Goal: Transaction & Acquisition: Purchase product/service

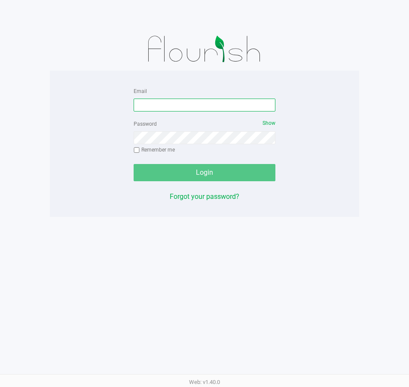
drag, startPoint x: 212, startPoint y: 107, endPoint x: 217, endPoint y: 105, distance: 5.6
click at [212, 105] on input "Email" at bounding box center [205, 104] width 142 height 13
type input "[EMAIL_ADDRESS][DOMAIN_NAME]"
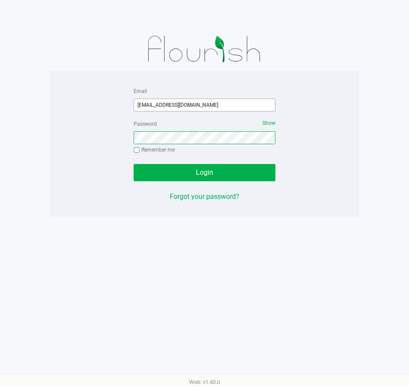
click at [134, 164] on button "Login" at bounding box center [205, 172] width 142 height 17
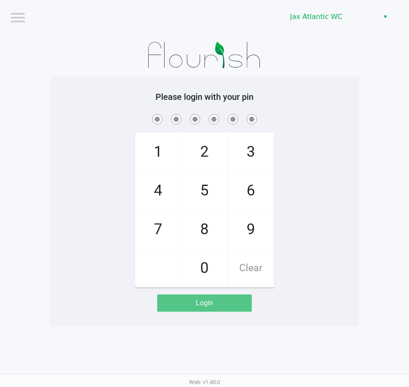
click at [306, 129] on div "1 4 7 2 5 8 0 3 6 9 Clear" at bounding box center [205, 199] width 310 height 175
checkbox input "true"
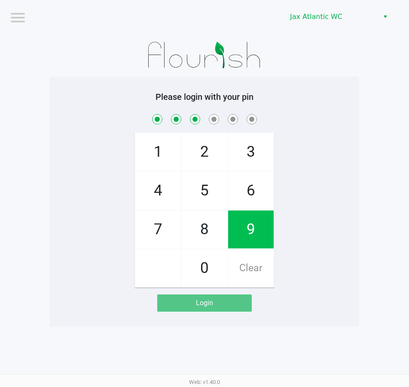
checkbox input "true"
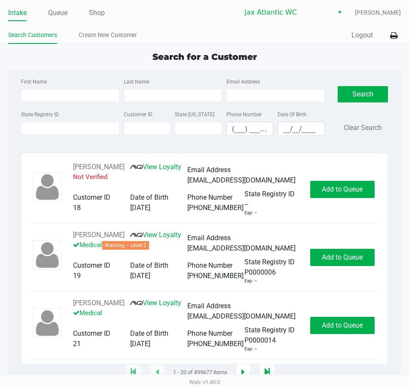
click at [88, 28] on div "Search Customers Create New Customer" at bounding box center [106, 36] width 197 height 16
click at [92, 34] on link "Create New Customer" at bounding box center [108, 35] width 58 height 11
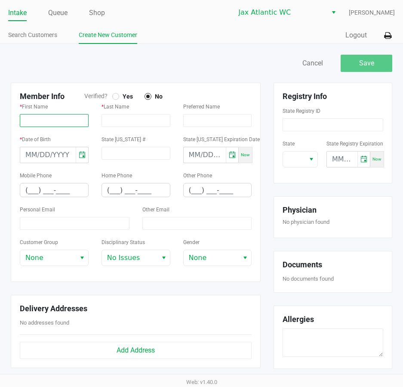
click at [70, 114] on input "text" at bounding box center [54, 120] width 69 height 13
paste input "DEMAHGIO"
type input "DEMAHGIO"
click at [117, 119] on input "text" at bounding box center [135, 120] width 69 height 13
paste input "[PERSON_NAME]"
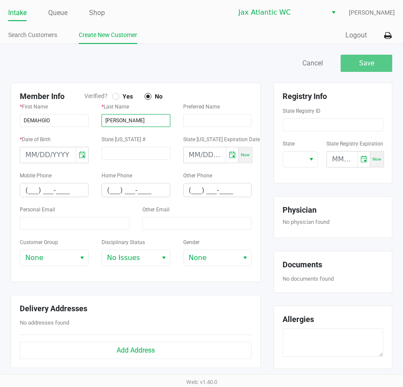
type input "[PERSON_NAME]"
click at [122, 93] on span "Yes" at bounding box center [126, 96] width 14 height 8
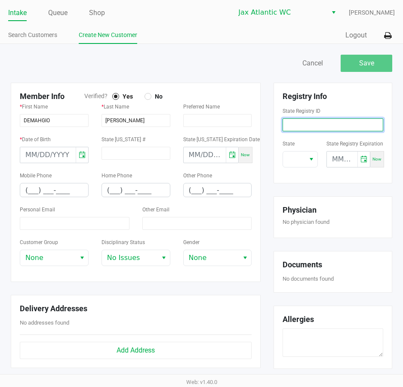
click at [313, 129] on input at bounding box center [333, 124] width 101 height 13
paste input "P4RM6242"
click at [312, 160] on span "Select" at bounding box center [311, 159] width 7 height 10
type input "P4RM6242"
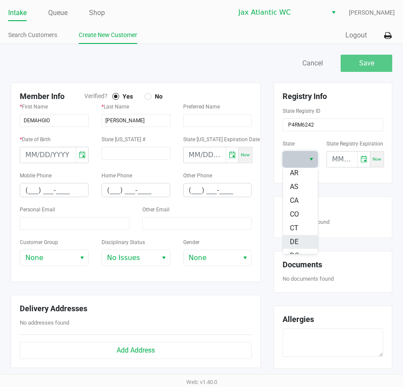
scroll to position [86, 0]
click at [293, 222] on span "FL" at bounding box center [294, 226] width 8 height 10
click at [307, 187] on div "Registry Info State Registry ID P4RM6242 State [US_STATE] State Registry Expira…" at bounding box center [333, 232] width 132 height 299
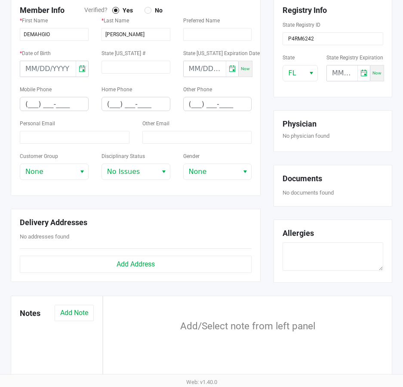
click at [43, 148] on div "Personal Email" at bounding box center [74, 134] width 123 height 33
click at [46, 145] on div "Personal Email" at bounding box center [74, 134] width 123 height 33
click at [44, 140] on input at bounding box center [75, 137] width 110 height 13
paste input "[EMAIL_ADDRESS][PERSON_NAME][DOMAIN_NAME]"
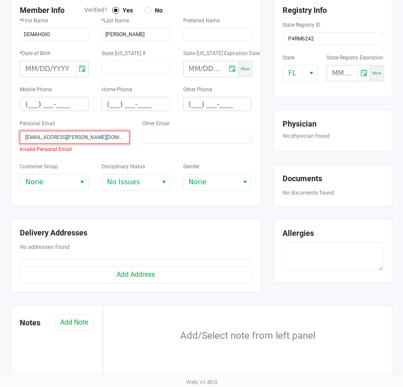
click at [25, 139] on input "[EMAIL_ADDRESS][PERSON_NAME][DOMAIN_NAME]" at bounding box center [75, 137] width 110 height 13
click at [29, 139] on input "[EMAIL_ADDRESS][PERSON_NAME][DOMAIN_NAME]" at bounding box center [75, 137] width 110 height 13
click at [28, 141] on input "[EMAIL_ADDRESS][PERSON_NAME][DOMAIN_NAME]" at bounding box center [75, 137] width 110 height 13
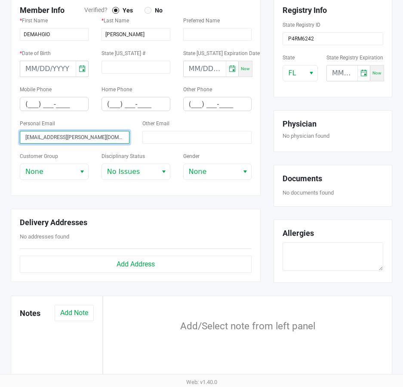
type input "[EMAIL_ADDRESS][PERSON_NAME][DOMAIN_NAME]"
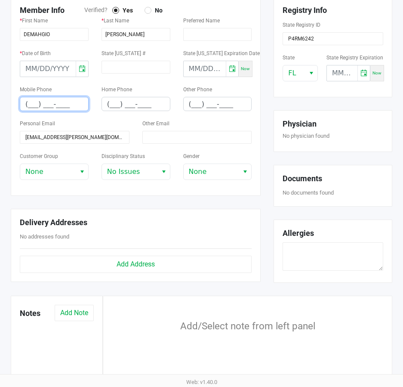
click at [33, 100] on input "(___) ___-____" at bounding box center [54, 103] width 68 height 13
type input "[PHONE_NUMBER]"
click at [90, 123] on div "Personal Email [EMAIL_ADDRESS][PERSON_NAME][DOMAIN_NAME]" at bounding box center [75, 131] width 110 height 26
click at [41, 71] on input "month/day/year" at bounding box center [47, 68] width 55 height 15
type input "[DATE]"
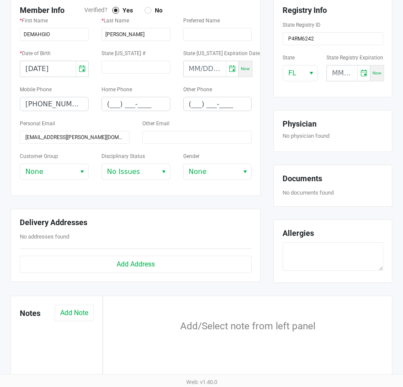
click at [47, 86] on label "Mobile Phone" at bounding box center [36, 90] width 32 height 8
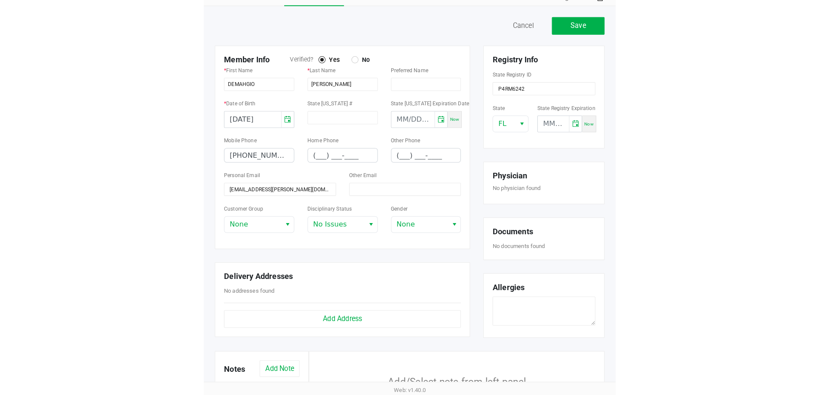
scroll to position [0, 0]
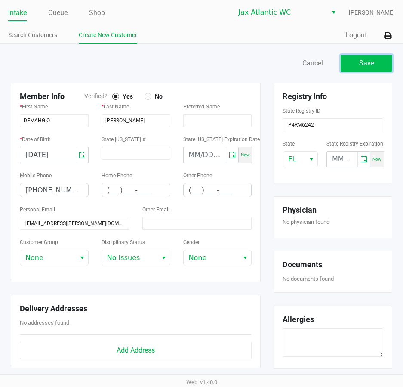
click at [353, 64] on button "Save" at bounding box center [367, 63] width 52 height 17
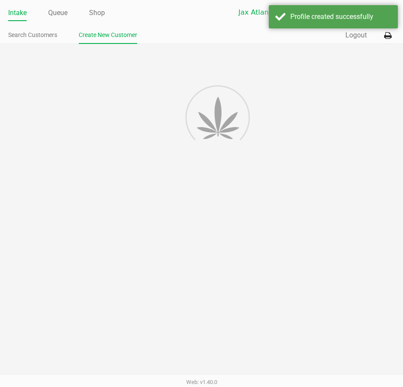
click at [359, 68] on div at bounding box center [201, 293] width 403 height 498
type input "---"
type input "( __) ___-____"
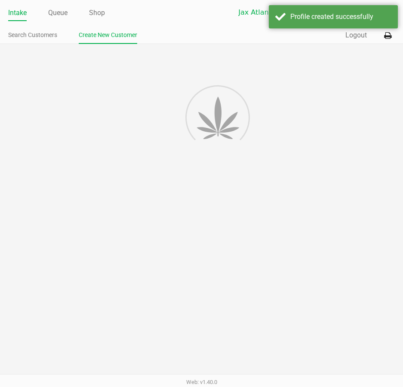
type input "---"
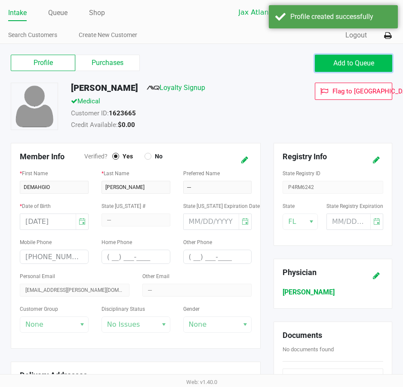
click at [355, 68] on button "Add to Queue" at bounding box center [353, 63] width 77 height 17
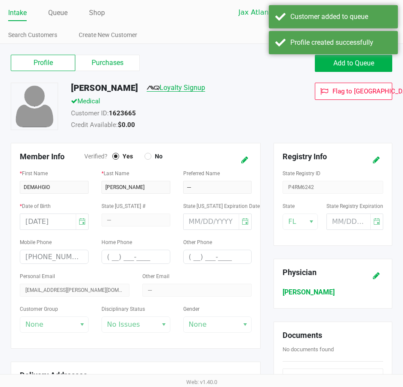
click at [196, 86] on link "Loyalty Signup" at bounding box center [176, 87] width 58 height 8
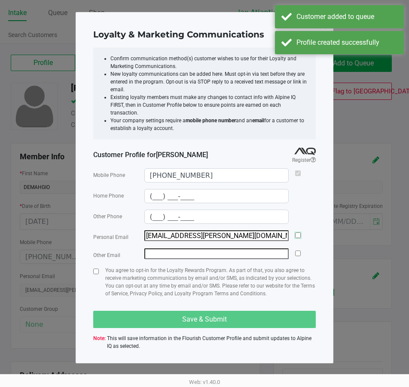
click at [300, 232] on input "checkbox" at bounding box center [298, 235] width 6 height 6
checkbox input "true"
click at [93, 268] on div "Loyalty & Marketing Communications Confirm communication method(s) customer wis…" at bounding box center [205, 187] width 258 height 351
drag, startPoint x: 95, startPoint y: 267, endPoint x: 124, endPoint y: 280, distance: 31.9
click at [95, 268] on input "checkbox" at bounding box center [96, 271] width 6 height 6
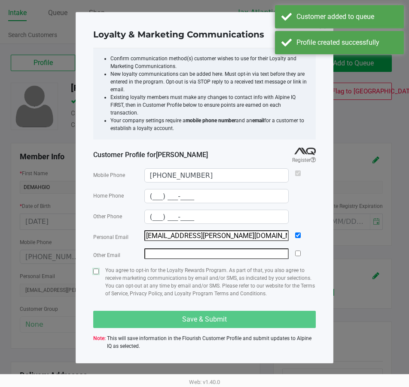
checkbox input "true"
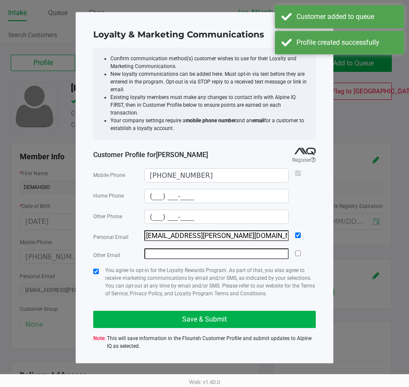
click at [146, 301] on div "Mobile Phone [PHONE_NUMBER] Home Phone (___) ___-____ Other Phone (___) ___-___…" at bounding box center [204, 259] width 223 height 190
click at [147, 310] on button "Save & Submit" at bounding box center [204, 318] width 223 height 17
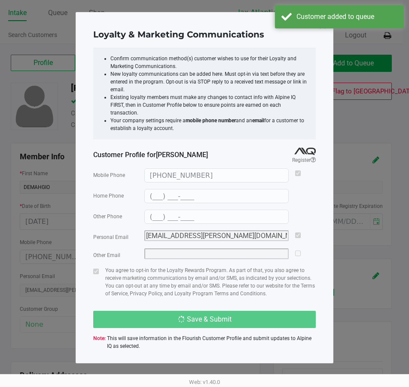
type input "(___) ___-____"
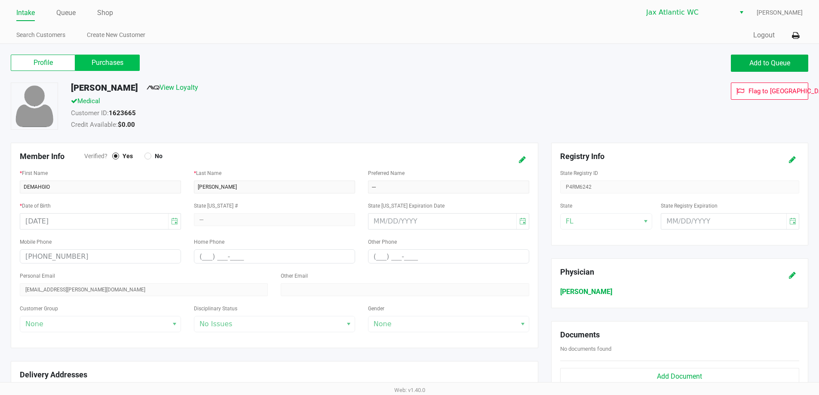
click at [117, 64] on label "Purchases" at bounding box center [107, 63] width 64 height 16
click at [0, 0] on 1 "Purchases" at bounding box center [0, 0] width 0 height 0
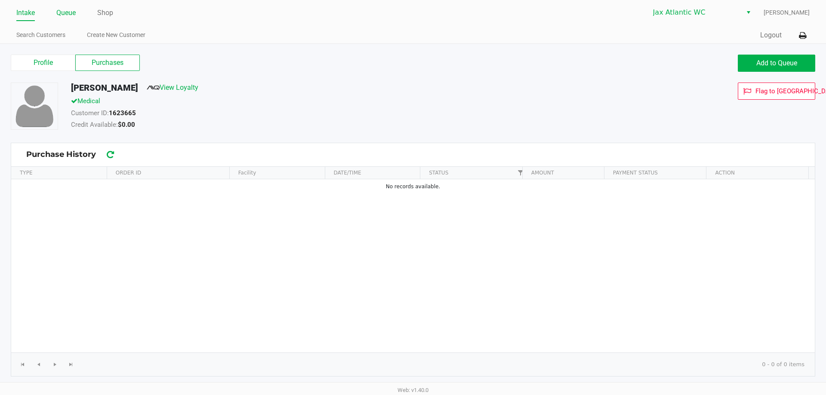
click at [70, 10] on link "Queue" at bounding box center [65, 13] width 19 height 12
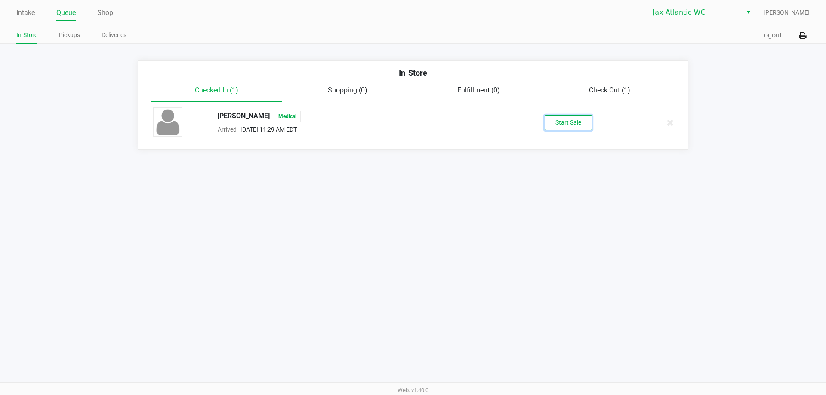
click at [567, 115] on button "Start Sale" at bounding box center [567, 122] width 47 height 15
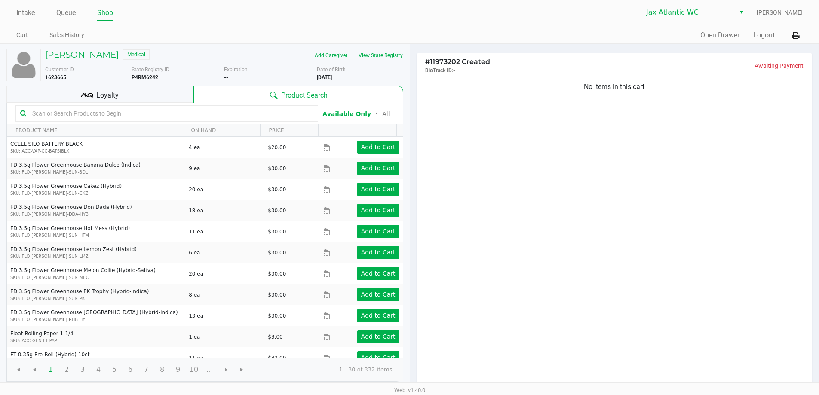
click at [388, 64] on div "Customer ID 1623665 State Registry ID P4RM6242 Expiration -- More Date of Birth…" at bounding box center [224, 71] width 371 height 19
click at [382, 56] on button "View State Registry" at bounding box center [378, 56] width 50 height 14
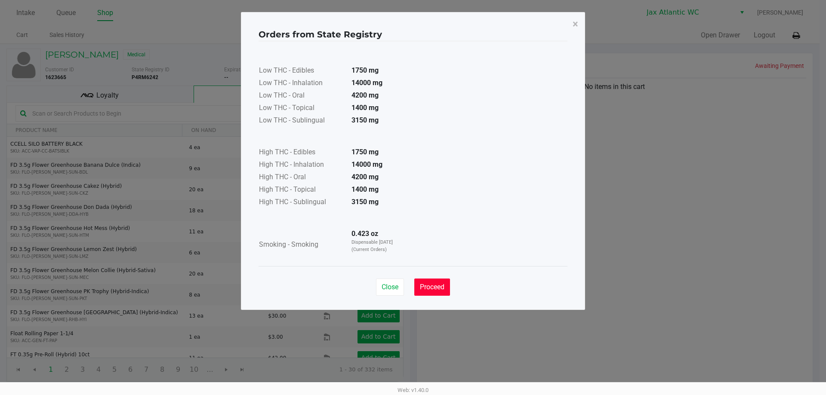
click at [428, 284] on span "Proceed" at bounding box center [432, 287] width 25 height 8
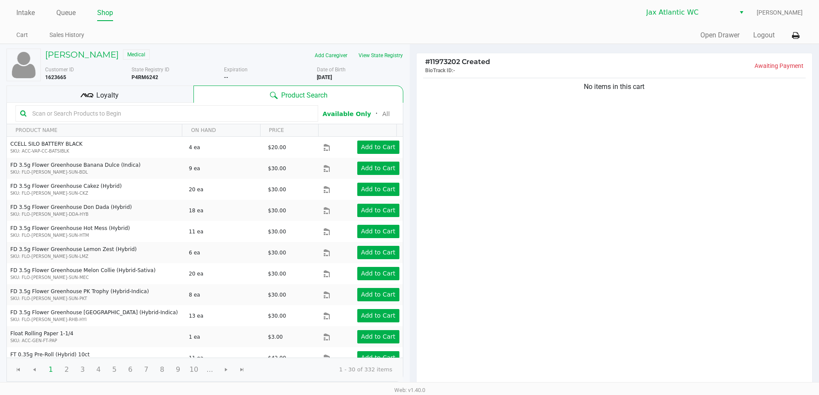
click at [547, 234] on div "No items in this cart" at bounding box center [615, 232] width 396 height 312
click at [198, 92] on div "Product Search" at bounding box center [297, 94] width 209 height 17
click at [180, 92] on div "Loyalty" at bounding box center [99, 94] width 187 height 17
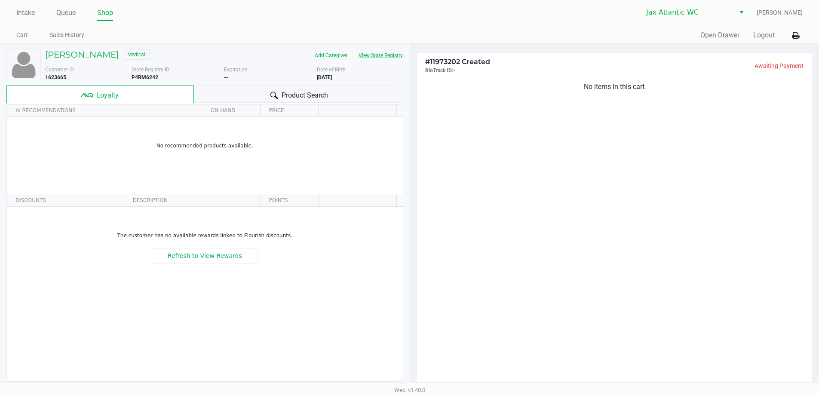
click at [379, 53] on button "View State Registry" at bounding box center [378, 56] width 50 height 14
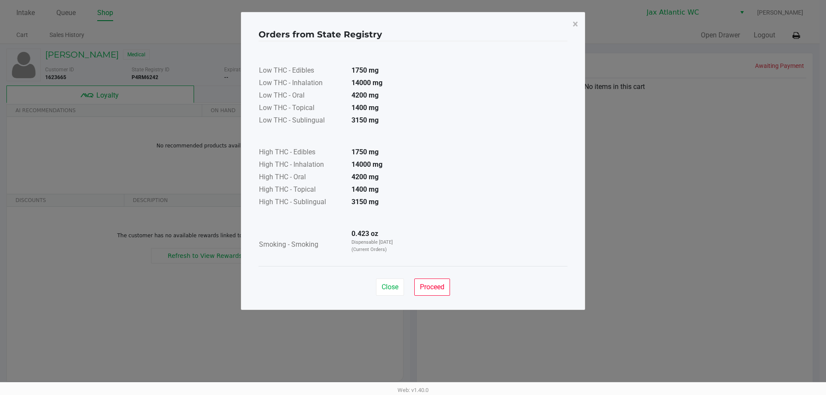
click at [384, 277] on div "Close Proceed" at bounding box center [412, 283] width 309 height 35
click at [397, 283] on button "Close" at bounding box center [390, 287] width 28 height 17
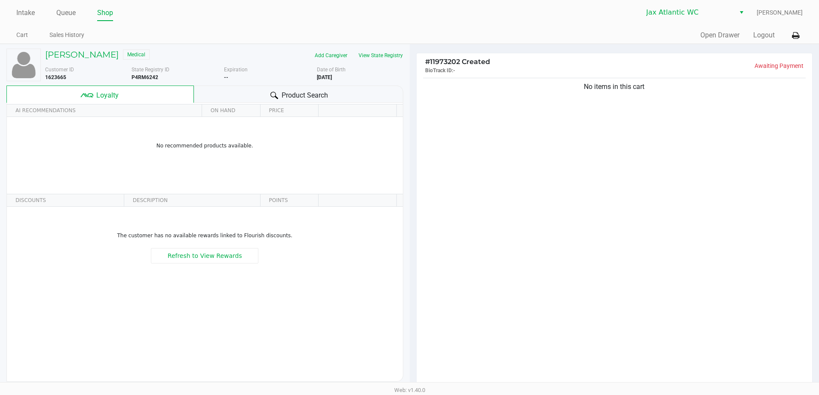
click at [587, 187] on ngb-modal-window "Orders from State Registry × Low THC - Edibles 1750 mg Low THC - Inhalation 140…" at bounding box center [409, 197] width 819 height 395
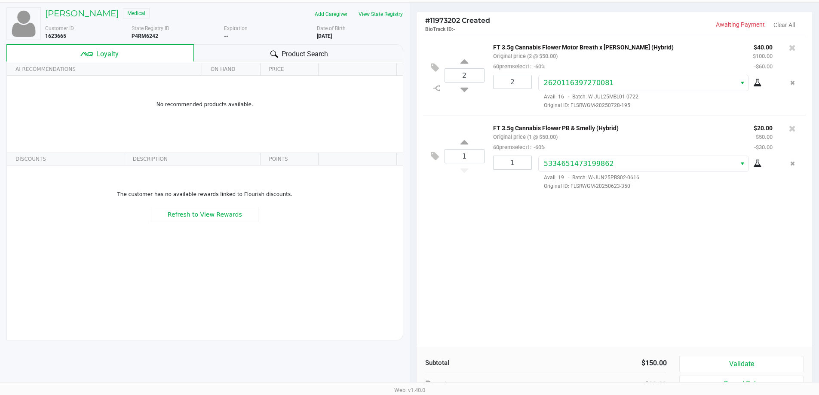
scroll to position [98, 0]
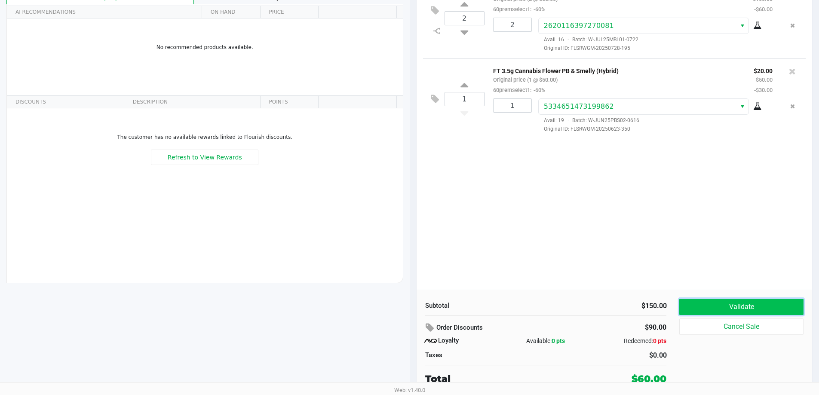
click at [724, 310] on button "Validate" at bounding box center [741, 307] width 124 height 16
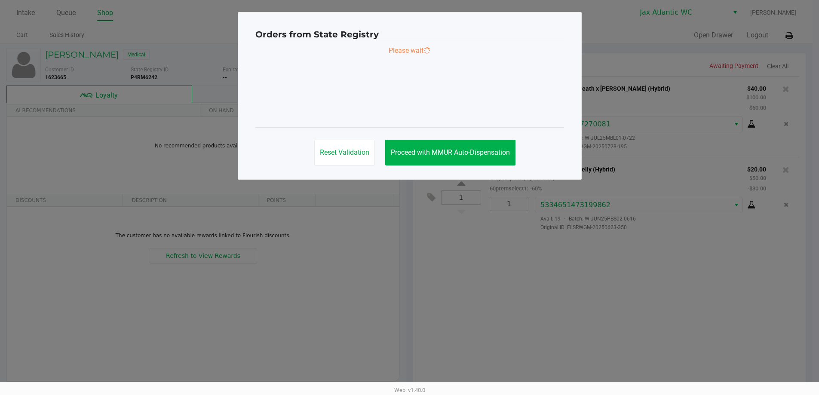
scroll to position [0, 0]
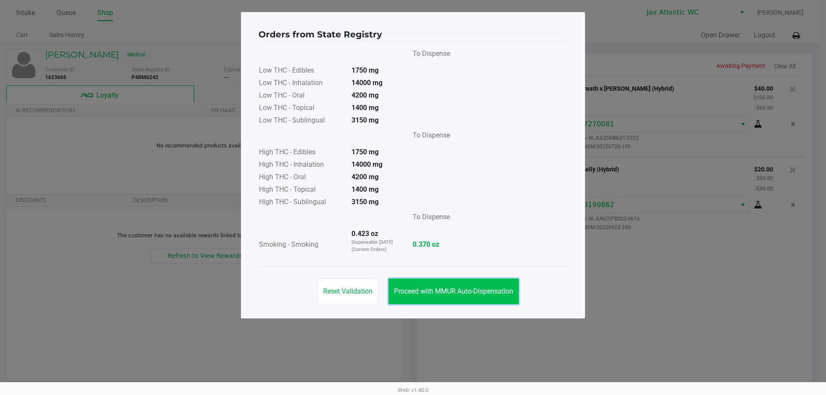
click at [504, 295] on button "Proceed with MMUR Auto-Dispensation" at bounding box center [453, 292] width 130 height 26
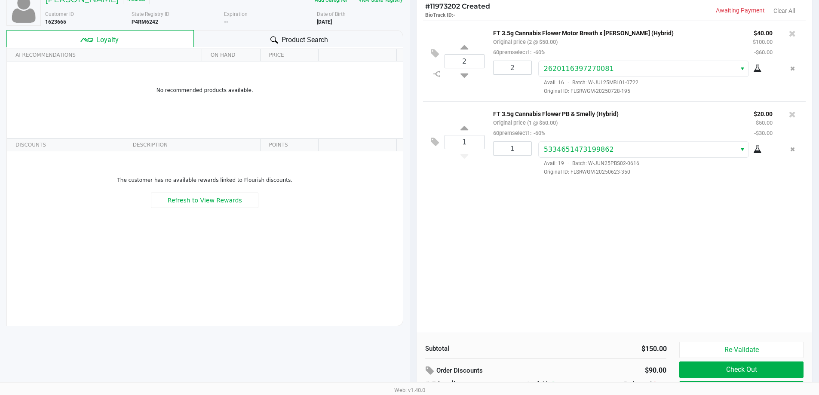
scroll to position [98, 0]
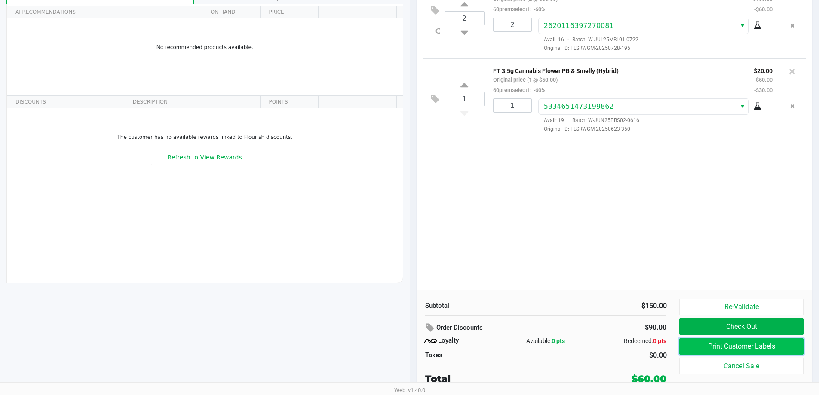
click at [699, 347] on button "Print Customer Labels" at bounding box center [741, 346] width 124 height 16
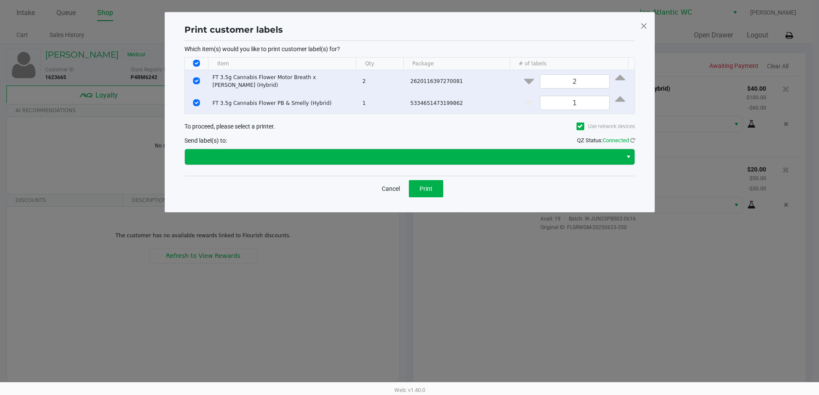
scroll to position [0, 0]
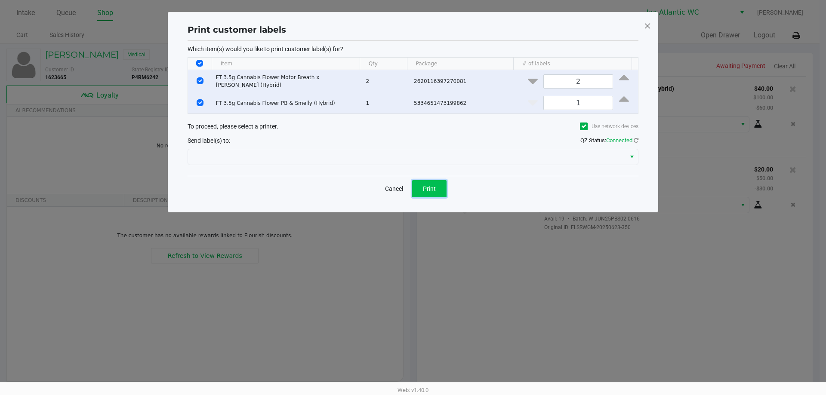
click at [422, 190] on button "Print" at bounding box center [429, 188] width 34 height 17
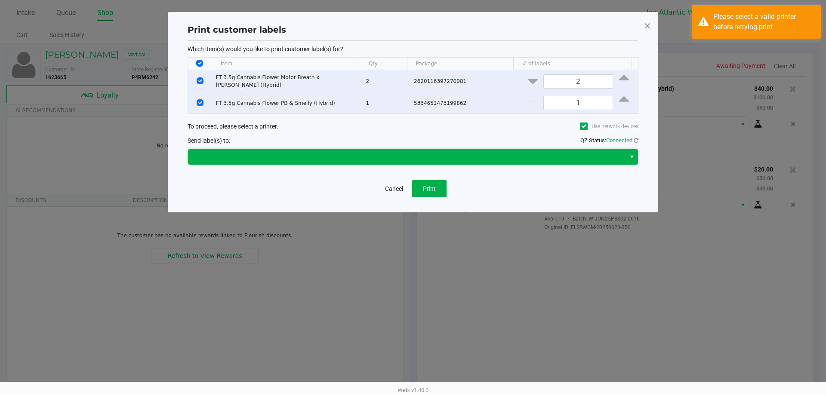
click at [343, 160] on span at bounding box center [406, 157] width 427 height 10
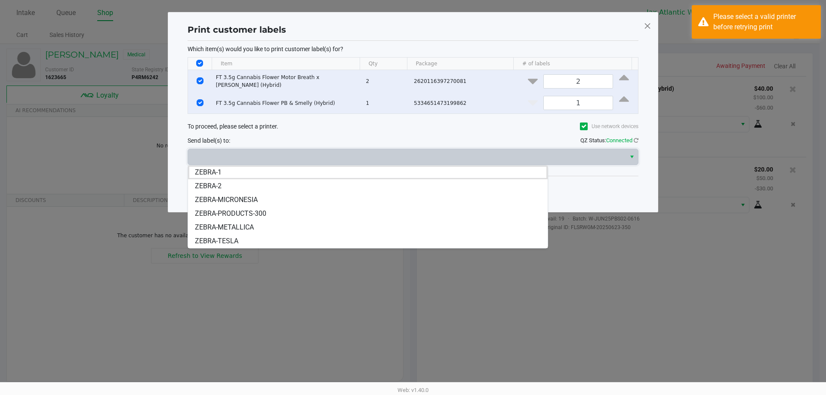
click at [253, 237] on li "ZEBRA-TESLA" at bounding box center [367, 241] width 359 height 14
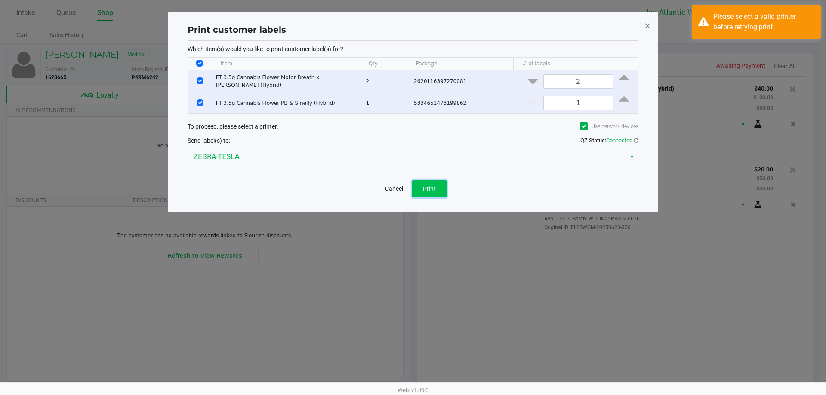
click at [417, 183] on button "Print" at bounding box center [429, 188] width 34 height 17
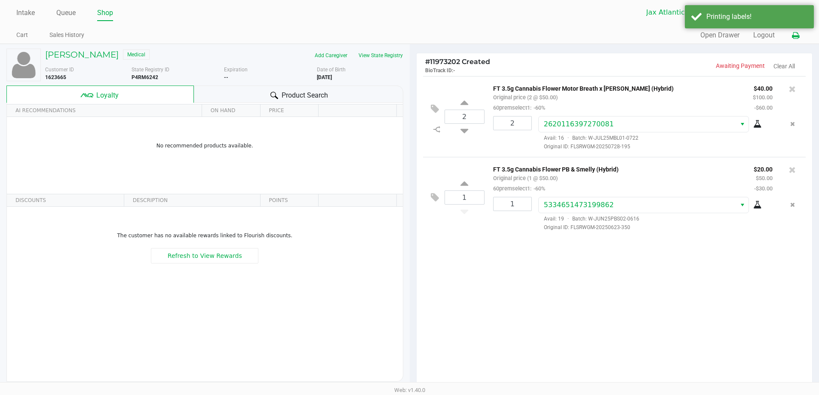
click at [796, 38] on icon at bounding box center [795, 36] width 7 height 6
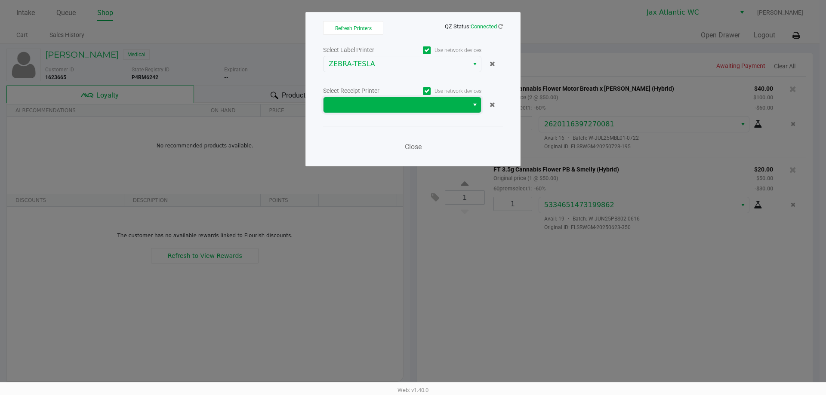
click at [386, 101] on span at bounding box center [396, 105] width 135 height 10
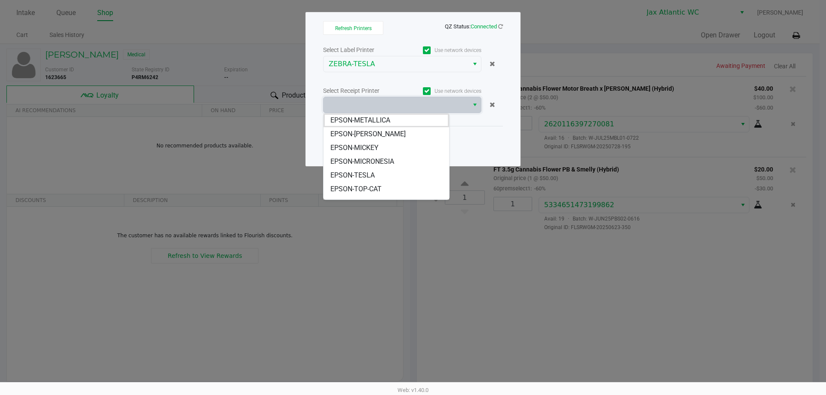
click at [368, 177] on span "EPSON-TESLA" at bounding box center [352, 175] width 44 height 10
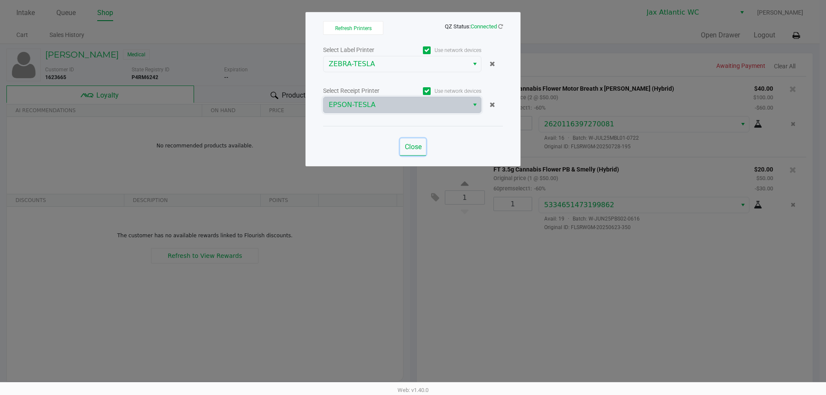
click at [408, 150] on span "Close" at bounding box center [413, 147] width 17 height 8
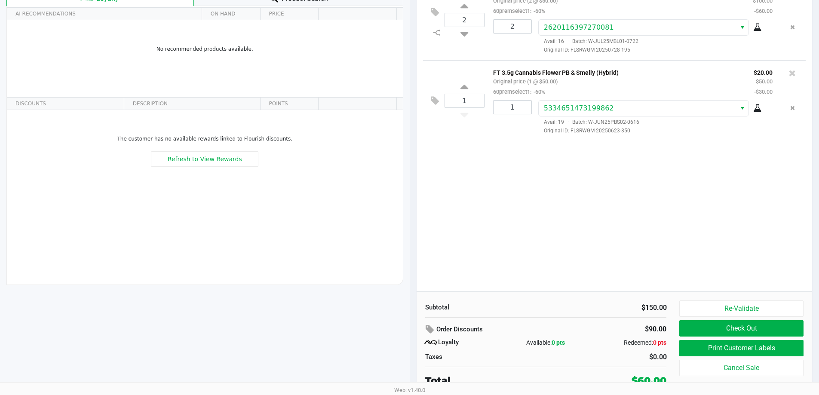
scroll to position [98, 0]
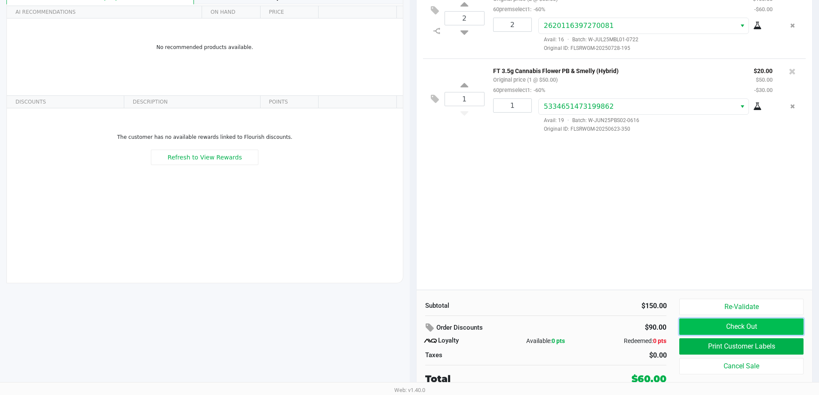
click at [692, 326] on button "Check Out" at bounding box center [741, 327] width 124 height 16
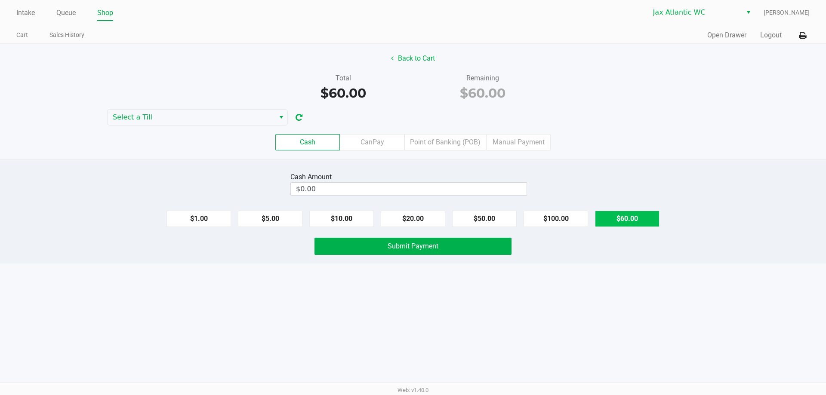
click at [629, 222] on button "$60.00" at bounding box center [627, 219] width 64 height 16
type input "$60.00"
click at [487, 245] on button "Submit Payment" at bounding box center [412, 246] width 197 height 17
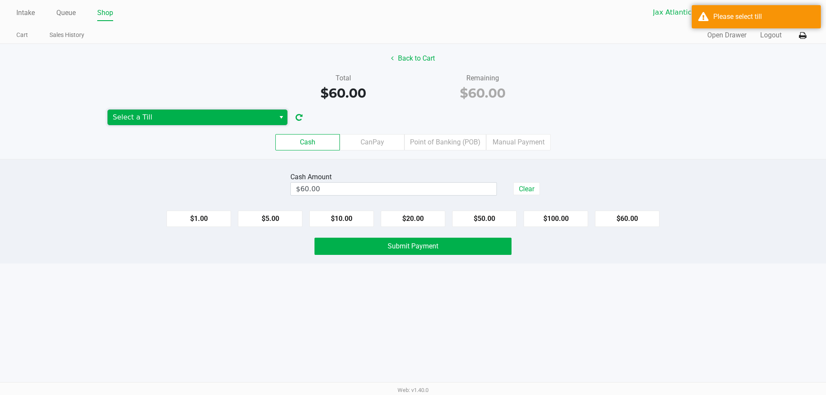
drag, startPoint x: 183, startPoint y: 114, endPoint x: 172, endPoint y: 123, distance: 14.3
click at [182, 113] on span "Select a Till" at bounding box center [191, 117] width 157 height 10
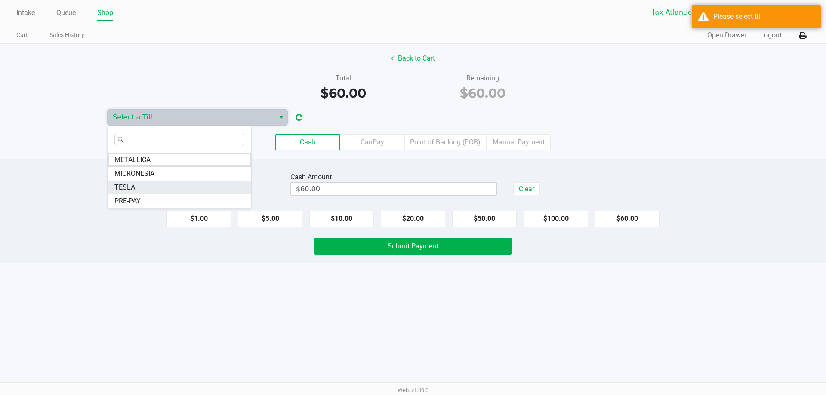
click at [142, 184] on li "TESLA" at bounding box center [179, 188] width 144 height 14
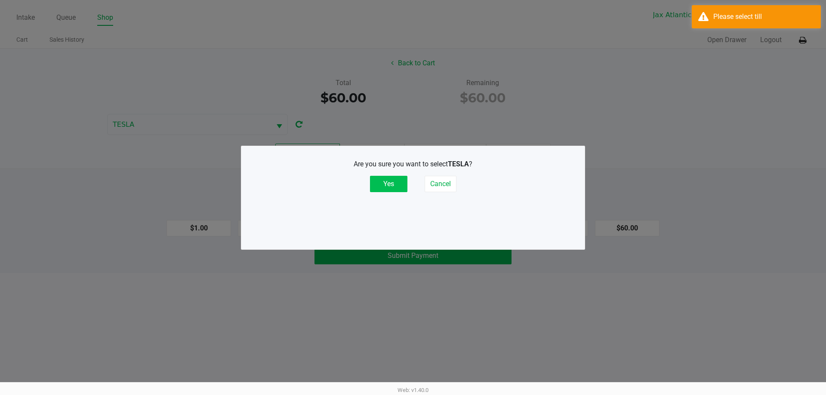
click at [390, 192] on div "Are you sure you want to select [PERSON_NAME] ? Yes Cancel" at bounding box center [412, 198] width 309 height 86
click at [390, 185] on button "Yes" at bounding box center [388, 184] width 37 height 16
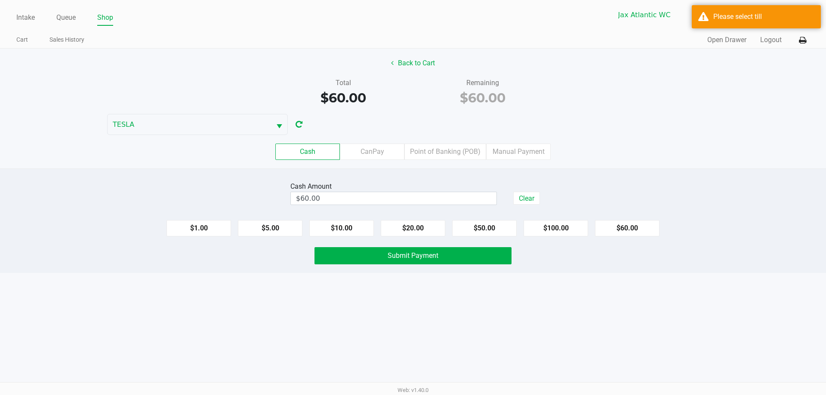
click at [611, 143] on div "Cash CanPay Point of Banking (POB) Manual Payment" at bounding box center [413, 152] width 838 height 34
click at [405, 254] on span "Submit Payment" at bounding box center [412, 256] width 51 height 8
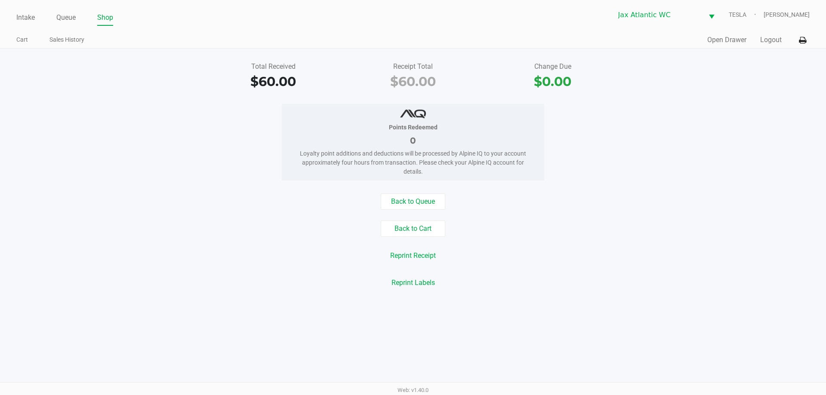
click at [71, 8] on div "Intake Queue Shop Jax Atlantic [PERSON_NAME] [PERSON_NAME]" at bounding box center [412, 14] width 792 height 21
click at [68, 21] on link "Queue" at bounding box center [65, 18] width 19 height 12
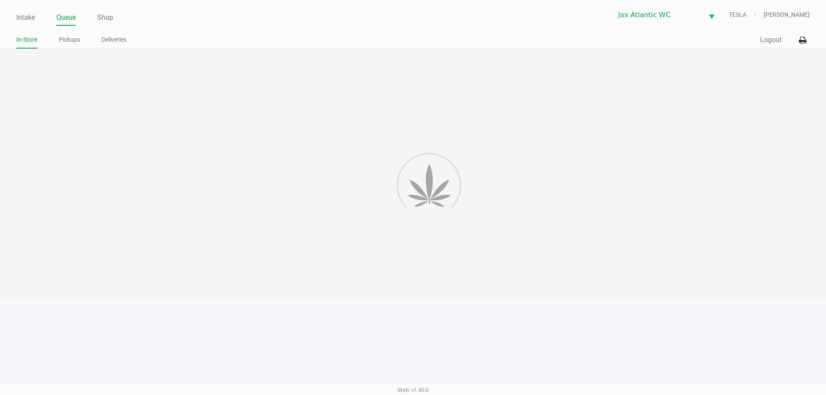
click at [73, 49] on app-point-of-sale "Intake Queue Shop Jax Atlantic [PERSON_NAME] [PERSON_NAME] In-Store Pickups Del…" at bounding box center [413, 150] width 826 height 301
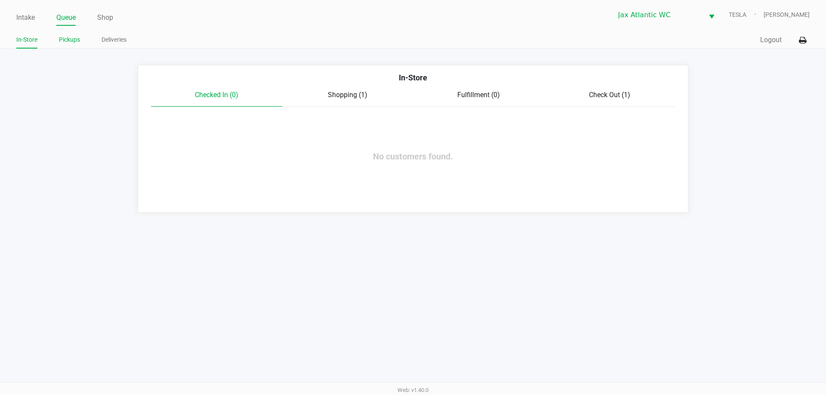
click at [73, 40] on link "Pickups" at bounding box center [69, 39] width 21 height 11
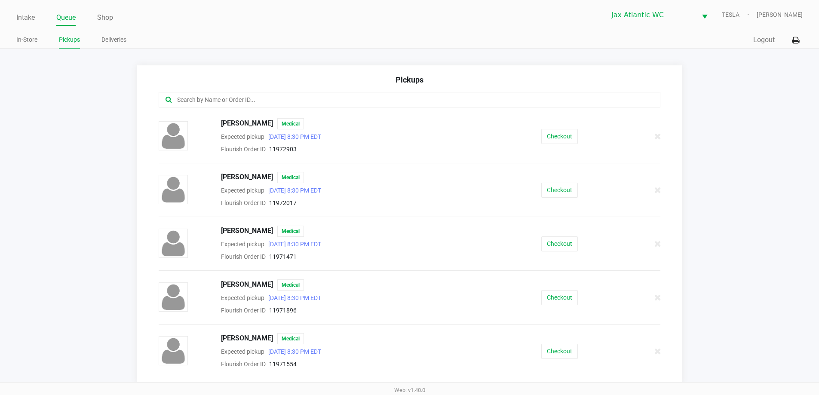
click at [271, 98] on input "text" at bounding box center [395, 100] width 439 height 10
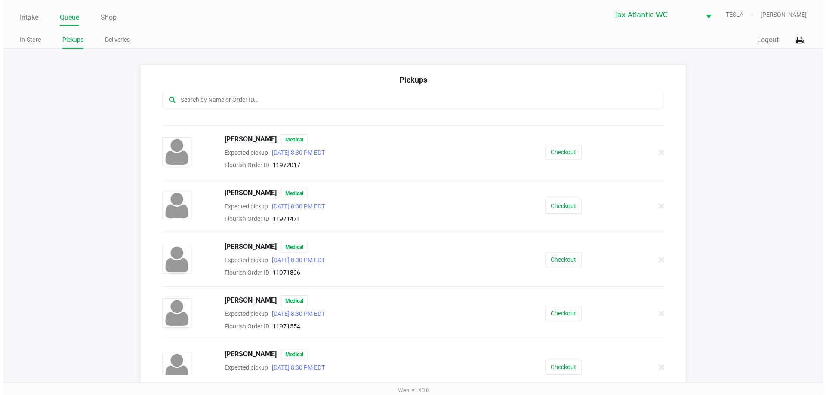
scroll to position [86, 0]
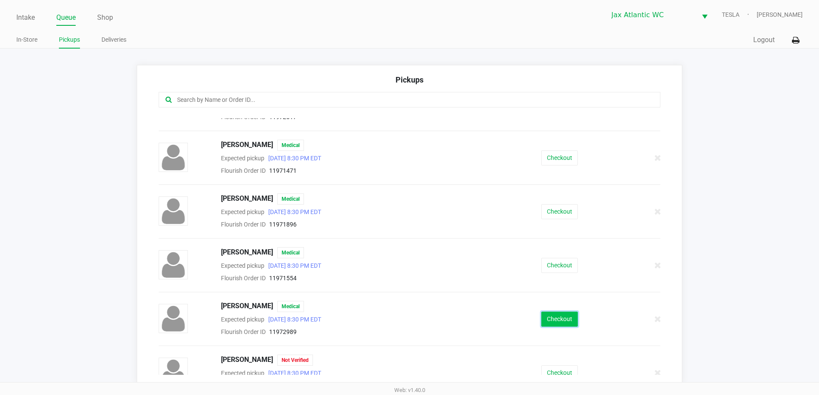
click at [562, 317] on button "Checkout" at bounding box center [559, 319] width 37 height 15
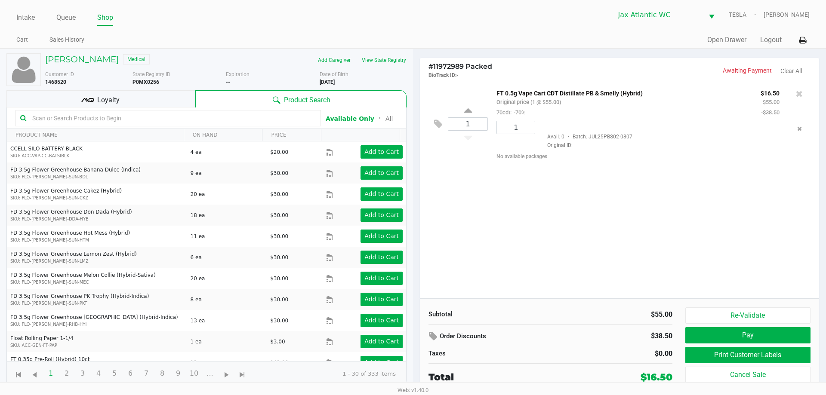
click at [173, 97] on div "Loyalty" at bounding box center [100, 98] width 189 height 17
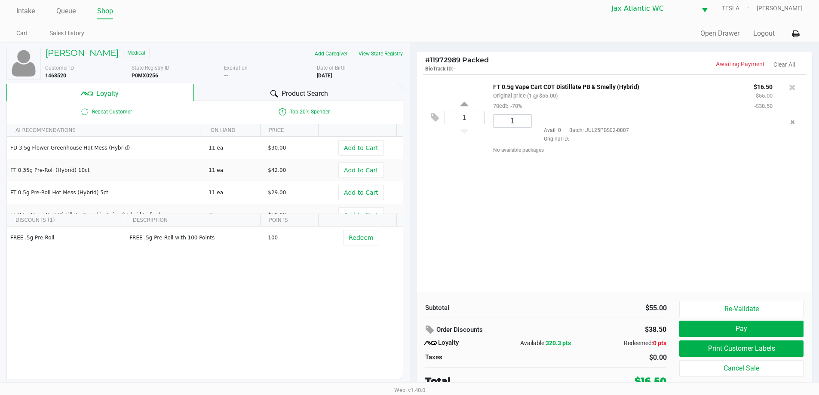
scroll to position [9, 0]
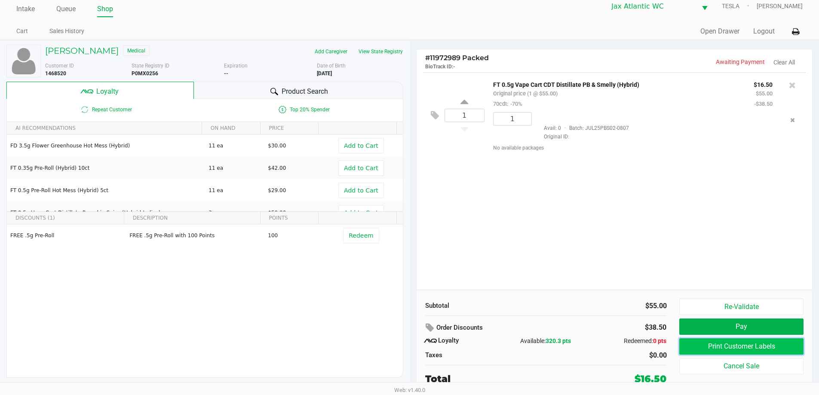
click at [720, 348] on button "Print Customer Labels" at bounding box center [741, 346] width 124 height 16
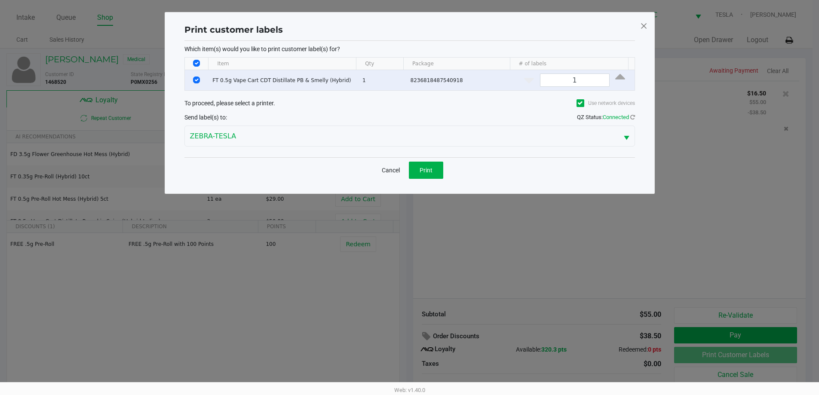
scroll to position [0, 0]
click at [427, 171] on span "Print" at bounding box center [429, 170] width 13 height 7
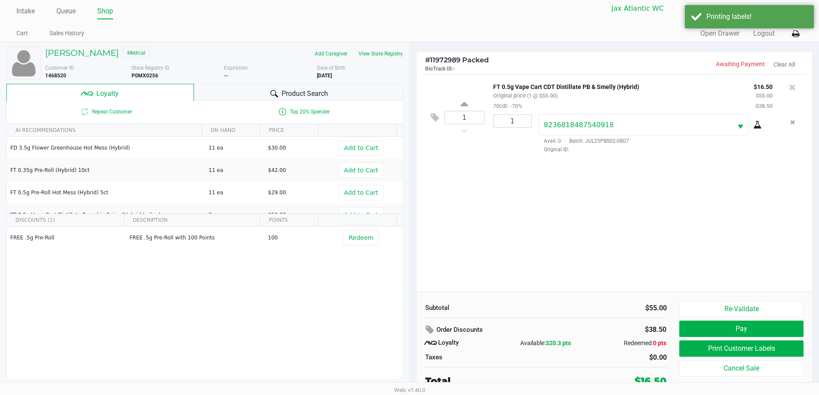
scroll to position [9, 0]
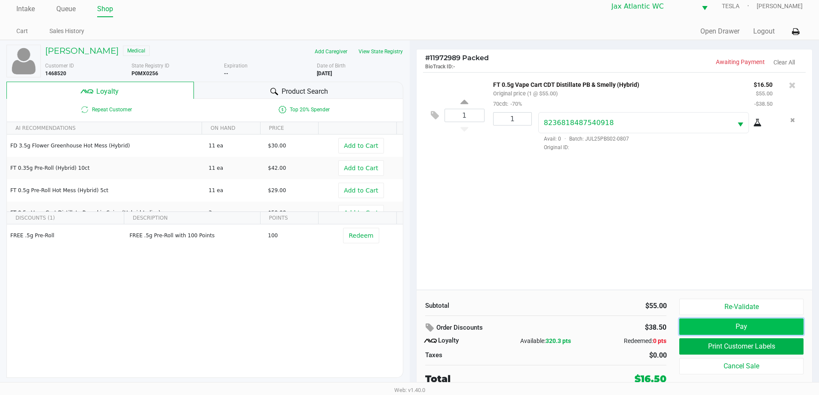
click at [715, 326] on button "Pay" at bounding box center [741, 327] width 124 height 16
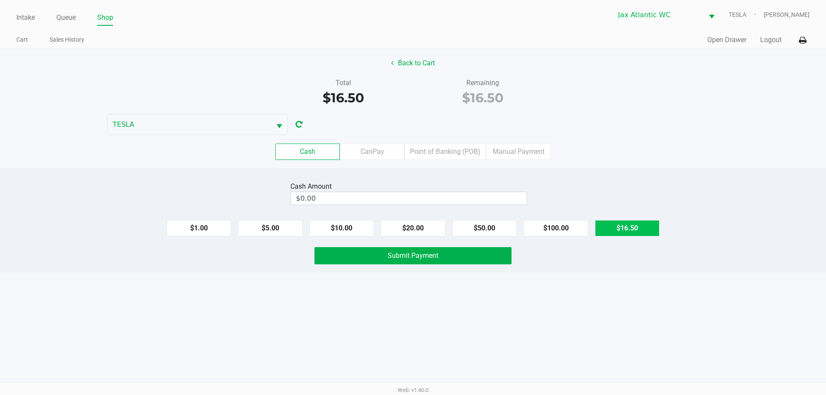
click at [631, 227] on button "$16.50" at bounding box center [627, 228] width 64 height 16
type input "$16.50"
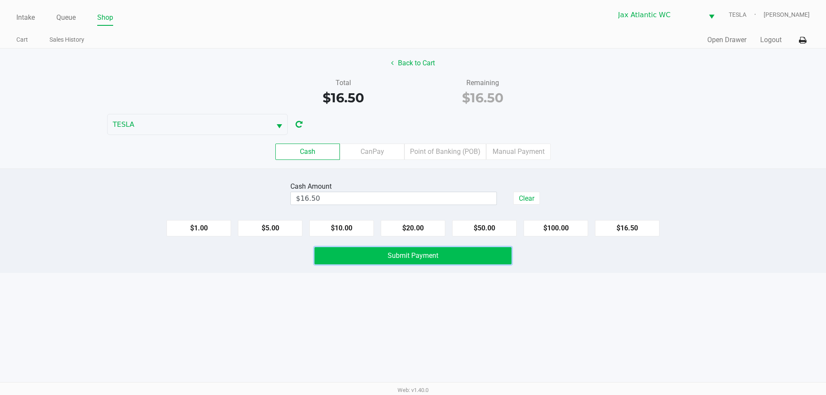
click at [504, 260] on button "Submit Payment" at bounding box center [412, 255] width 197 height 17
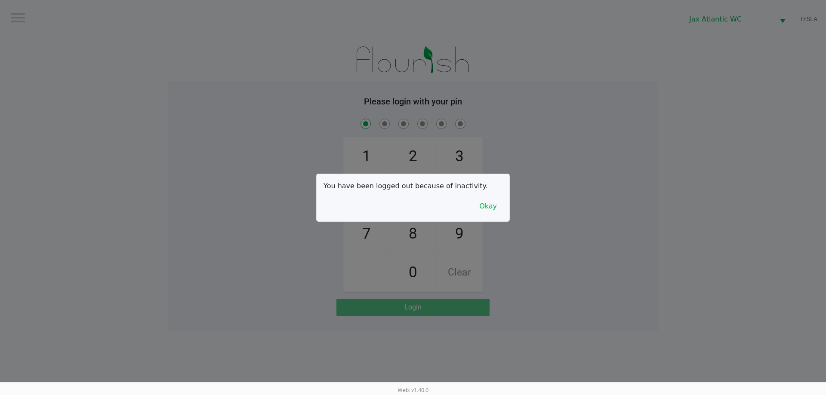
checkbox input "true"
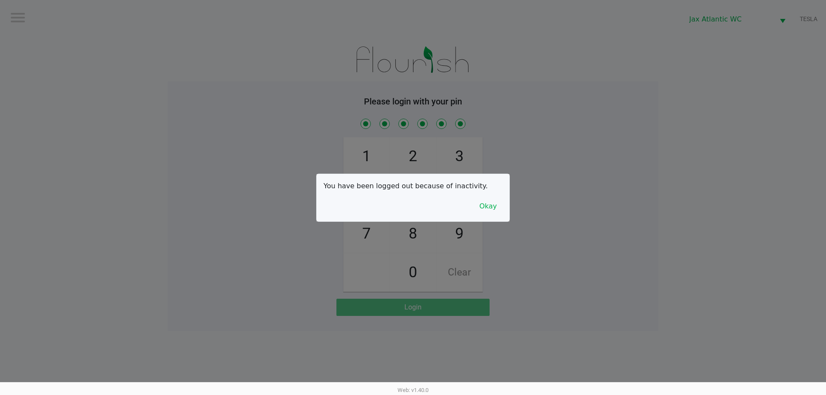
checkbox input "true"
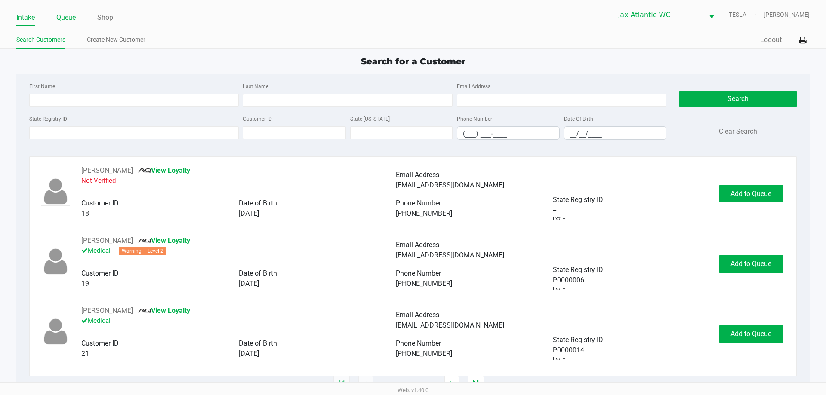
click at [73, 21] on link "Queue" at bounding box center [65, 18] width 19 height 12
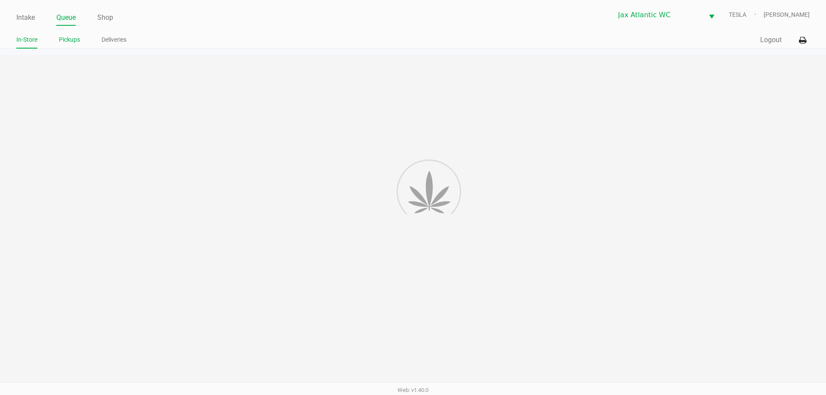
click at [73, 42] on link "Pickups" at bounding box center [69, 39] width 21 height 11
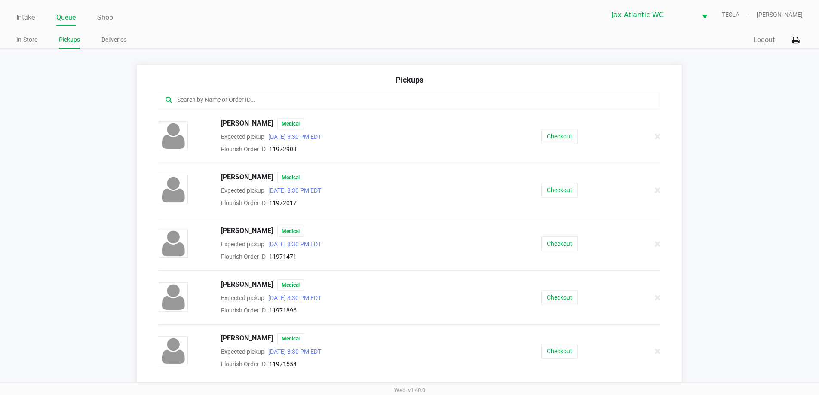
click at [267, 101] on input "text" at bounding box center [395, 100] width 439 height 10
click at [534, 145] on div "[PERSON_NAME] Medical Expected pickup [DATE] 8:30 PM EDT Flourish Order ID 1197…" at bounding box center [409, 136] width 515 height 36
click at [549, 137] on button "Checkout" at bounding box center [559, 136] width 37 height 15
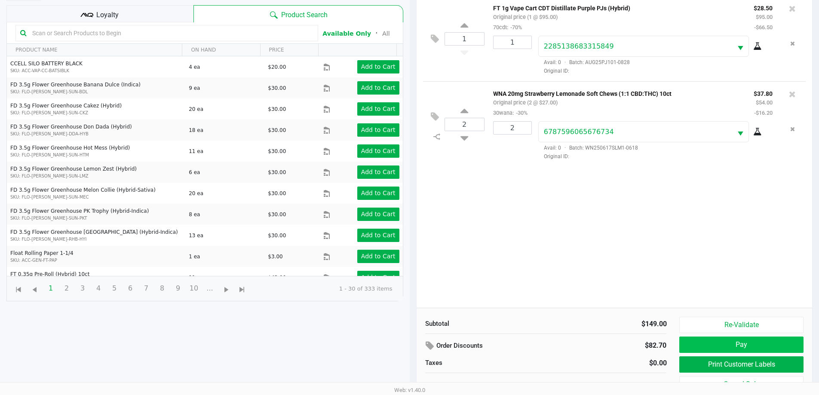
scroll to position [93, 0]
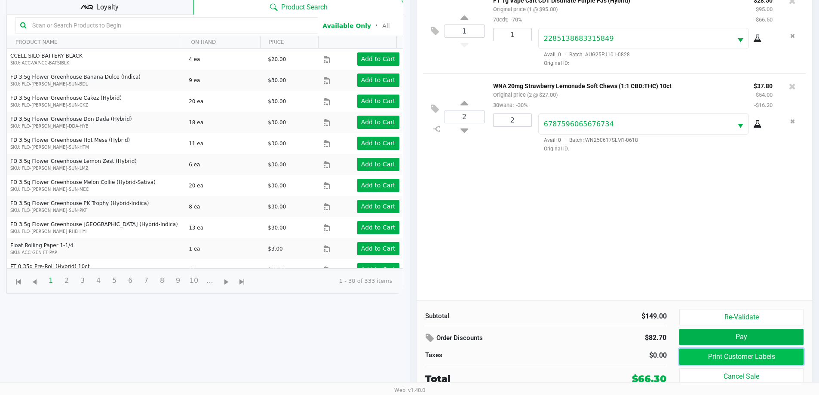
click at [706, 353] on button "Print Customer Labels" at bounding box center [741, 357] width 124 height 16
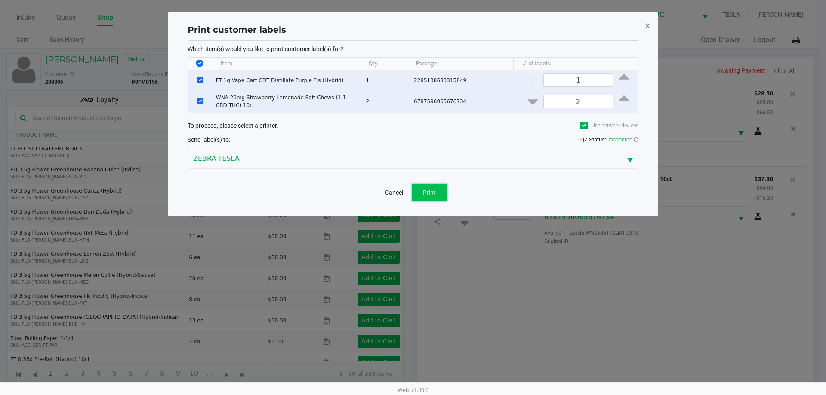
click at [429, 190] on span "Print" at bounding box center [429, 192] width 13 height 7
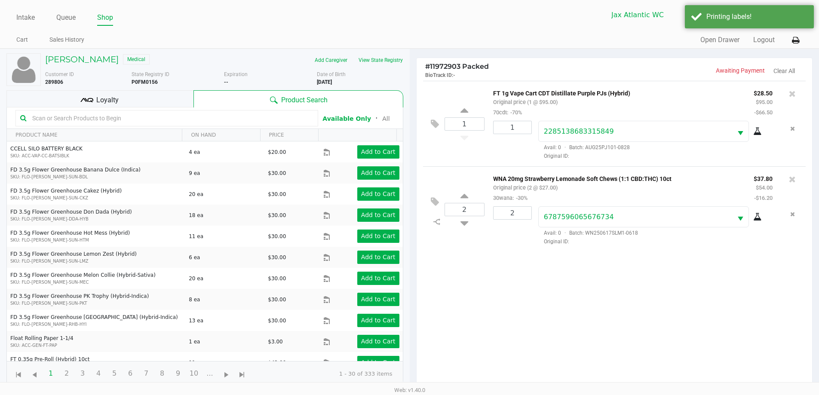
click at [105, 102] on span "Loyalty" at bounding box center [107, 100] width 22 height 10
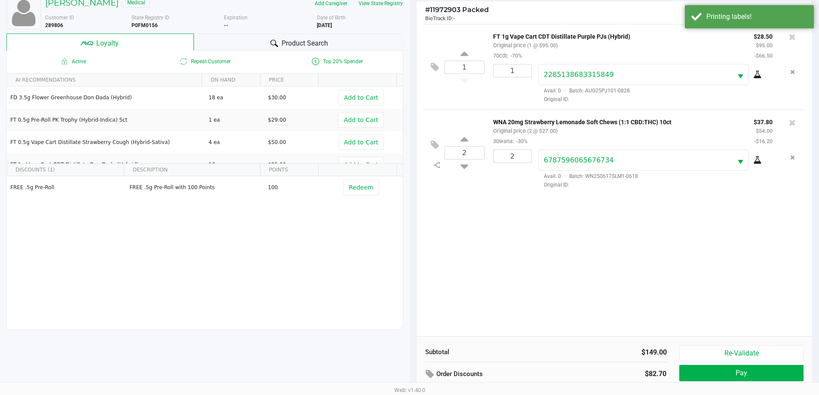
scroll to position [103, 0]
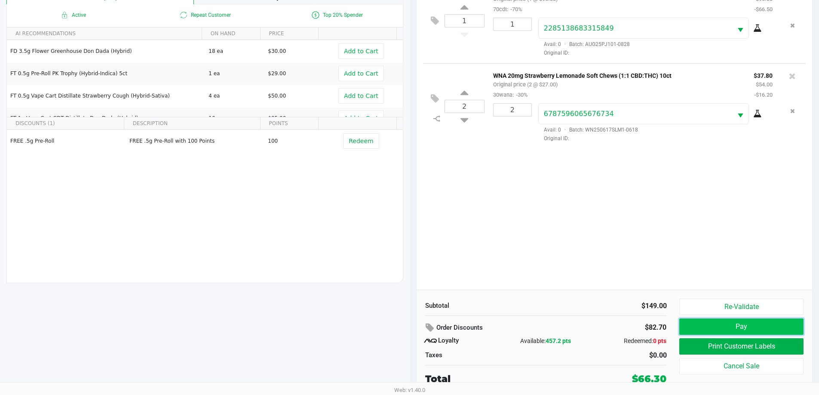
click at [705, 326] on button "Pay" at bounding box center [741, 327] width 124 height 16
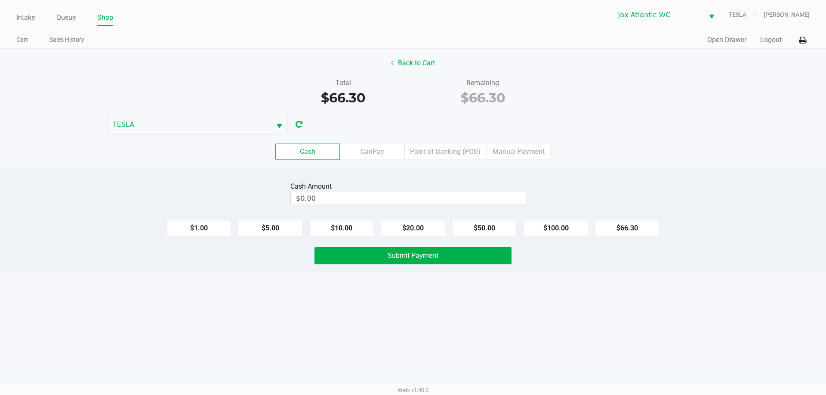
click at [373, 143] on div "Cash CanPay Point of Banking (POB) Manual Payment" at bounding box center [413, 152] width 838 height 34
click at [420, 177] on div "Cash Amount $0.00 $1.00 $5.00 $10.00 $20.00 $50.00 $100.00 $66.30 Submit Payment" at bounding box center [413, 221] width 826 height 104
click at [375, 157] on label "CanPay" at bounding box center [372, 152] width 64 height 16
click at [0, 0] on 2 "CanPay" at bounding box center [0, 0] width 0 height 0
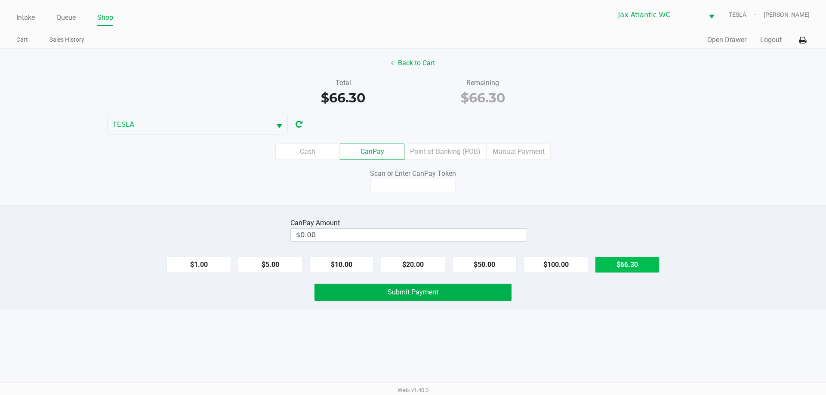
click at [623, 265] on button "$66.30" at bounding box center [627, 265] width 64 height 16
type input "$66.30"
click at [393, 178] on div "Scan or Enter CanPay Token" at bounding box center [412, 174] width 197 height 10
click at [395, 183] on input at bounding box center [413, 185] width 86 height 13
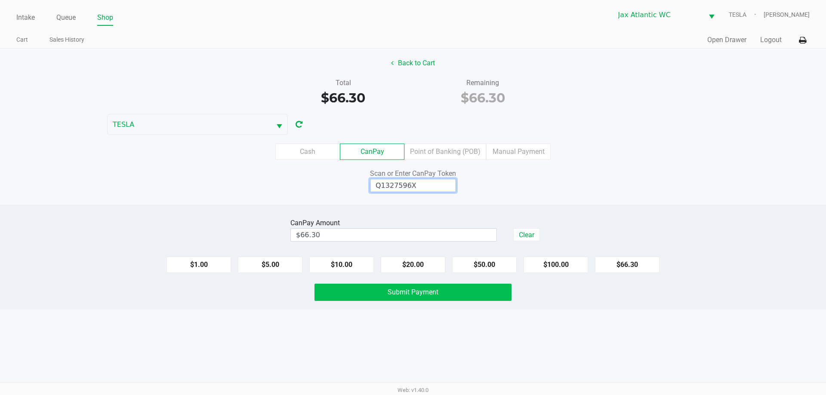
type input "Q1327596X"
click at [437, 292] on span "Submit Payment" at bounding box center [412, 292] width 51 height 8
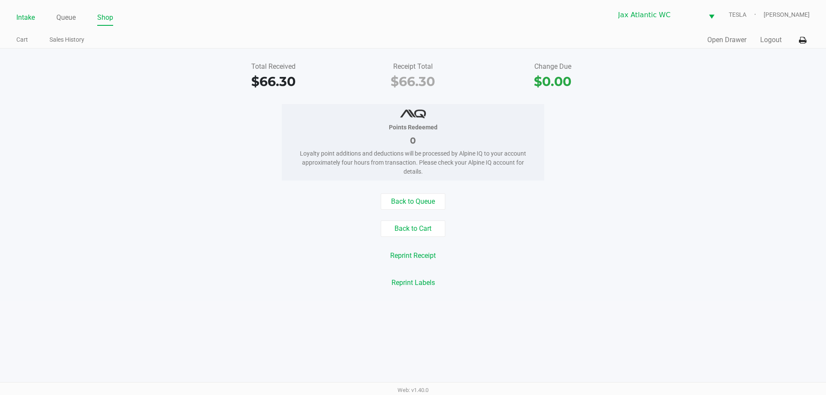
click at [29, 17] on link "Intake" at bounding box center [25, 18] width 18 height 12
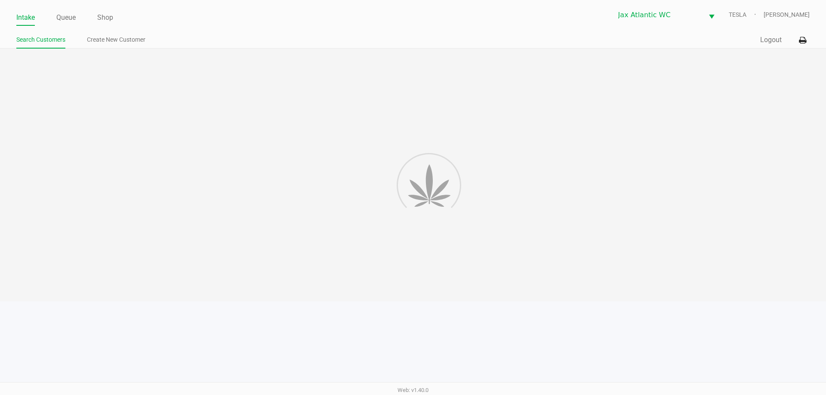
click at [335, 46] on ul "Search Customers Create New Customer" at bounding box center [214, 41] width 396 height 15
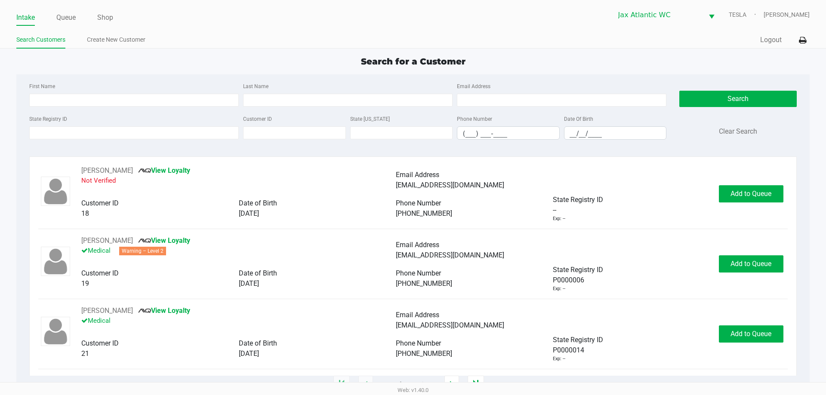
click at [409, 60] on span "Search for a Customer" at bounding box center [413, 61] width 104 height 10
click at [404, 64] on span "Search for a Customer" at bounding box center [413, 61] width 104 height 10
type input "[PERSON_NAME]"
type input "[DATE]"
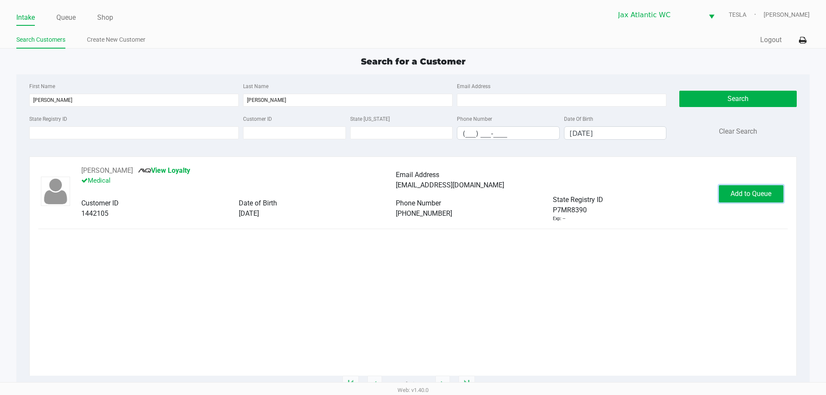
click at [749, 196] on span "Add to Queue" at bounding box center [750, 194] width 41 height 8
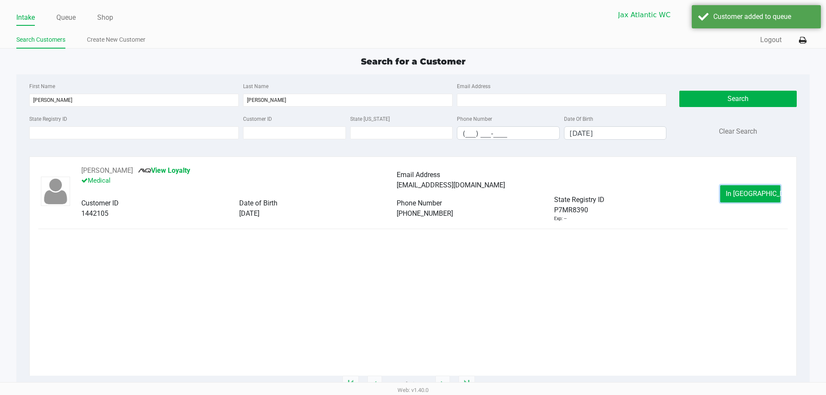
click at [749, 196] on span "In [GEOGRAPHIC_DATA]" at bounding box center [761, 194] width 72 height 8
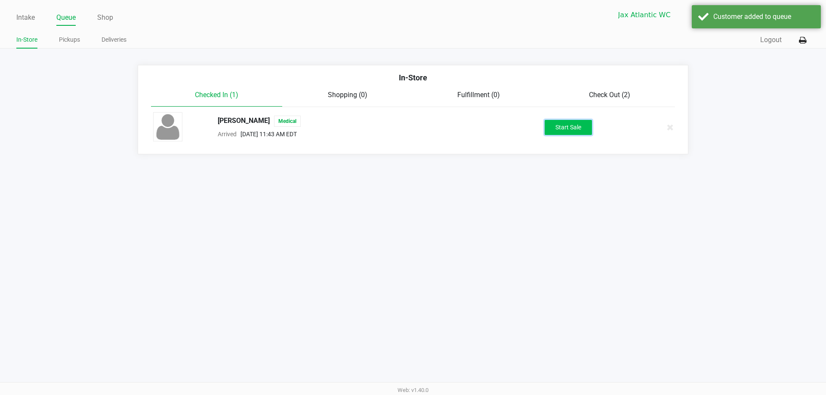
click at [559, 124] on button "Start Sale" at bounding box center [567, 127] width 47 height 15
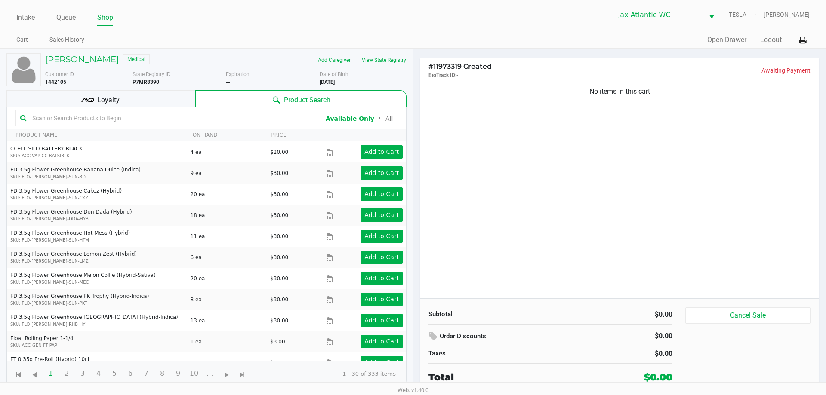
click at [511, 136] on div "No items in this cart" at bounding box center [619, 190] width 399 height 218
click at [496, 176] on div "No items in this cart" at bounding box center [619, 190] width 399 height 218
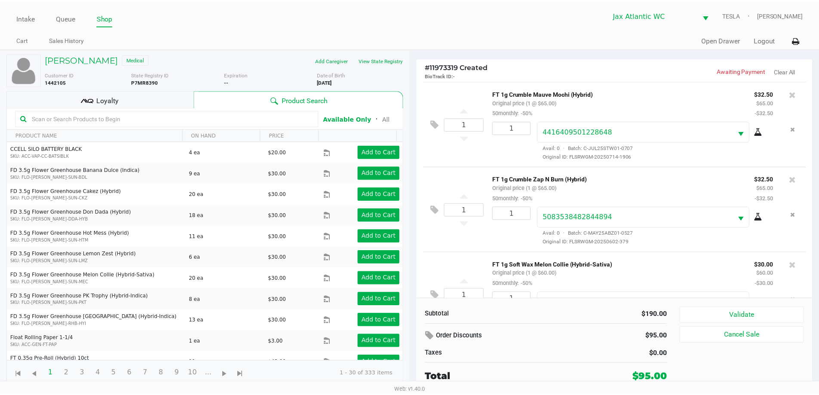
scroll to position [40, 0]
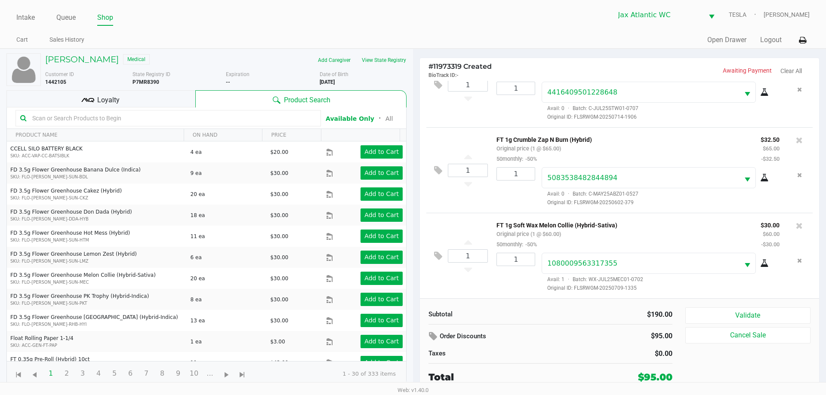
click at [154, 93] on div "Loyalty" at bounding box center [100, 98] width 189 height 17
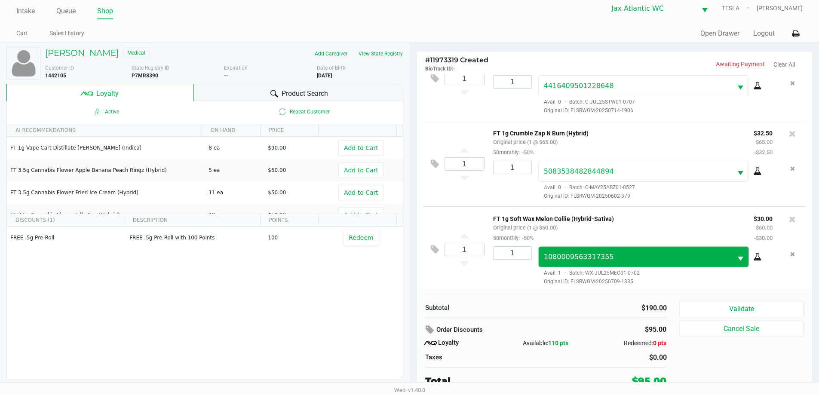
scroll to position [9, 0]
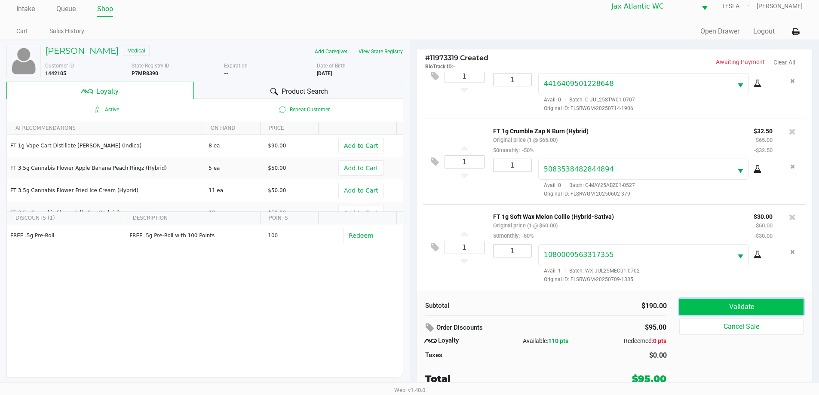
click at [709, 312] on button "Validate" at bounding box center [741, 307] width 124 height 16
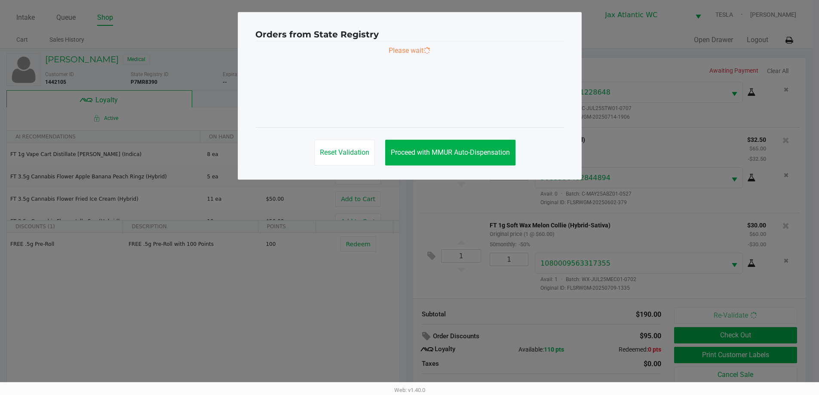
scroll to position [0, 0]
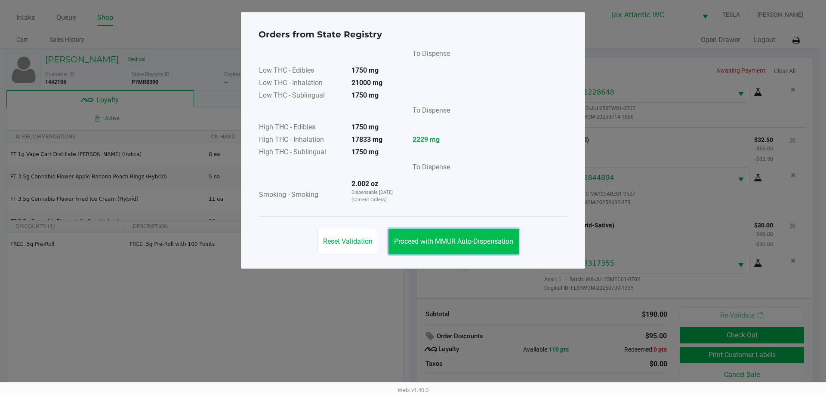
click at [472, 239] on span "Proceed with MMUR Auto-Dispensation" at bounding box center [453, 241] width 119 height 8
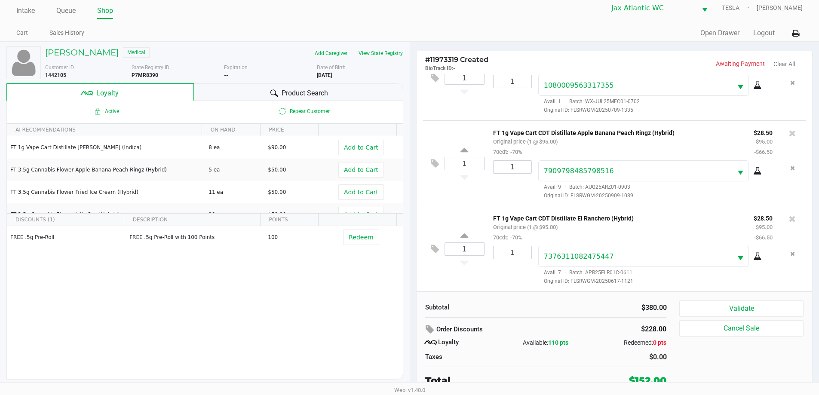
scroll to position [9, 0]
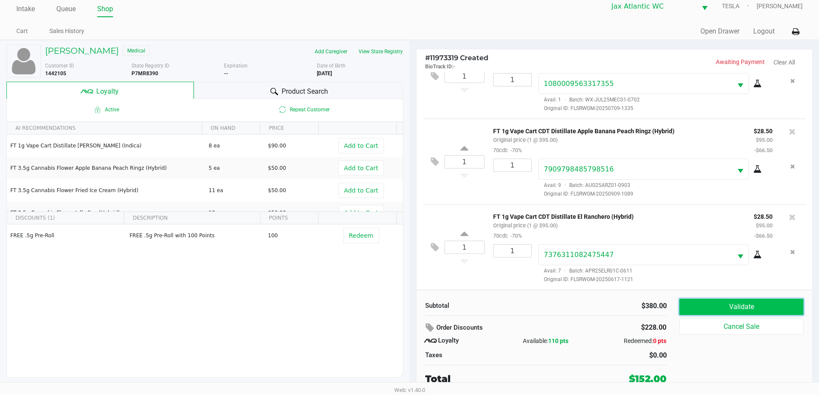
click at [721, 311] on button "Validate" at bounding box center [741, 307] width 124 height 16
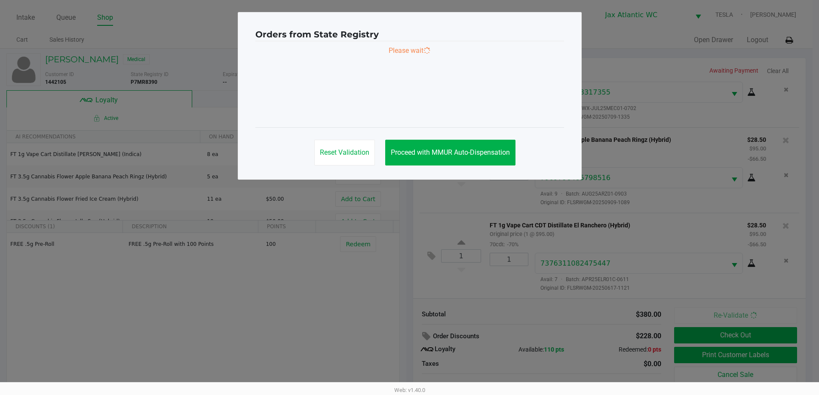
scroll to position [0, 0]
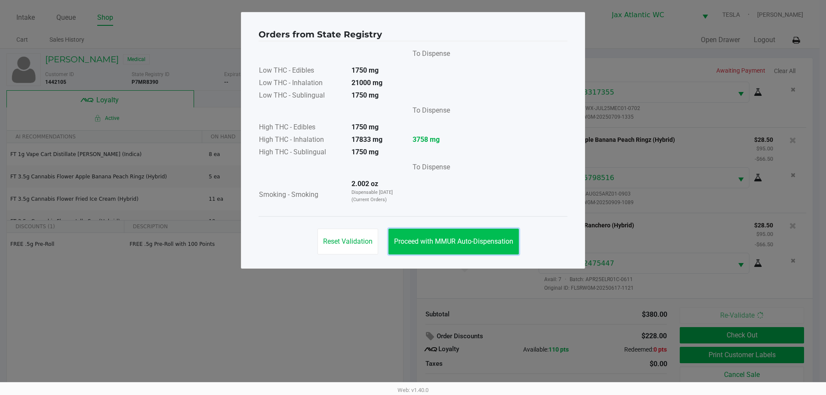
click at [442, 238] on span "Proceed with MMUR Auto-Dispensation" at bounding box center [453, 241] width 119 height 8
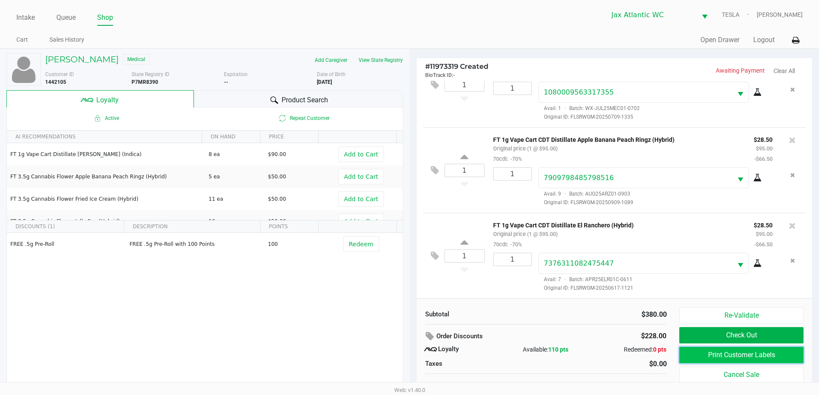
click at [753, 359] on button "Print Customer Labels" at bounding box center [741, 355] width 124 height 16
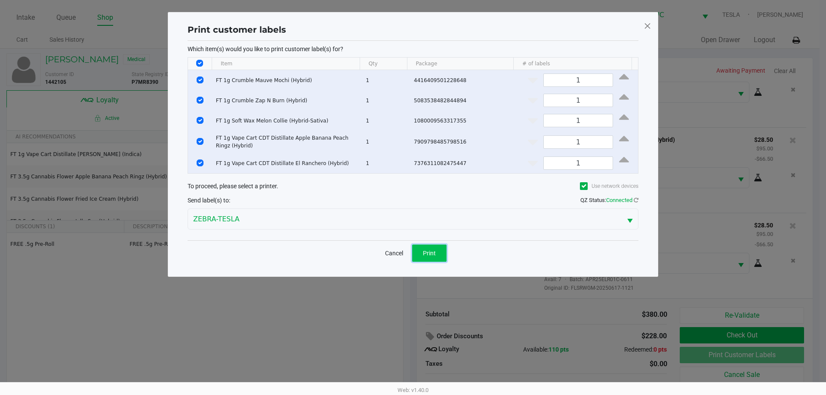
click at [423, 251] on span "Print" at bounding box center [429, 253] width 13 height 7
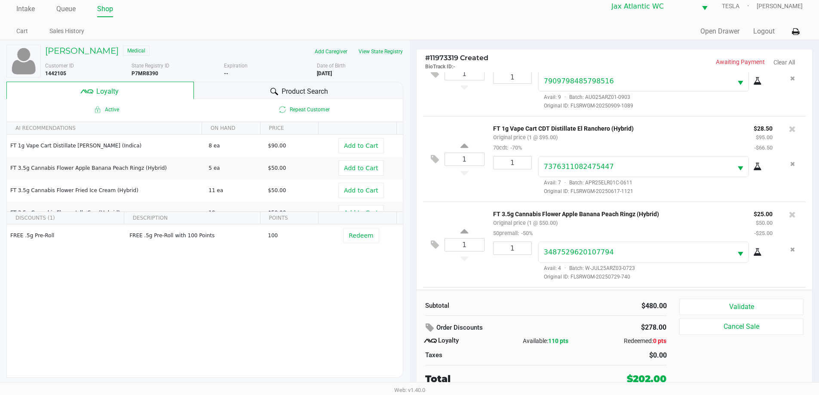
scroll to position [384, 0]
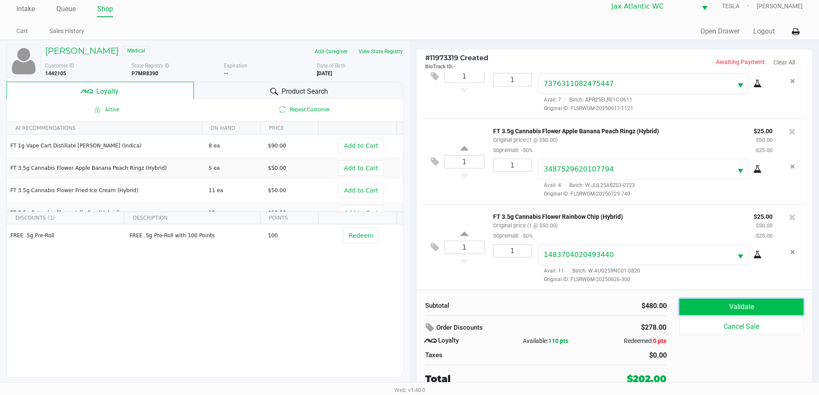
click at [723, 304] on button "Validate" at bounding box center [741, 307] width 124 height 16
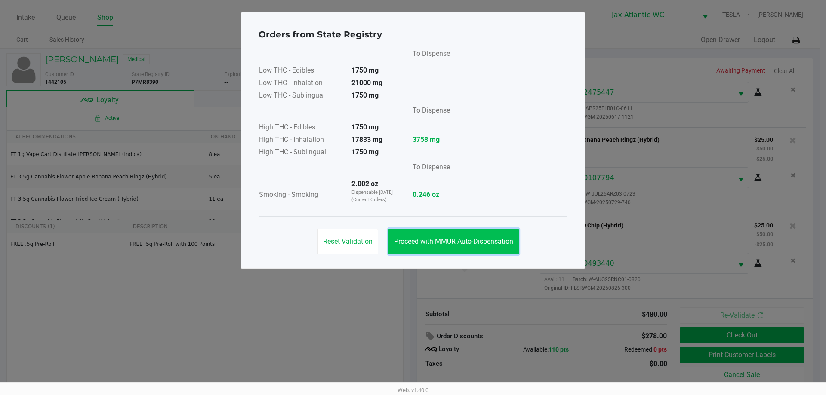
drag, startPoint x: 467, startPoint y: 244, endPoint x: 565, endPoint y: 253, distance: 98.5
click at [468, 244] on span "Proceed with MMUR Auto-Dispensation" at bounding box center [453, 241] width 119 height 8
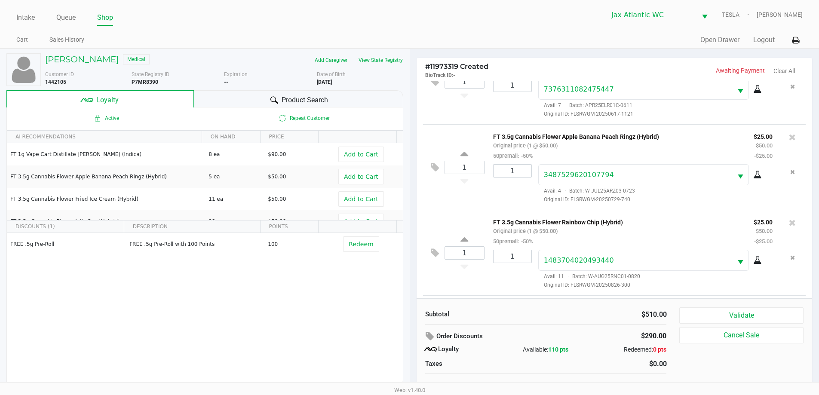
scroll to position [470, 0]
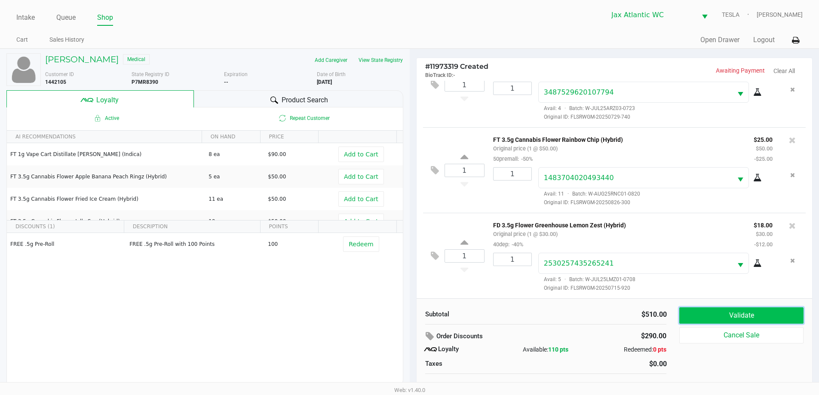
click at [692, 317] on button "Validate" at bounding box center [741, 315] width 124 height 16
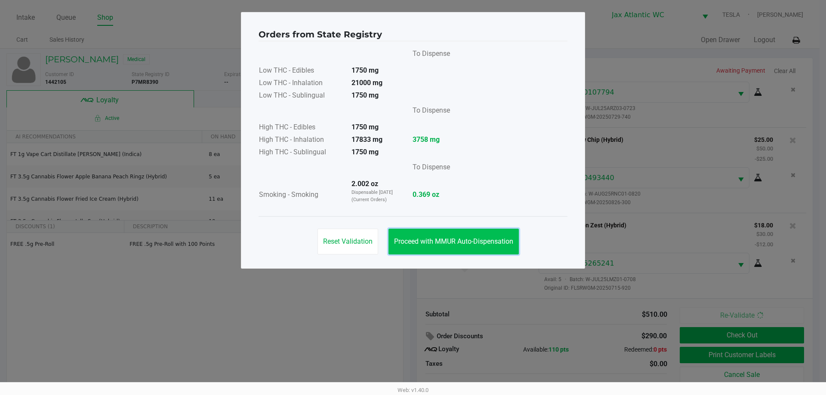
click at [430, 241] on span "Proceed with MMUR Auto-Dispensation" at bounding box center [453, 241] width 119 height 8
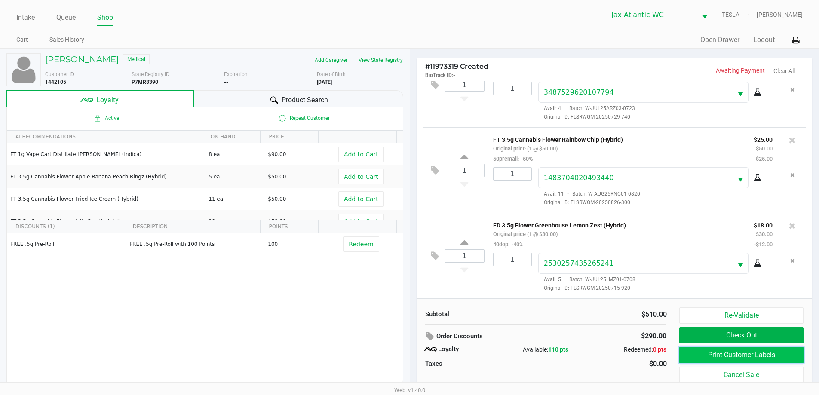
click at [719, 353] on button "Print Customer Labels" at bounding box center [741, 355] width 124 height 16
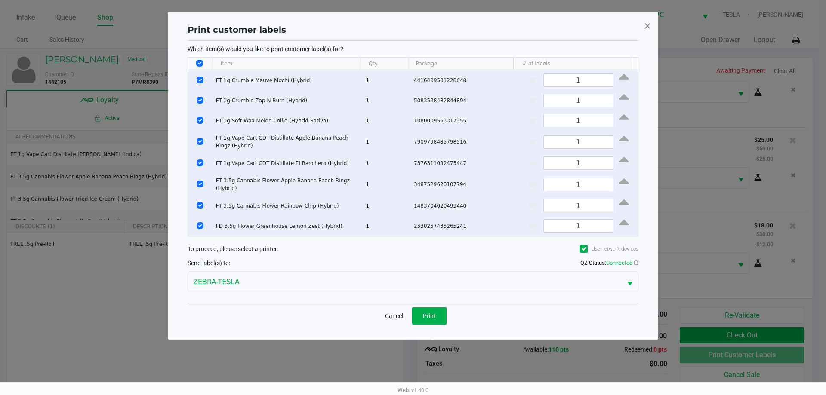
click at [203, 62] on input "Select All Rows" at bounding box center [199, 63] width 7 height 7
checkbox input "false"
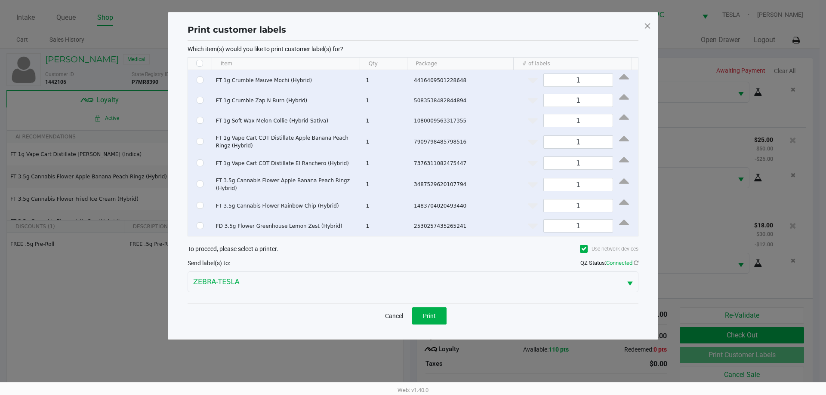
checkbox input "false"
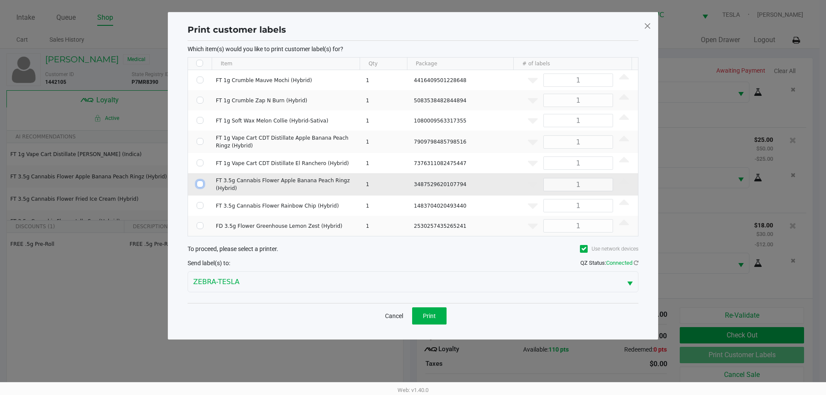
click at [199, 182] on input "Select Row" at bounding box center [200, 184] width 7 height 7
checkbox input "true"
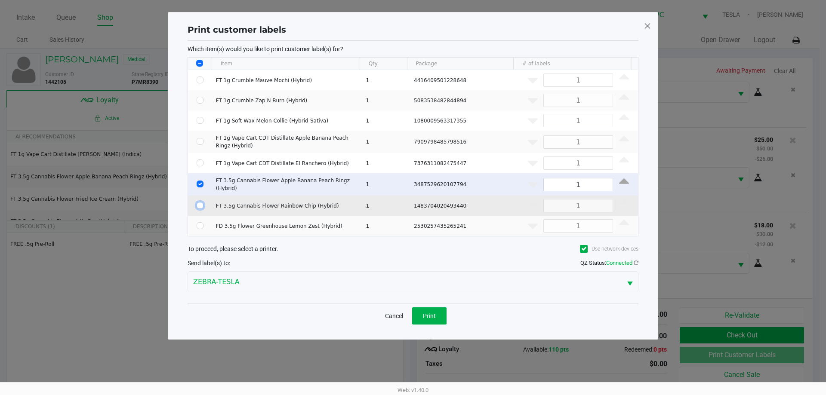
click at [198, 202] on input "Select Row" at bounding box center [200, 205] width 7 height 7
checkbox input "true"
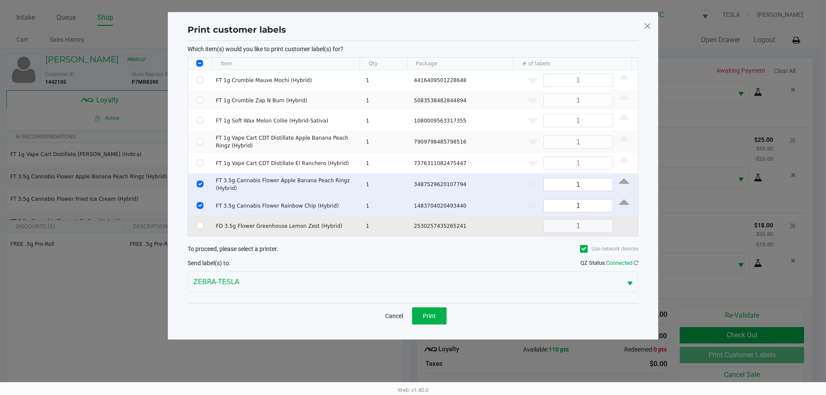
click at [201, 227] on td "Data table" at bounding box center [200, 226] width 24 height 20
click at [200, 224] on input "Select Row" at bounding box center [200, 225] width 7 height 7
checkbox input "true"
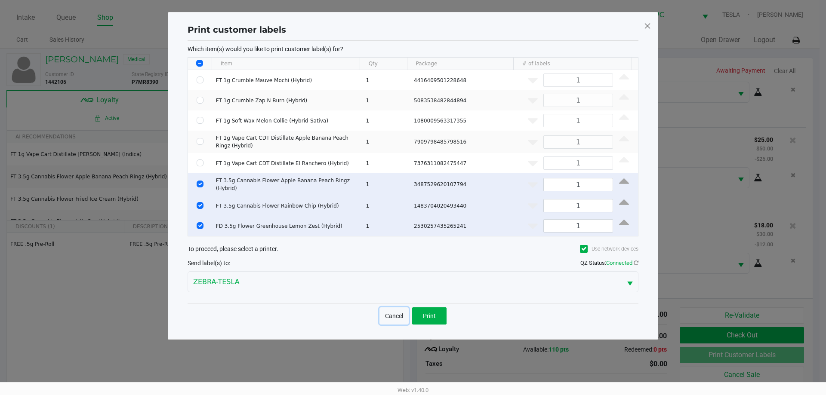
click at [408, 308] on button "Cancel" at bounding box center [393, 315] width 29 height 17
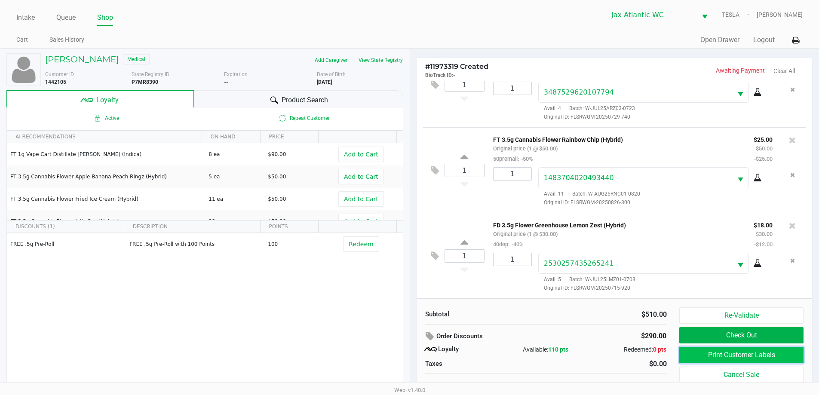
click at [693, 355] on button "Print Customer Labels" at bounding box center [741, 355] width 124 height 16
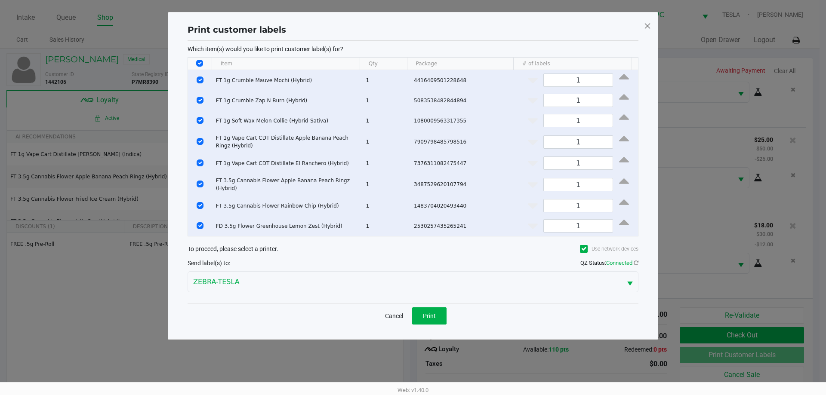
click at [203, 64] on th "Data table" at bounding box center [200, 64] width 24 height 12
click at [202, 64] on input "Select All Rows" at bounding box center [199, 63] width 7 height 7
checkbox input "false"
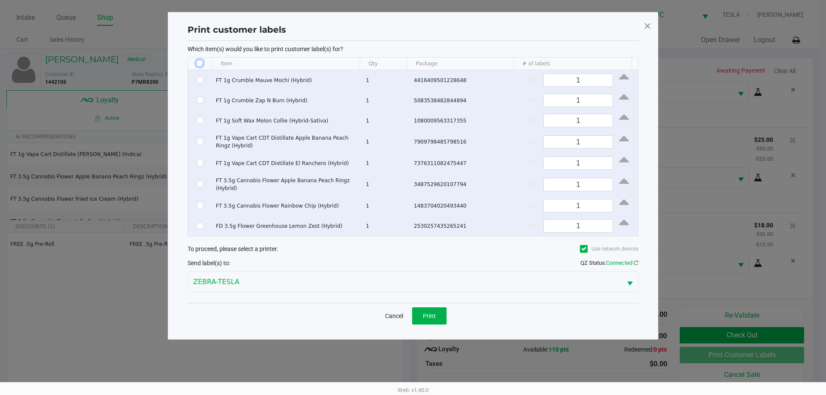
checkbox input "false"
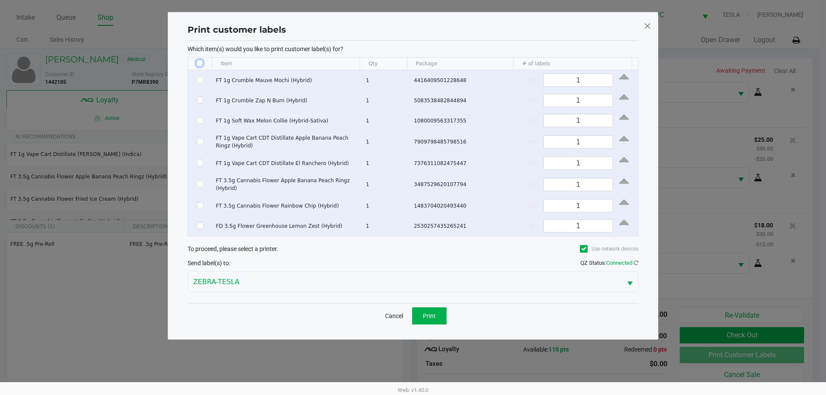
checkbox input "false"
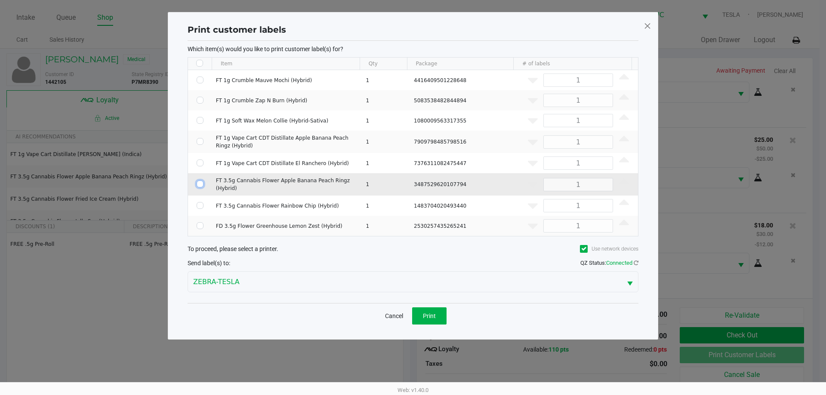
click at [198, 181] on input "Select Row" at bounding box center [200, 184] width 7 height 7
checkbox input "true"
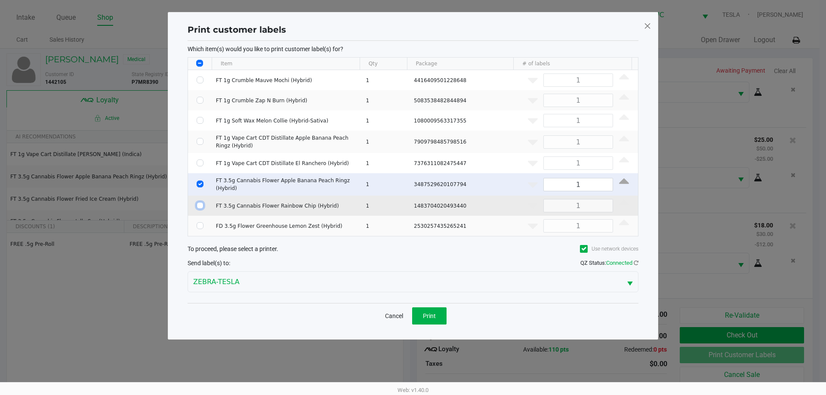
click at [197, 202] on input "Select Row" at bounding box center [200, 205] width 7 height 7
checkbox input "true"
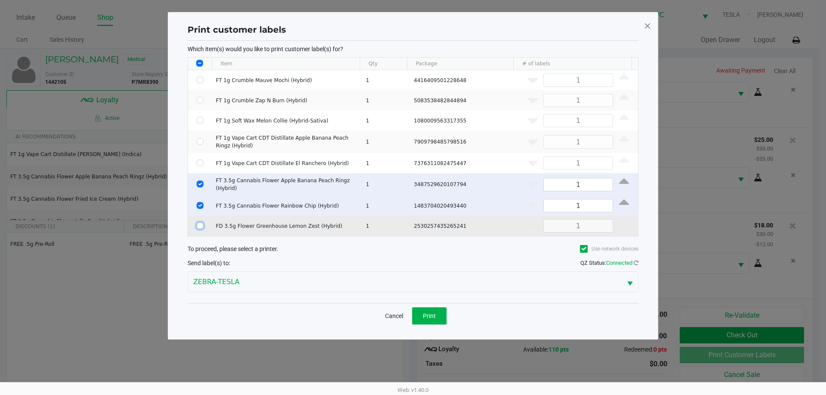
click at [200, 222] on input "Select Row" at bounding box center [200, 225] width 7 height 7
checkbox input "true"
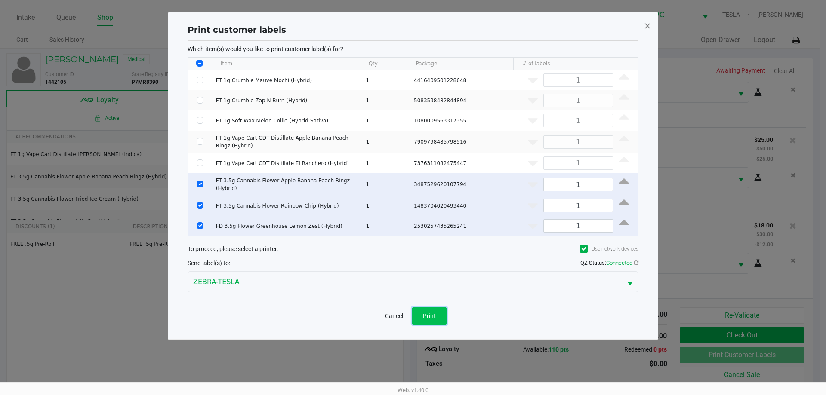
click at [433, 315] on span "Print" at bounding box center [429, 316] width 13 height 7
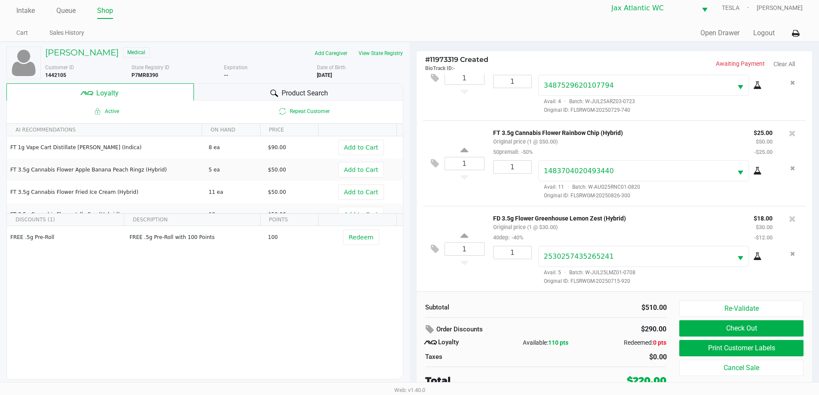
scroll to position [9, 0]
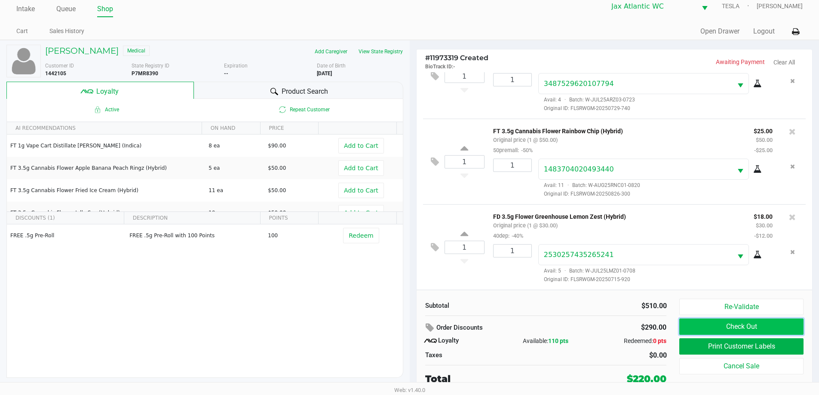
click at [741, 332] on button "Check Out" at bounding box center [741, 327] width 124 height 16
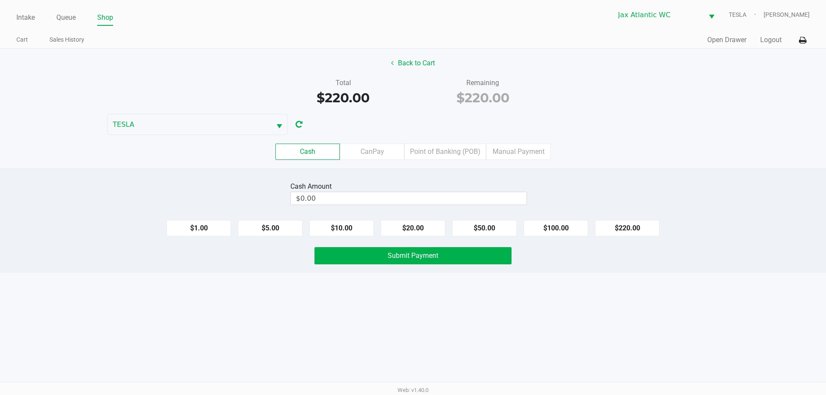
click at [437, 209] on div "Cash Amount $0.00 $1.00 $5.00 $10.00 $20.00 $50.00 $100.00 $220.00 Submit Payme…" at bounding box center [413, 221] width 826 height 104
click at [438, 203] on input "0" at bounding box center [409, 198] width 236 height 12
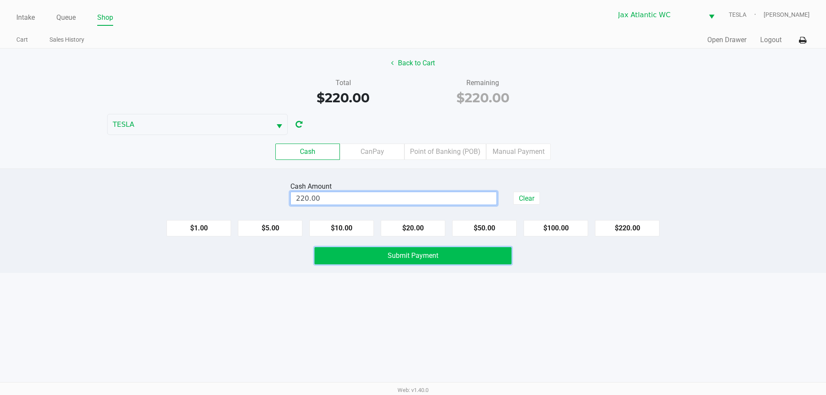
type input "$220.00"
click at [415, 255] on span "Submit Payment" at bounding box center [412, 256] width 51 height 8
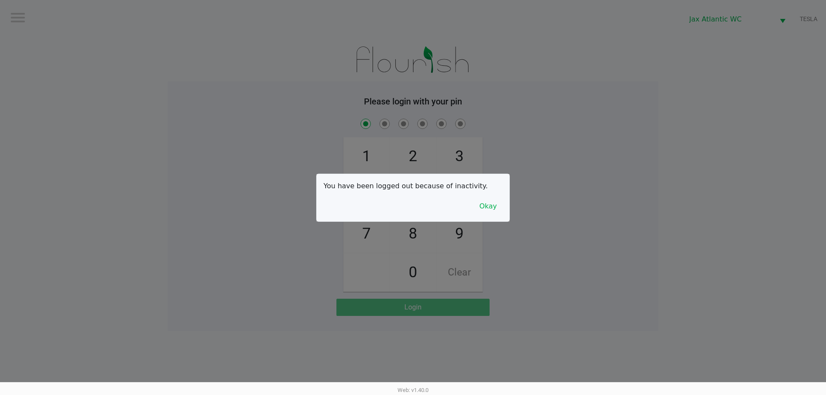
checkbox input "true"
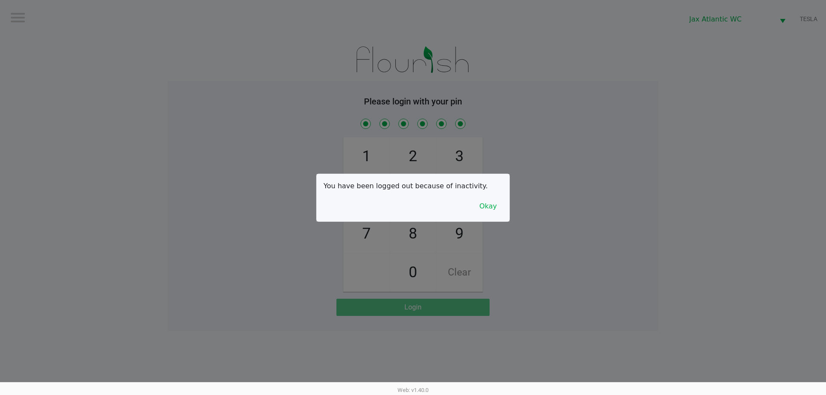
checkbox input "true"
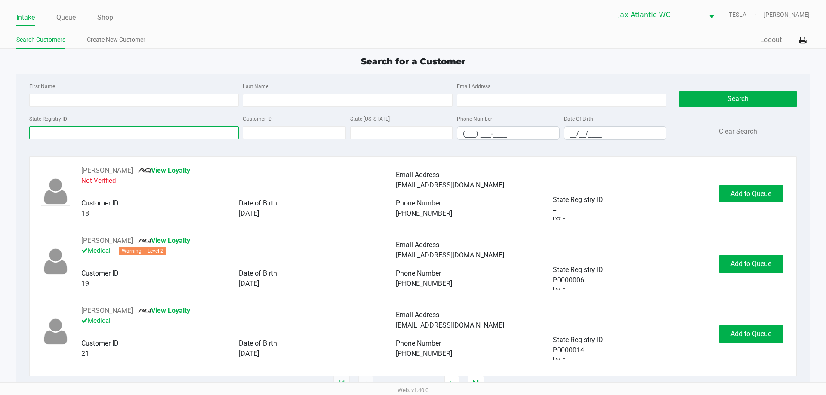
click at [87, 138] on input "State Registry ID" at bounding box center [133, 132] width 209 height 13
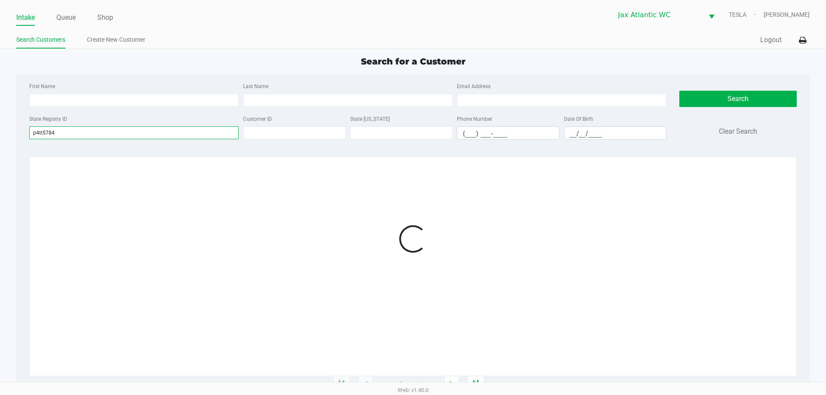
type input "p4tt5784"
click at [740, 202] on div at bounding box center [412, 239] width 749 height 147
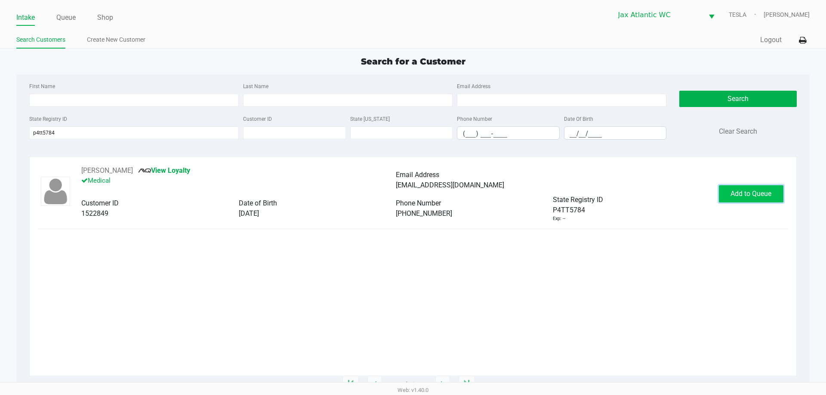
click at [750, 200] on button "Add to Queue" at bounding box center [751, 193] width 64 height 17
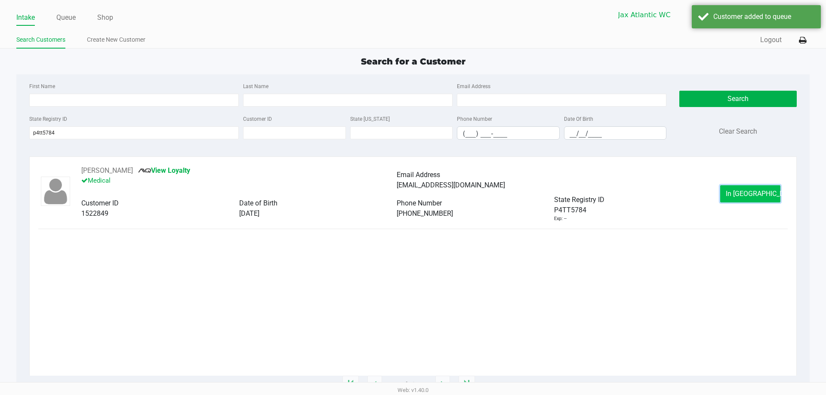
drag, startPoint x: 736, startPoint y: 188, endPoint x: 749, endPoint y: 190, distance: 13.0
click at [749, 190] on span "In [GEOGRAPHIC_DATA]" at bounding box center [761, 194] width 72 height 8
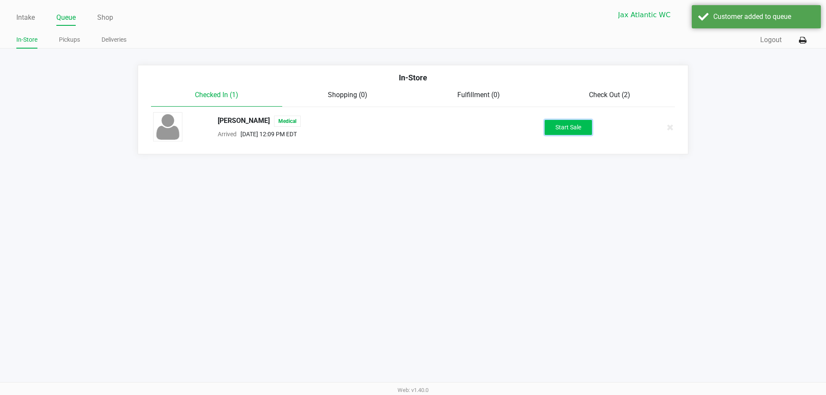
click at [567, 121] on button "Start Sale" at bounding box center [567, 127] width 47 height 15
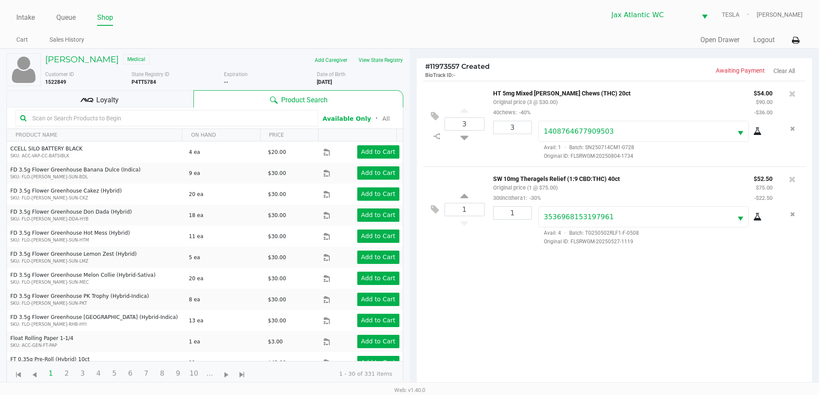
click at [123, 95] on div "Loyalty" at bounding box center [99, 98] width 187 height 17
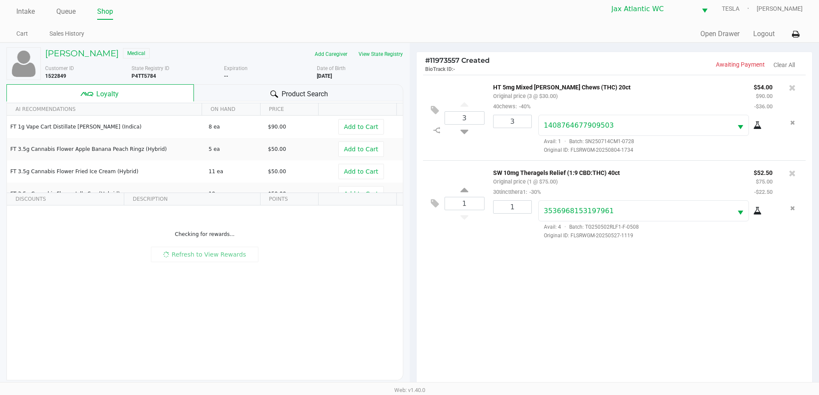
scroll to position [93, 0]
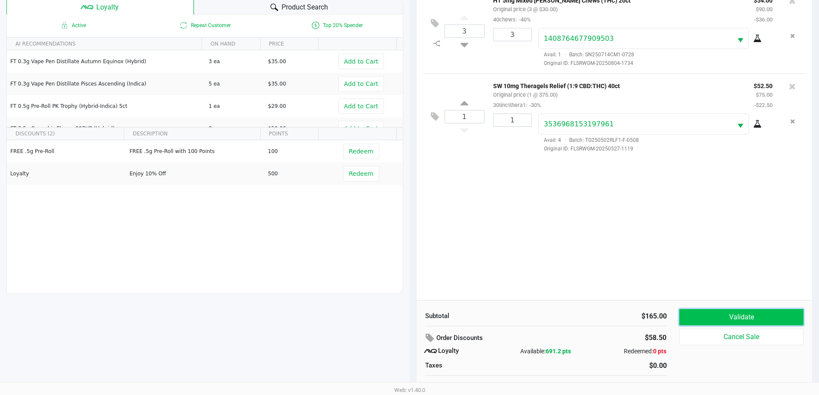
click at [710, 314] on button "Validate" at bounding box center [741, 317] width 124 height 16
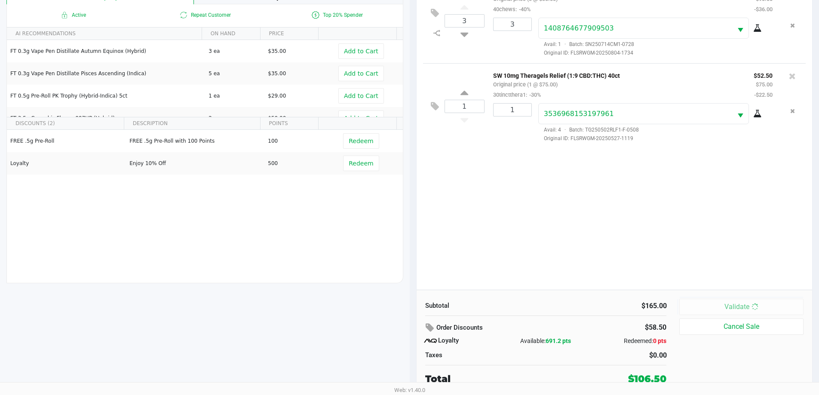
scroll to position [0, 0]
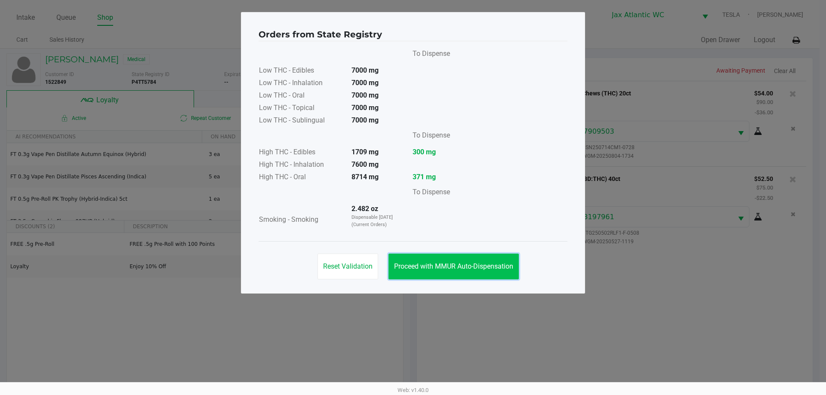
click at [442, 264] on span "Proceed with MMUR Auto-Dispensation" at bounding box center [453, 266] width 119 height 8
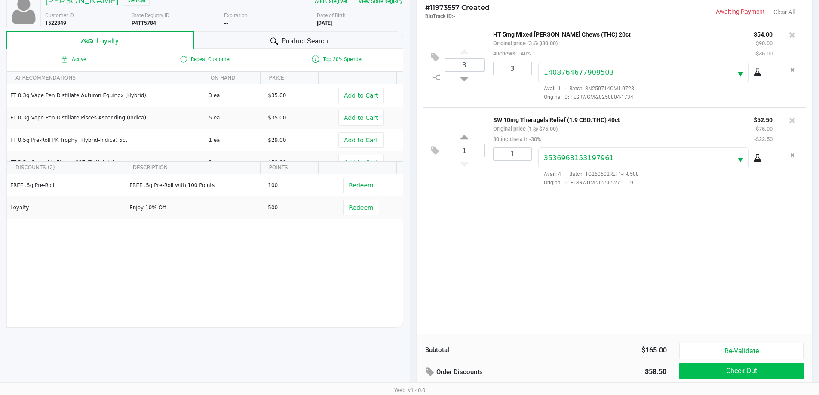
scroll to position [103, 0]
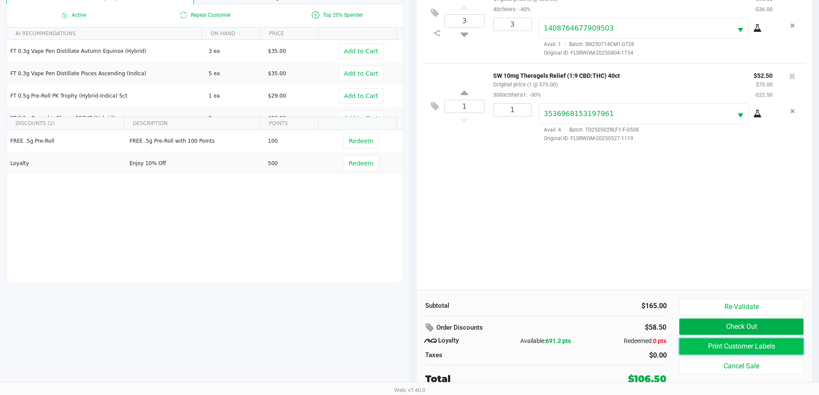
click at [716, 353] on button "Print Customer Labels" at bounding box center [741, 346] width 124 height 16
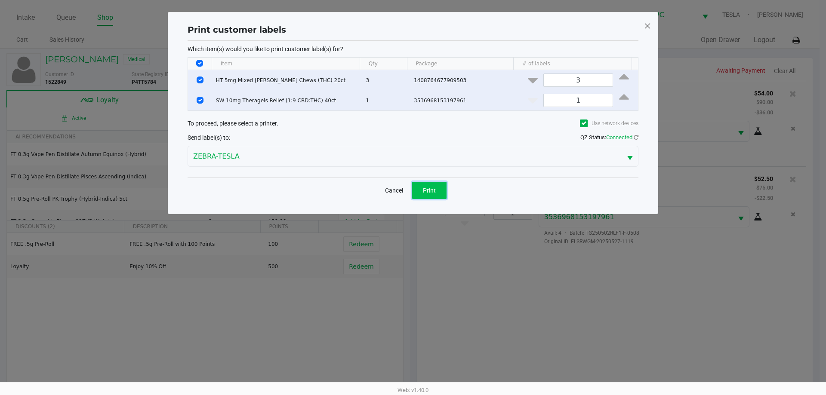
click at [428, 191] on span "Print" at bounding box center [429, 190] width 13 height 7
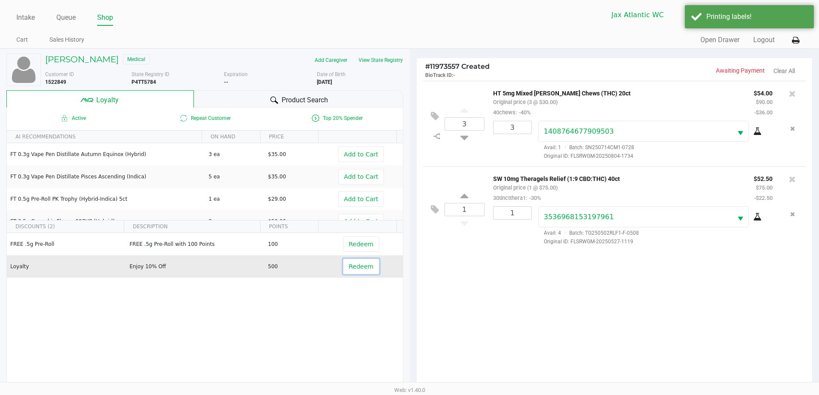
click at [357, 272] on button "Redeem" at bounding box center [361, 266] width 36 height 15
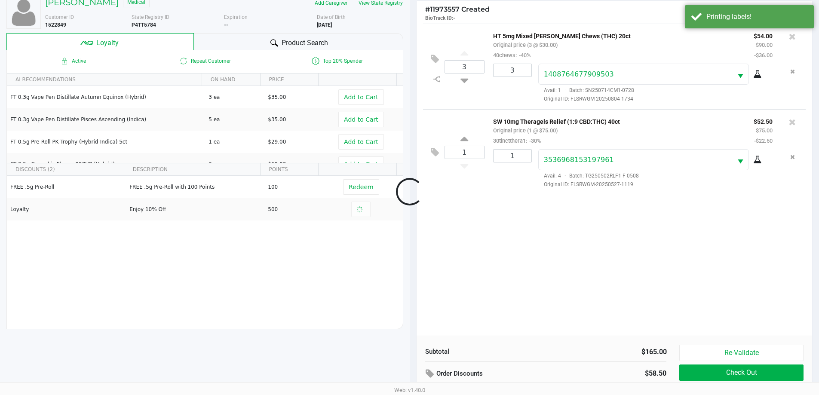
scroll to position [103, 0]
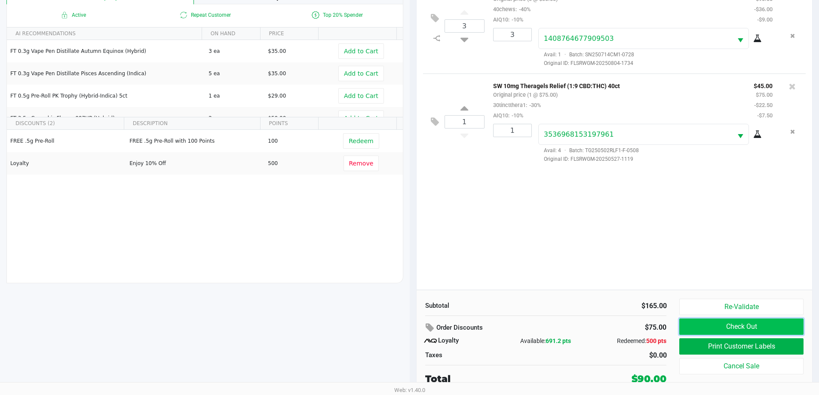
click at [703, 331] on button "Check Out" at bounding box center [741, 327] width 124 height 16
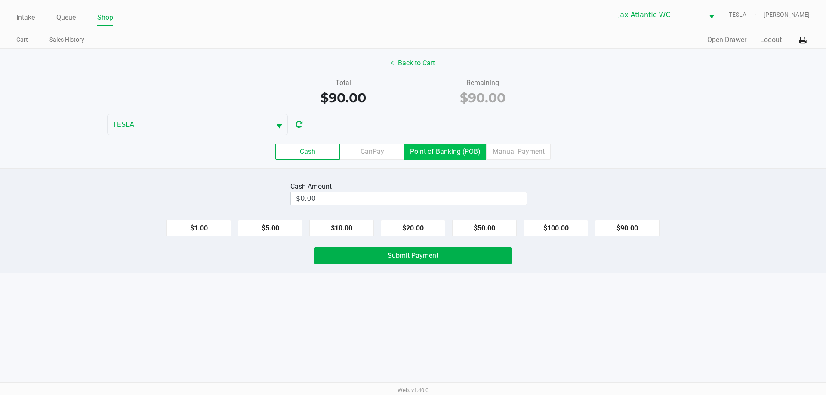
click at [471, 152] on label "Point of Banking (POB)" at bounding box center [445, 152] width 82 height 16
click at [0, 0] on 7 "Point of Banking (POB)" at bounding box center [0, 0] width 0 height 0
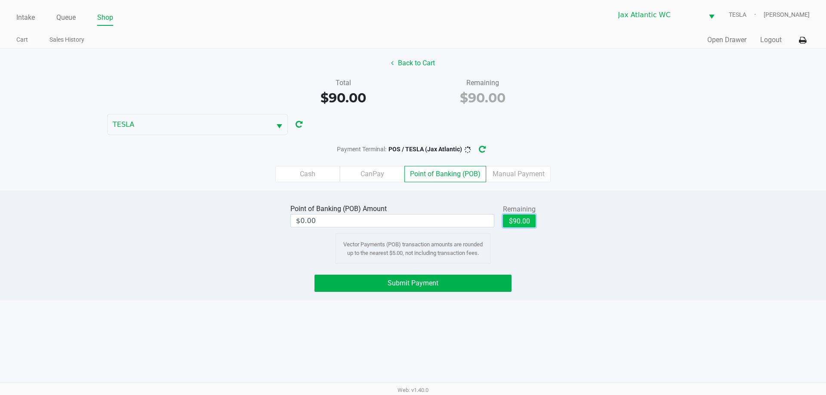
click at [507, 224] on button "$90.00" at bounding box center [519, 221] width 33 height 13
type input "$90.00"
click at [486, 271] on div "Point of Banking (POB) Amount $90.00 Remaining $90.00 Clear Vector Payments (PO…" at bounding box center [413, 246] width 826 height 110
click at [487, 279] on button "Submit Payment" at bounding box center [412, 283] width 197 height 17
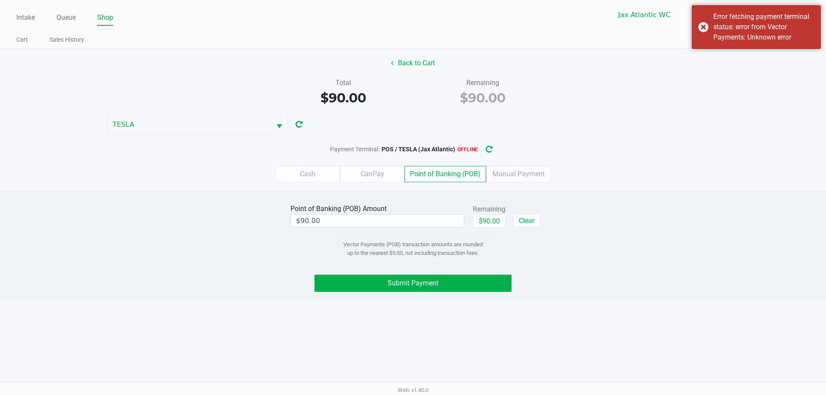
click at [494, 141] on div "Back to Cart Total $90.00 Remaining $90.00 TESLA Payment Terminal: POS / TESLA …" at bounding box center [413, 120] width 826 height 142
click at [492, 144] on button "button" at bounding box center [489, 149] width 14 height 16
click at [474, 281] on button "Submit Payment" at bounding box center [412, 283] width 197 height 17
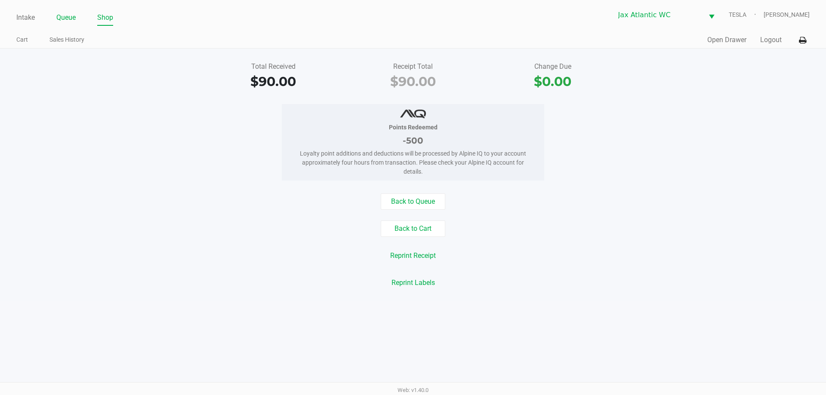
drag, startPoint x: 58, startPoint y: 18, endPoint x: 68, endPoint y: 25, distance: 12.6
click at [58, 18] on link "Queue" at bounding box center [65, 18] width 19 height 12
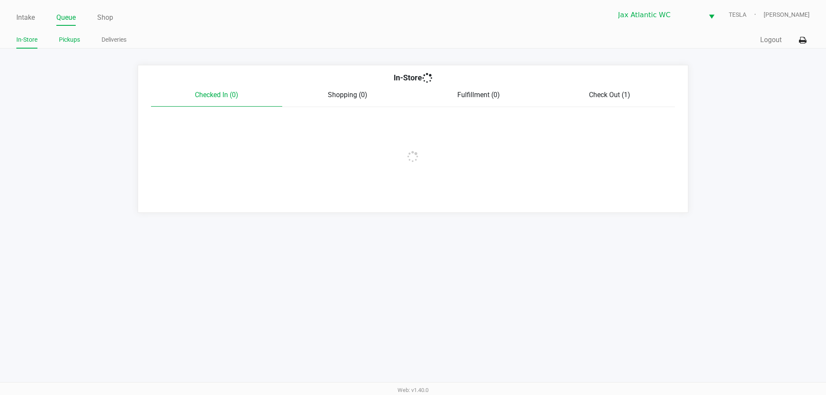
click at [71, 41] on link "Pickups" at bounding box center [69, 39] width 21 height 11
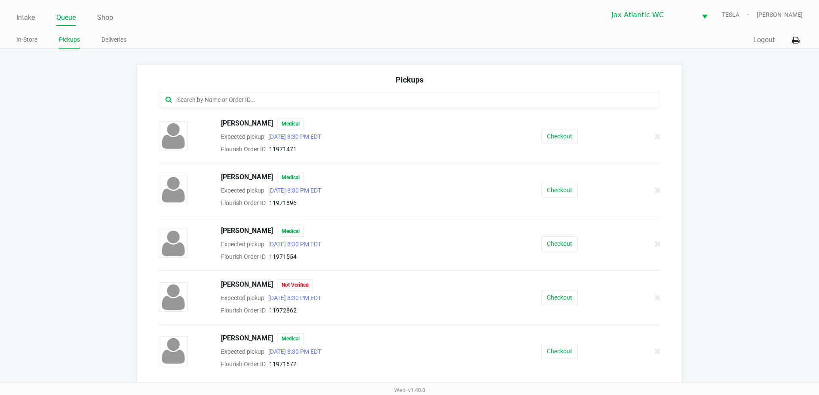
click at [283, 96] on input "text" at bounding box center [395, 100] width 439 height 10
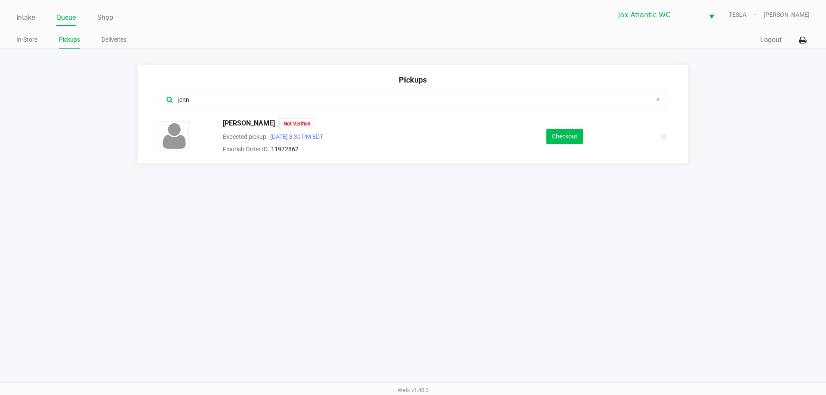
type input "jenn"
click at [561, 142] on button "Checkout" at bounding box center [564, 136] width 37 height 15
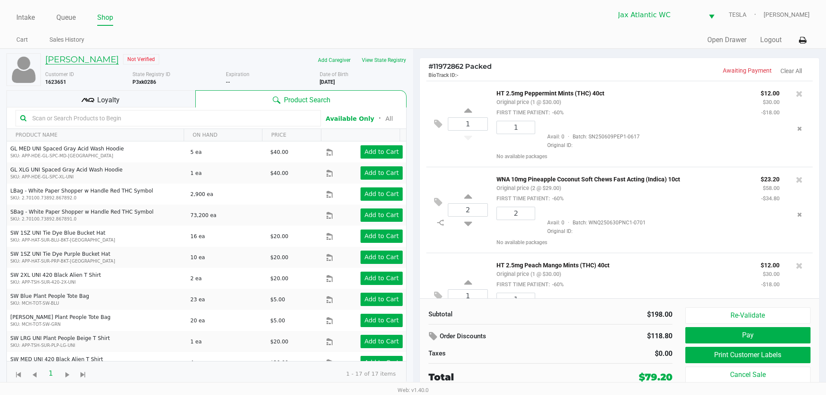
click at [68, 58] on h5 "[PERSON_NAME]" at bounding box center [82, 59] width 74 height 10
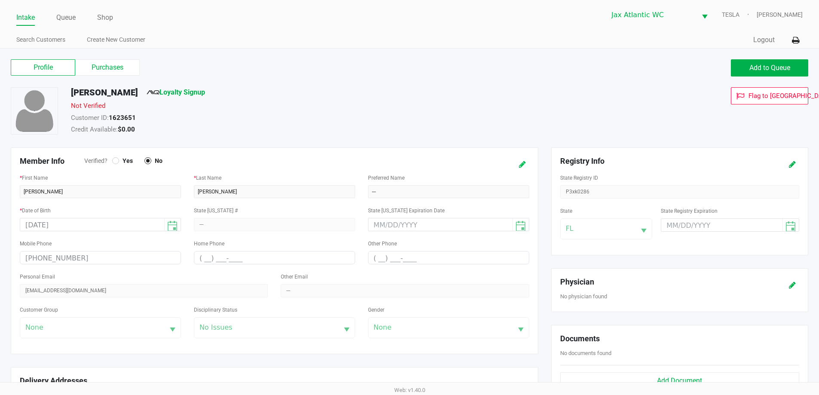
click at [520, 159] on button at bounding box center [523, 165] width 14 height 16
click at [131, 163] on span "Yes" at bounding box center [126, 161] width 14 height 8
click at [506, 161] on div at bounding box center [504, 165] width 43 height 16
click at [510, 163] on icon at bounding box center [513, 165] width 7 height 6
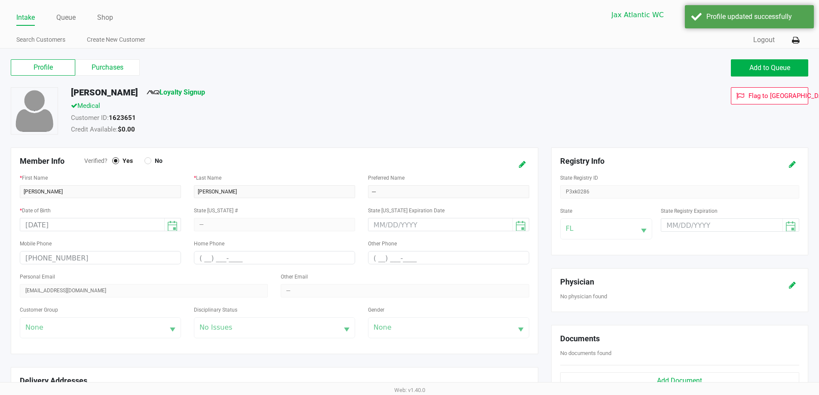
click at [172, 97] on span "Loyalty Signup" at bounding box center [176, 94] width 58 height 14
click at [180, 93] on link "Loyalty Signup" at bounding box center [176, 92] width 58 height 8
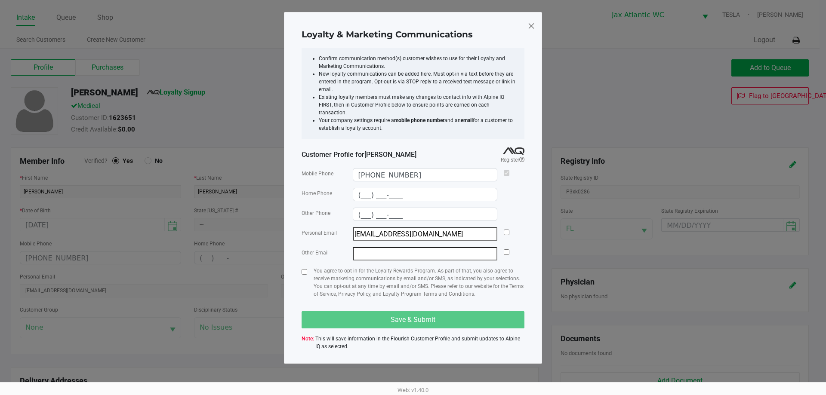
click at [503, 227] on div "Personal Email [EMAIL_ADDRESS][DOMAIN_NAME]" at bounding box center [412, 233] width 223 height 13
click at [504, 230] on input "checkbox" at bounding box center [507, 233] width 6 height 6
checkbox input "true"
click at [301, 263] on div "Loyalty & Marketing Communications Confirm communication method(s) customer wis…" at bounding box center [413, 188] width 258 height 352
drag, startPoint x: 303, startPoint y: 264, endPoint x: 311, endPoint y: 273, distance: 11.9
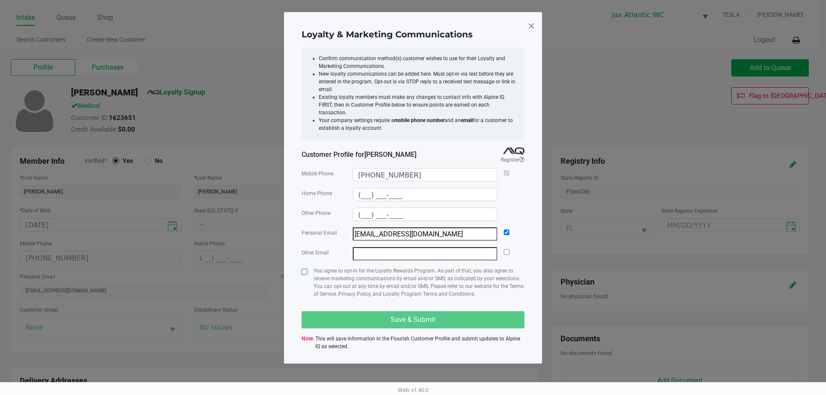
click at [304, 269] on input "checkbox" at bounding box center [304, 272] width 6 height 6
checkbox input "true"
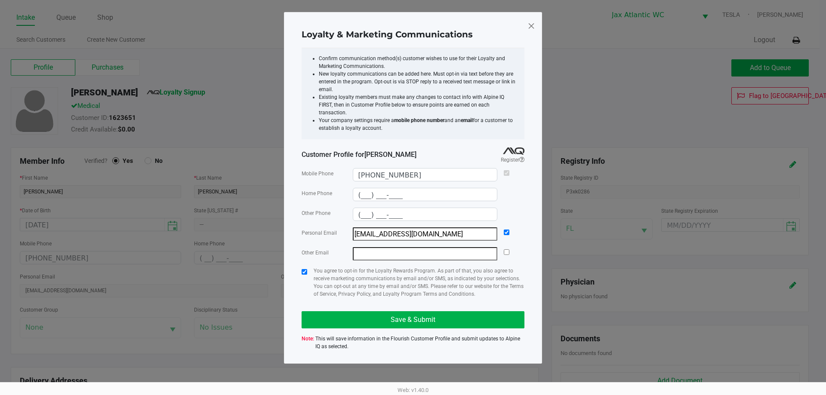
click at [326, 300] on div "Mobile Phone [PHONE_NUMBER] Home Phone (___) ___-____ Other Phone (___) ___-___…" at bounding box center [412, 259] width 223 height 191
click at [326, 303] on div "Mobile Phone [PHONE_NUMBER] Home Phone (___) ___-____ Other Phone (___) ___-___…" at bounding box center [412, 259] width 223 height 191
click at [326, 311] on button "Save & Submit" at bounding box center [412, 319] width 223 height 17
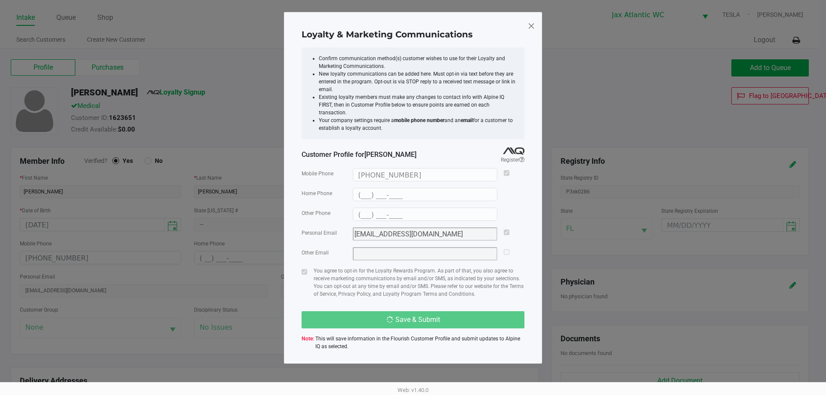
type input "(___) ___-____"
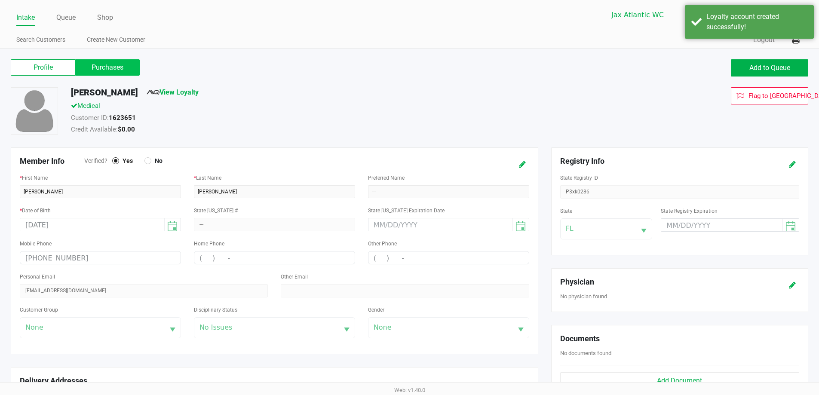
click at [118, 68] on label "Purchases" at bounding box center [107, 67] width 64 height 16
click at [0, 0] on 1 "Purchases" at bounding box center [0, 0] width 0 height 0
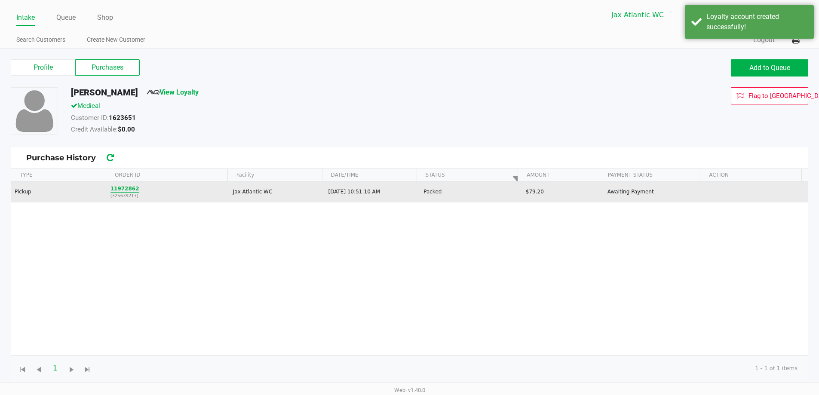
click at [123, 189] on button "11972862" at bounding box center [125, 189] width 29 height 8
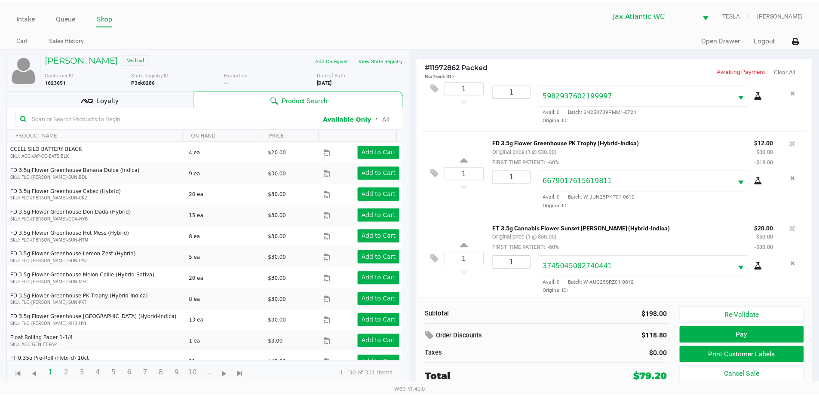
scroll to position [212, 0]
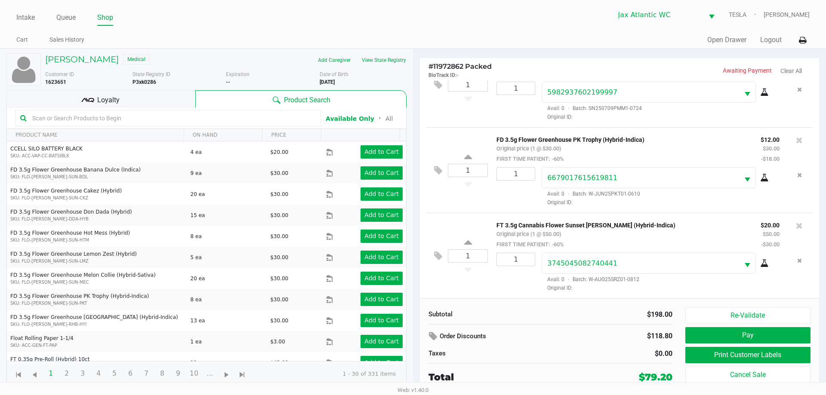
click at [123, 86] on div "[PERSON_NAME] Medical Add Caregiver View State Registry Customer ID 1623651 Sta…" at bounding box center [206, 220] width 400 height 342
click at [130, 90] on div "Loyalty" at bounding box center [100, 98] width 189 height 17
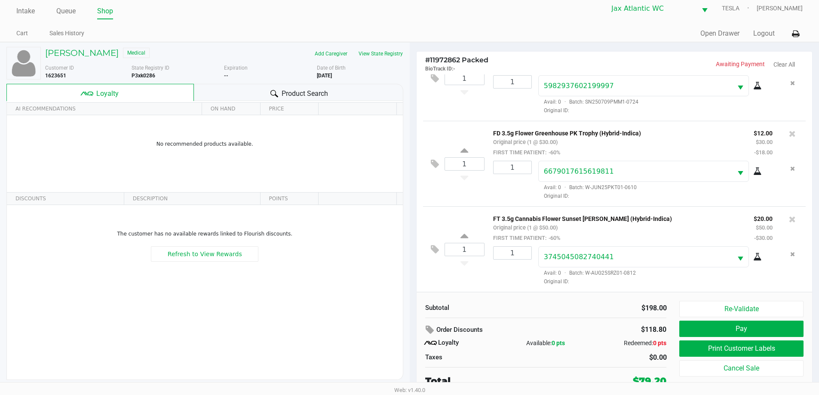
scroll to position [9, 0]
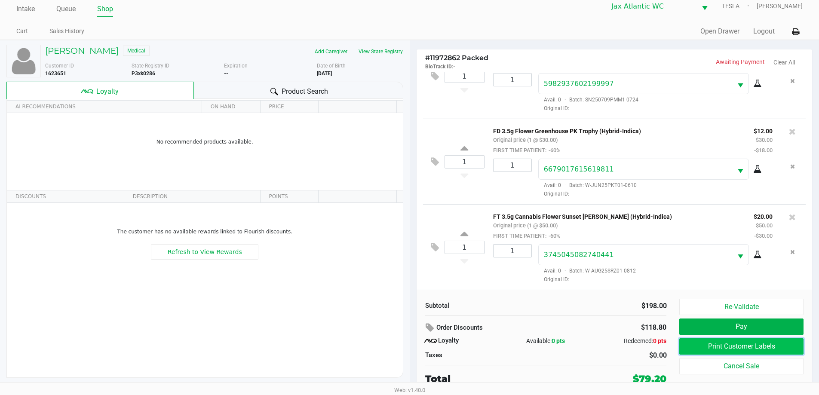
click at [715, 347] on button "Print Customer Labels" at bounding box center [741, 346] width 124 height 16
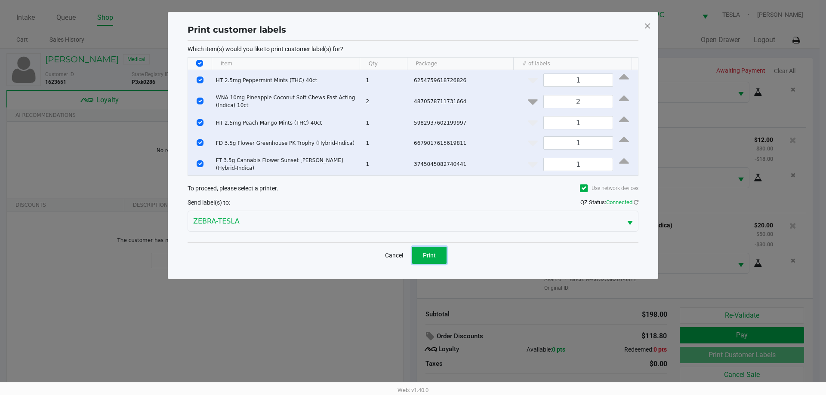
click at [426, 249] on button "Print" at bounding box center [429, 255] width 34 height 17
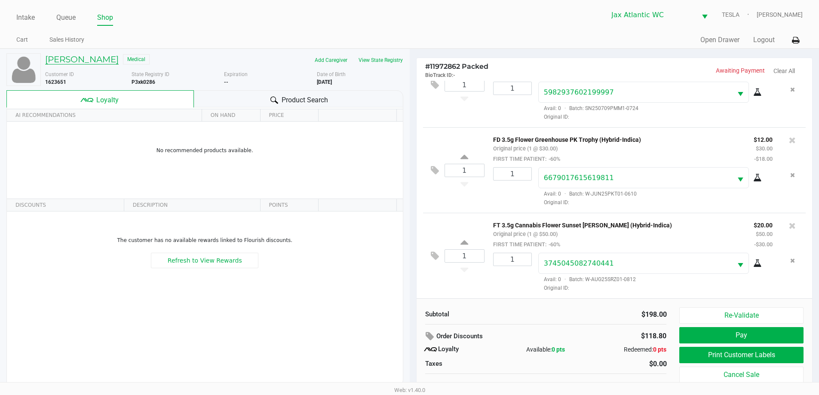
click at [77, 61] on h5 "[PERSON_NAME]" at bounding box center [82, 59] width 74 height 10
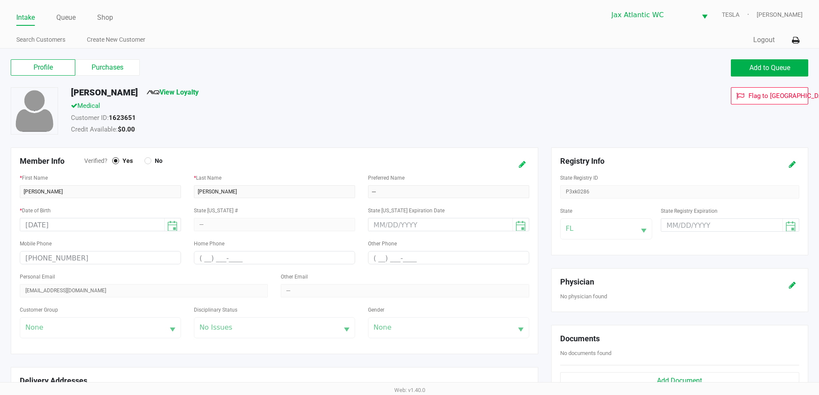
click at [522, 166] on icon at bounding box center [522, 165] width 7 height 6
click at [458, 185] on input "text" at bounding box center [448, 191] width 161 height 13
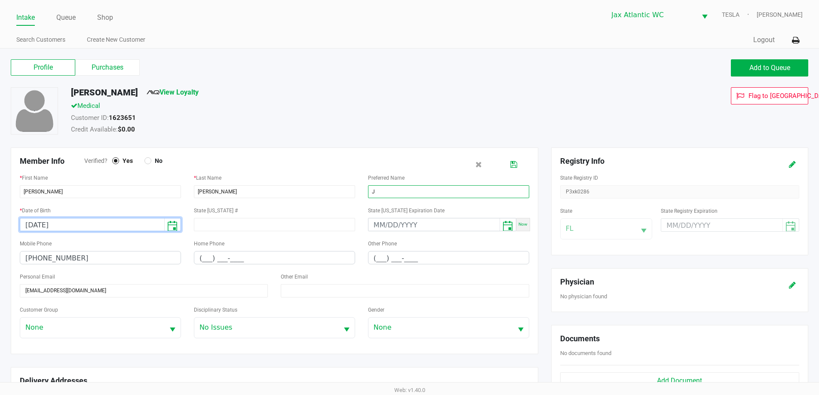
click at [460, 186] on input "J" at bounding box center [448, 191] width 161 height 13
type input "[PERSON_NAME]"
click at [509, 165] on button at bounding box center [514, 165] width 14 height 16
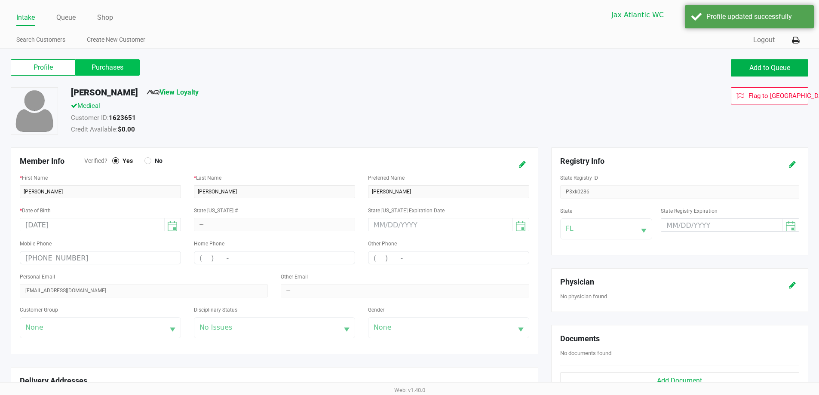
click at [136, 63] on label "Purchases" at bounding box center [107, 67] width 64 height 16
click at [0, 0] on 1 "Purchases" at bounding box center [0, 0] width 0 height 0
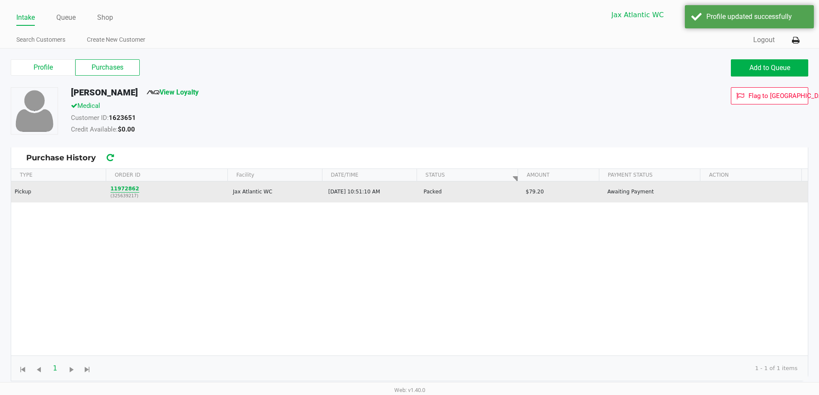
click at [124, 185] on button "11972862" at bounding box center [125, 189] width 29 height 8
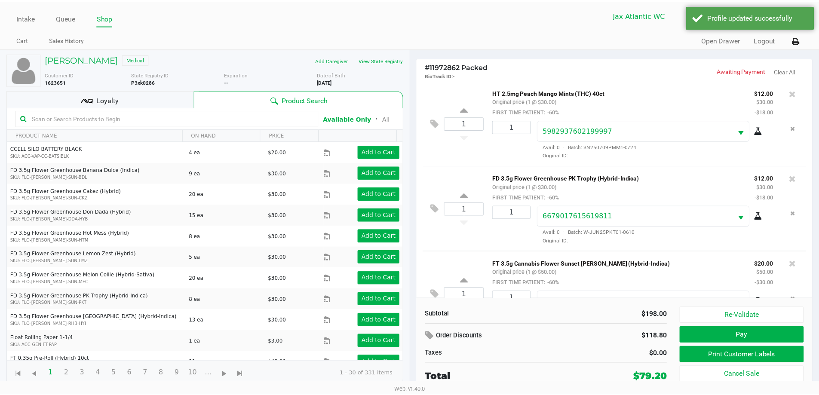
scroll to position [212, 0]
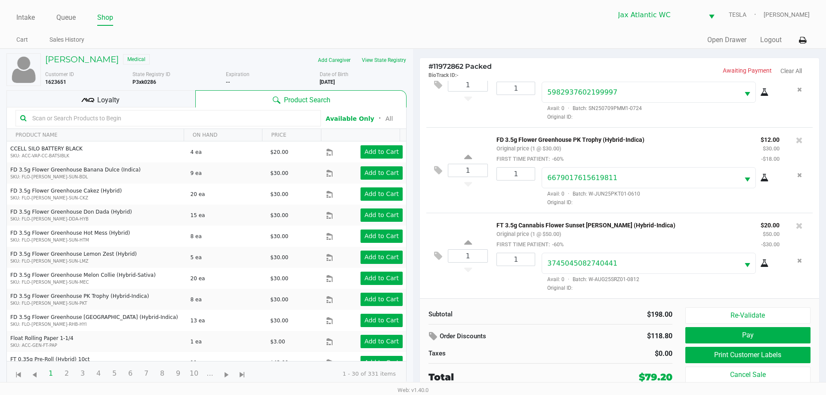
click at [670, 333] on div "$118.80" at bounding box center [635, 336] width 73 height 15
click at [697, 332] on button "Pay" at bounding box center [747, 335] width 125 height 16
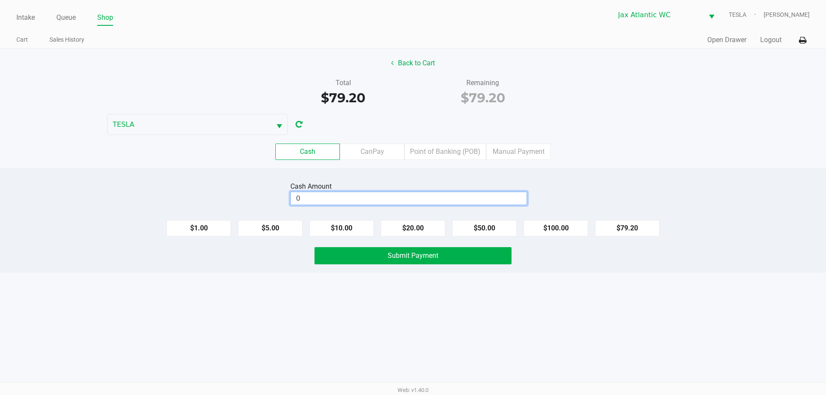
click at [466, 194] on input "0" at bounding box center [409, 198] width 236 height 12
type input "$80.00"
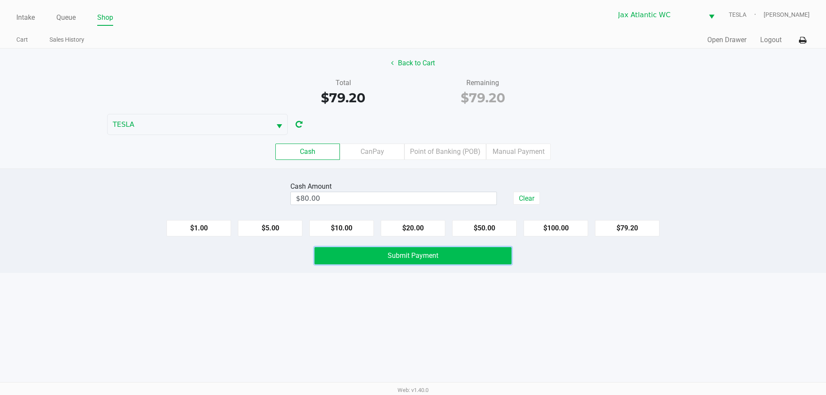
click at [450, 259] on button "Submit Payment" at bounding box center [412, 255] width 197 height 17
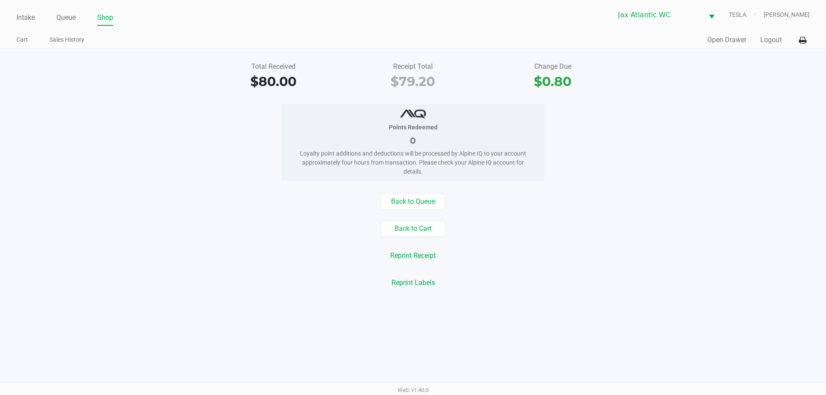
click at [663, 241] on div "Back to Queue Back to Cart Reprint Receipt Reprint Labels" at bounding box center [413, 242] width 838 height 98
click at [23, 12] on link "Intake" at bounding box center [25, 18] width 18 height 12
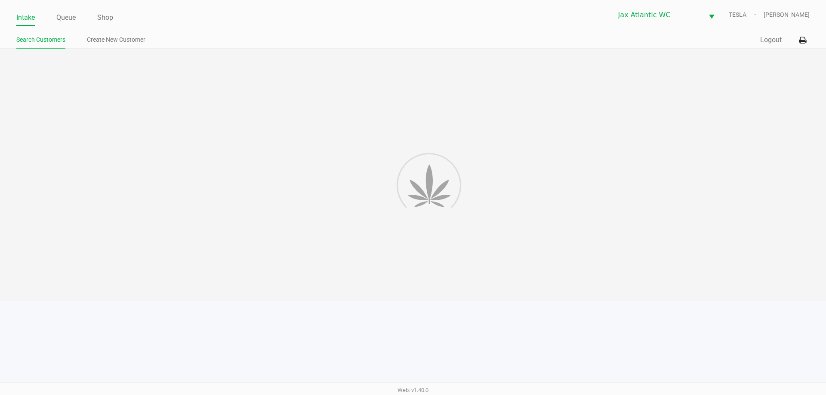
click at [300, 48] on ul "Search Customers Create New Customer" at bounding box center [214, 41] width 396 height 15
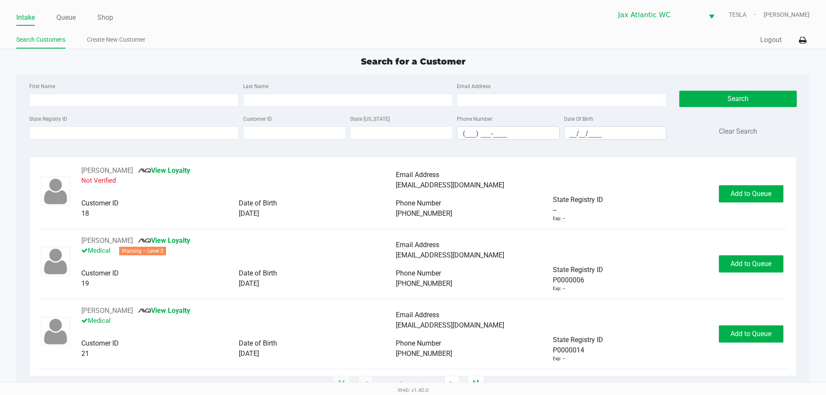
click at [460, 47] on div "Quick Sale Logout" at bounding box center [611, 40] width 396 height 16
click at [72, 130] on input "State Registry ID" at bounding box center [133, 132] width 209 height 13
type input "p8ft2944"
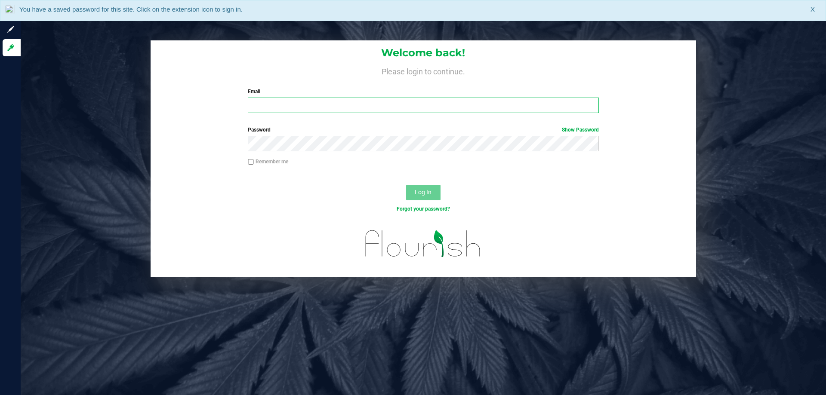
click at [275, 104] on input "Email" at bounding box center [423, 105] width 350 height 15
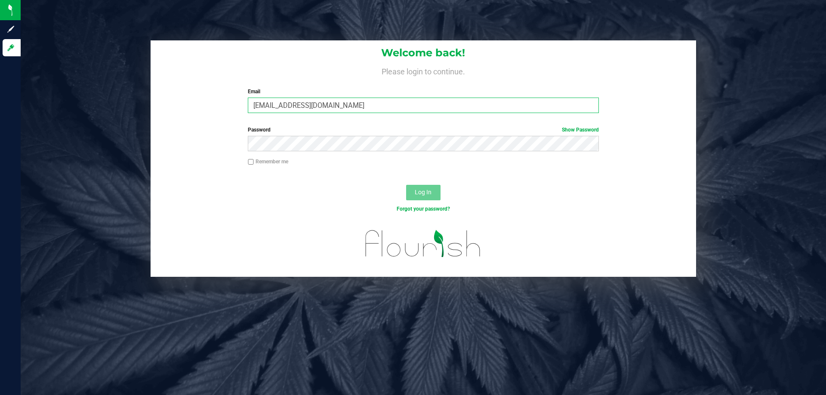
type input "[EMAIL_ADDRESS][DOMAIN_NAME]"
click at [406, 185] on button "Log In" at bounding box center [423, 192] width 34 height 15
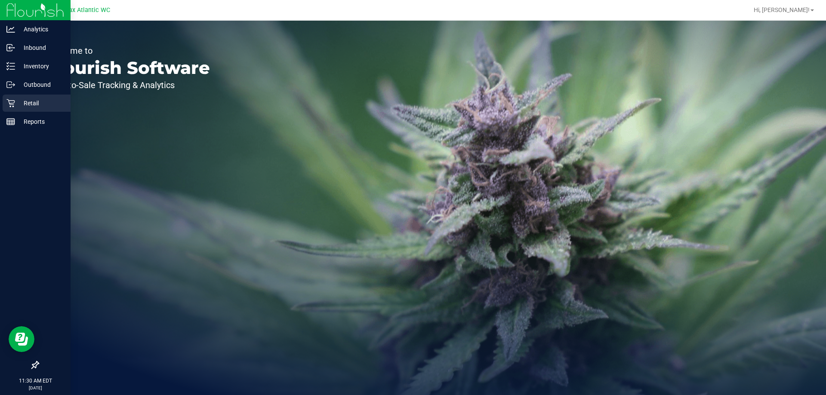
click at [31, 107] on p "Retail" at bounding box center [41, 103] width 52 height 10
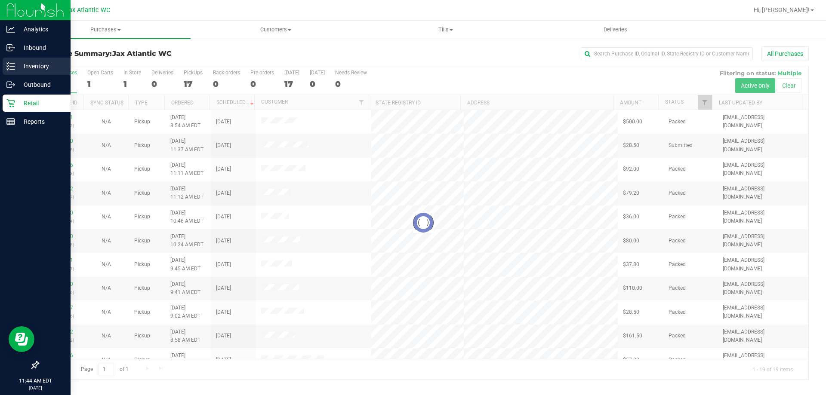
click at [20, 70] on p "Inventory" at bounding box center [41, 66] width 52 height 10
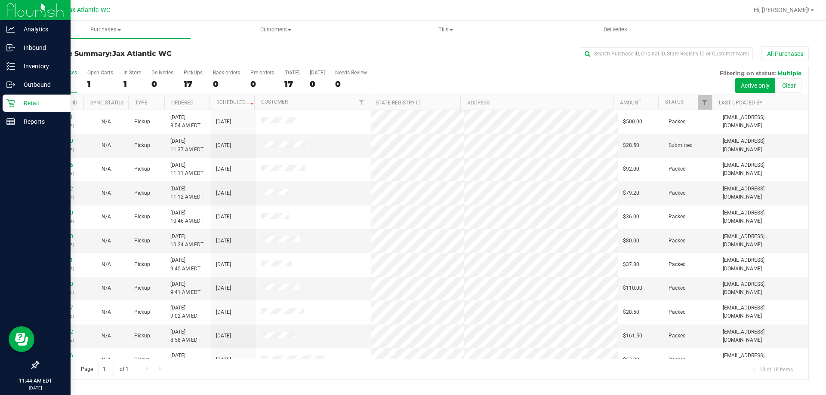
click at [22, 69] on div "Purchase Summary: Jax Atlantic WC All Purchases All Purchases 18 Open Carts 1 I…" at bounding box center [423, 213] width 805 height 351
click at [17, 69] on p "Inventory" at bounding box center [41, 66] width 52 height 10
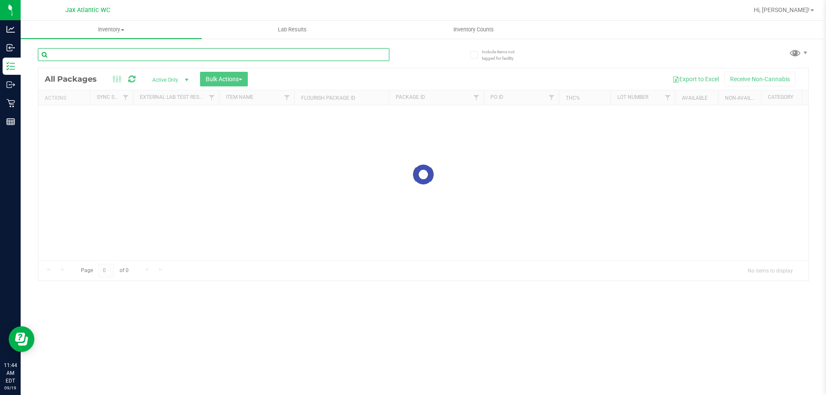
click at [83, 54] on input "text" at bounding box center [213, 54] width 351 height 13
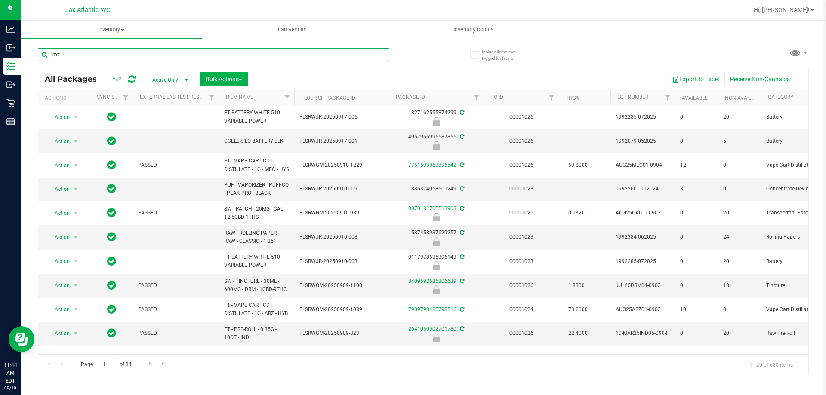
type input "lmz"
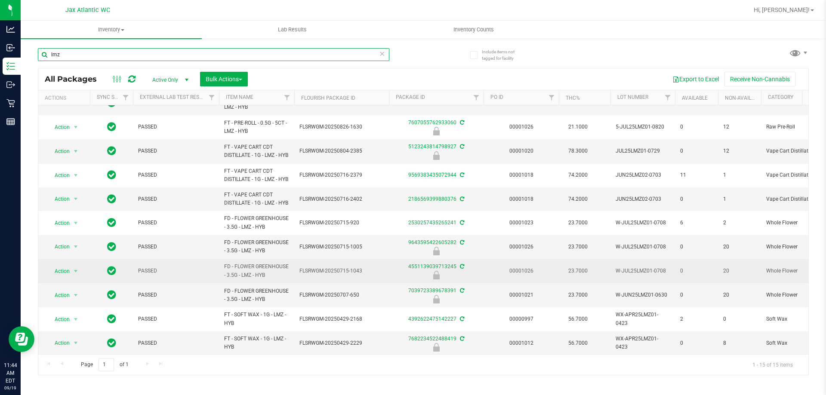
scroll to position [150, 0]
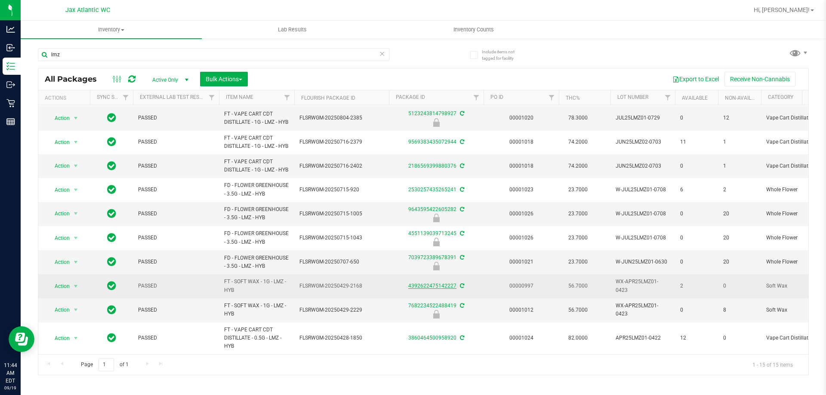
click at [437, 283] on link "4392622475142227" at bounding box center [432, 286] width 48 height 6
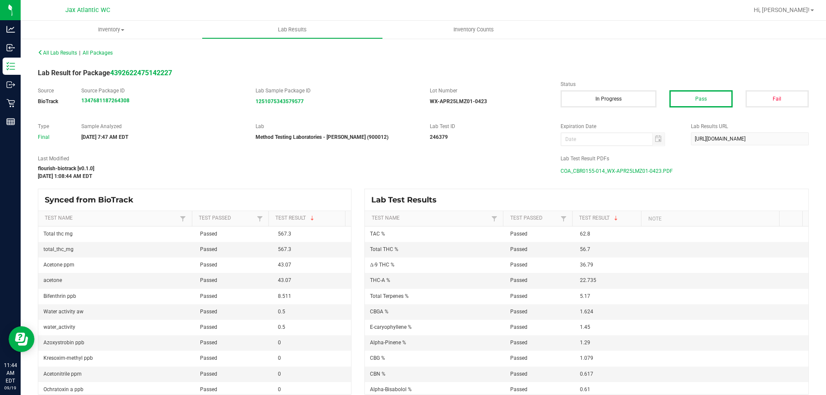
click at [642, 173] on span "COA_CBR0155-014_WX-APR25LMZ01-0423.PDF" at bounding box center [616, 171] width 112 height 13
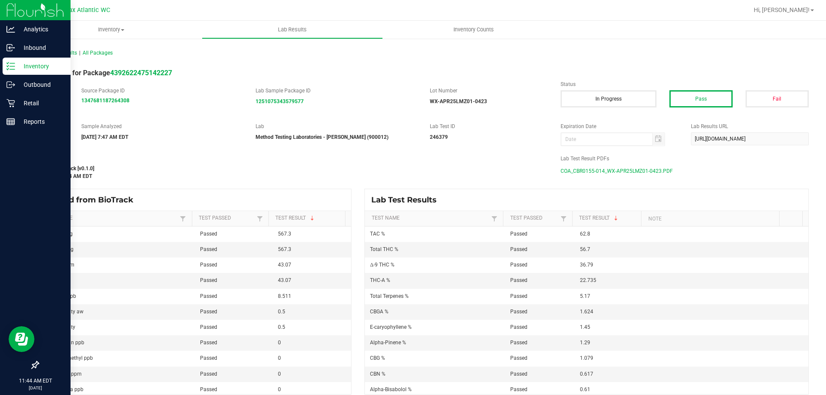
click at [14, 68] on icon at bounding box center [10, 66] width 9 height 9
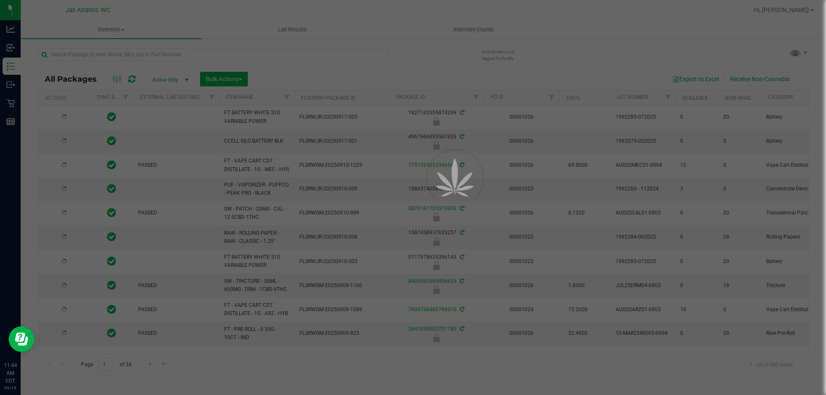
drag, startPoint x: 111, startPoint y: 62, endPoint x: 119, endPoint y: 58, distance: 8.9
click at [114, 61] on div at bounding box center [413, 197] width 826 height 395
click at [119, 58] on input "text" at bounding box center [213, 54] width 351 height 13
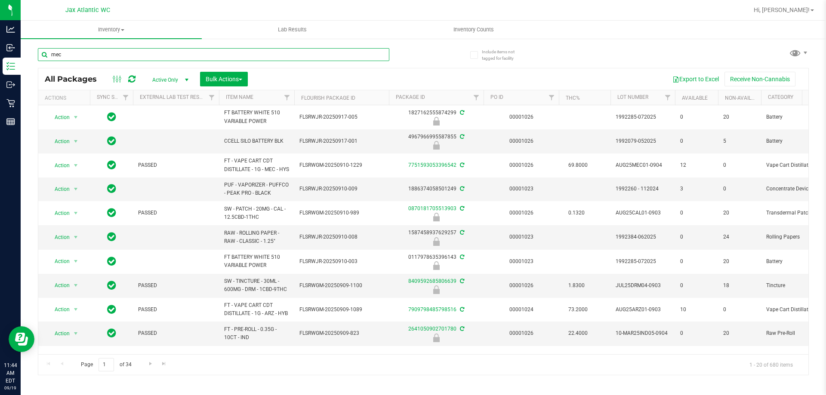
type input "mec"
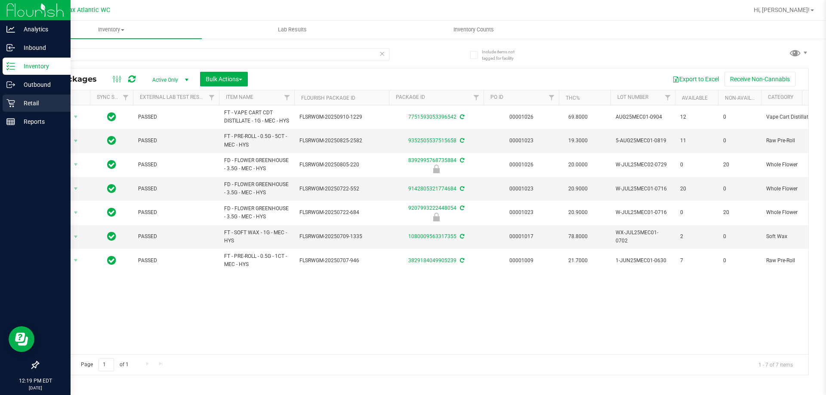
click at [18, 103] on p "Retail" at bounding box center [41, 103] width 52 height 10
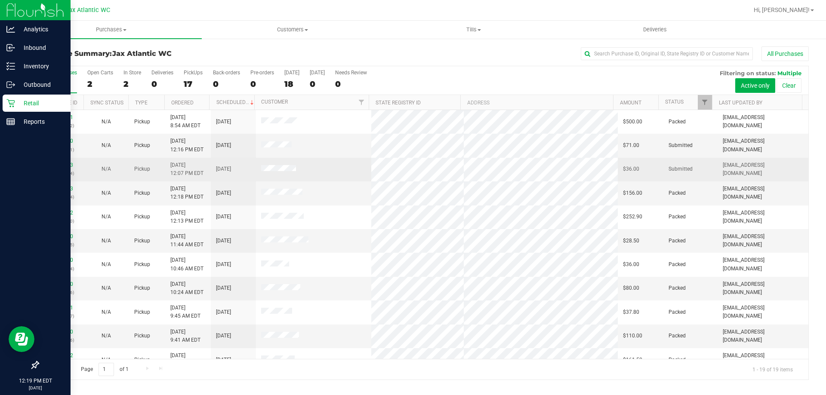
scroll to position [203, 0]
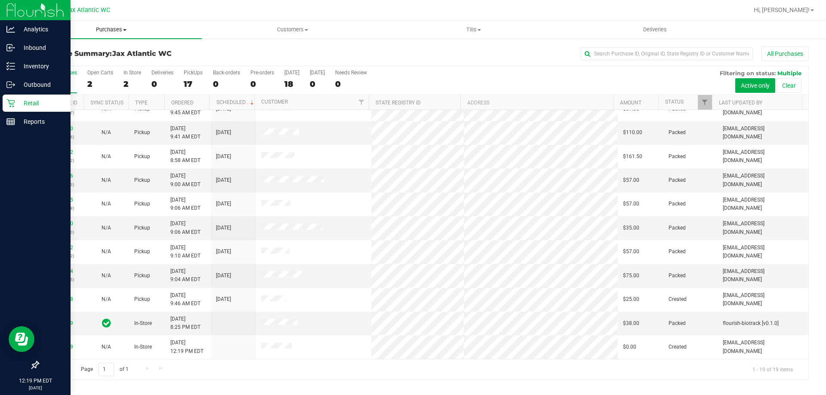
click at [91, 33] on span "Purchases" at bounding box center [111, 30] width 181 height 8
click at [68, 64] on span "Fulfillment" at bounding box center [47, 61] width 53 height 7
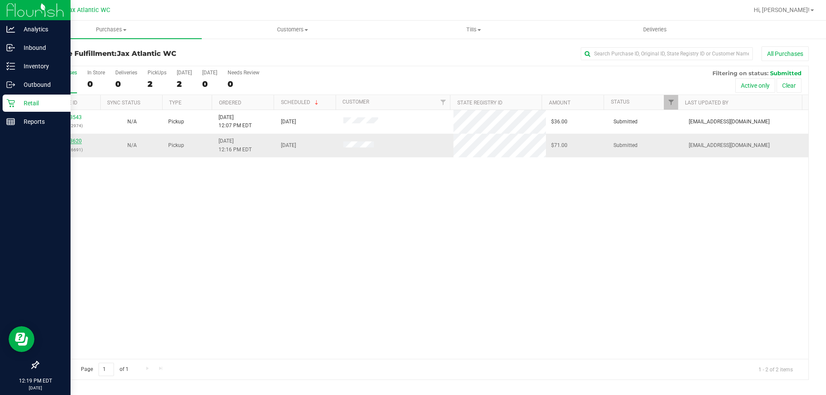
click at [68, 142] on link "11973620" at bounding box center [70, 141] width 24 height 6
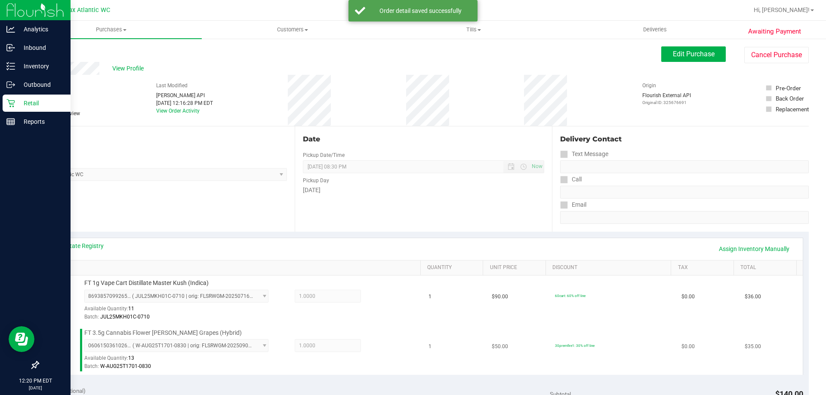
scroll to position [172, 0]
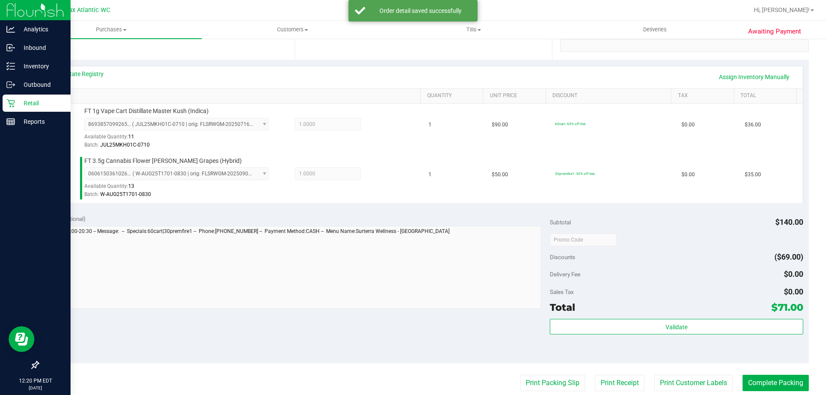
drag, startPoint x: 686, startPoint y: 335, endPoint x: 689, endPoint y: 326, distance: 9.1
click at [686, 334] on div "Validate" at bounding box center [676, 327] width 253 height 16
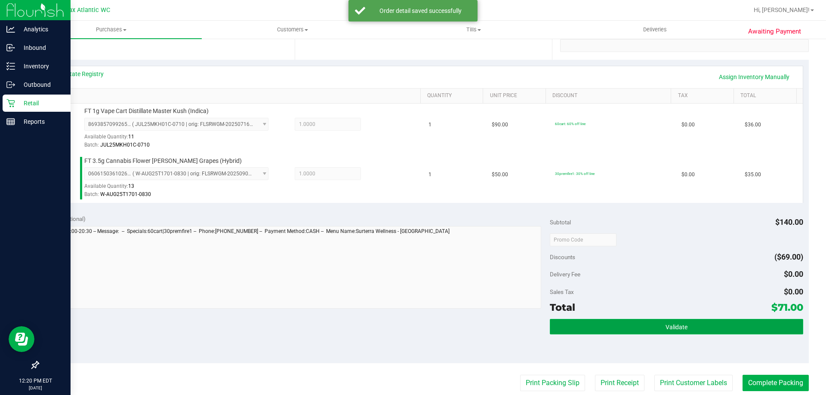
click at [689, 326] on button "Validate" at bounding box center [676, 326] width 253 height 15
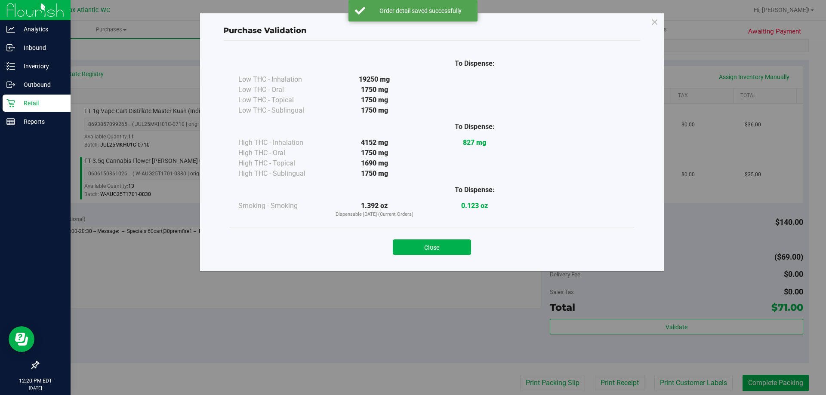
click at [458, 255] on div "Close" at bounding box center [432, 244] width 404 height 35
click at [459, 246] on button "Close" at bounding box center [432, 247] width 78 height 15
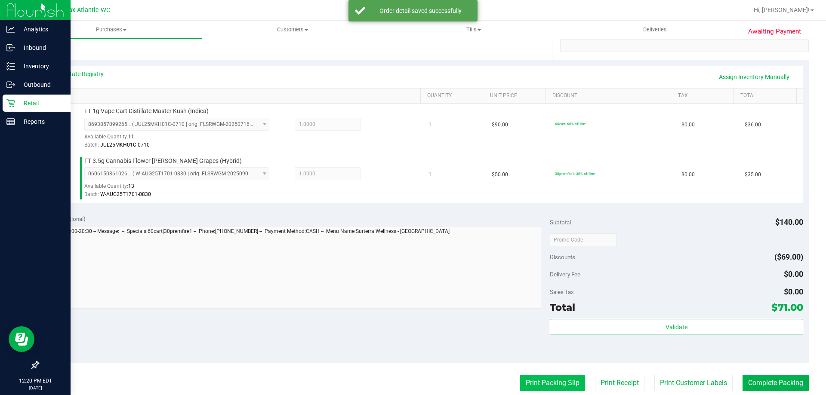
click at [551, 376] on button "Print Packing Slip" at bounding box center [552, 383] width 65 height 16
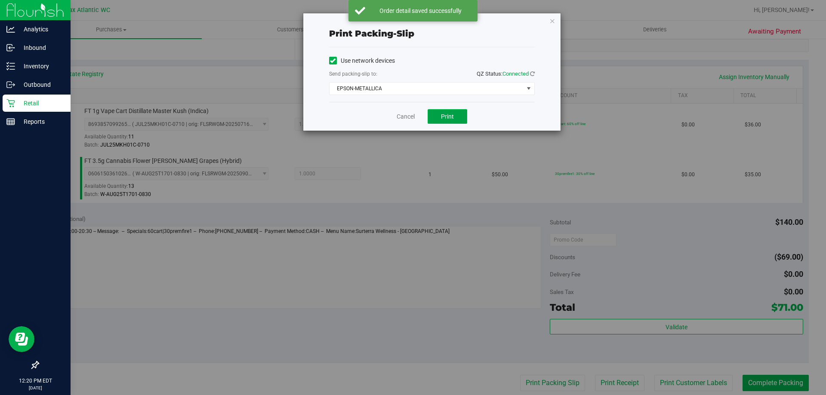
click at [457, 119] on button "Print" at bounding box center [447, 116] width 40 height 15
click at [402, 86] on span "EPSON-METALLICA" at bounding box center [426, 89] width 194 height 12
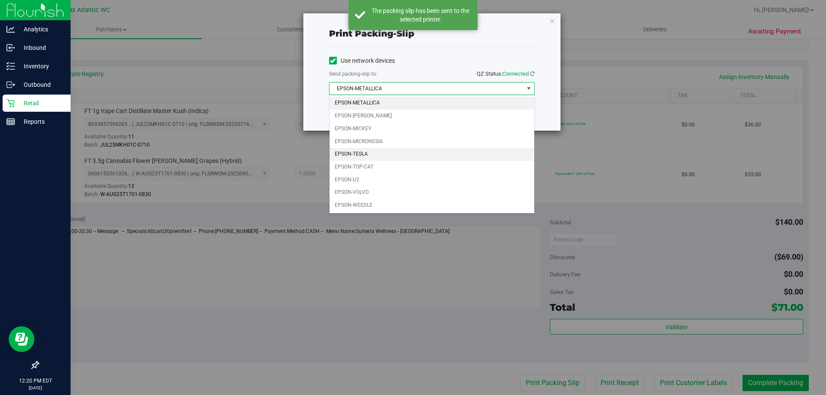
click at [372, 155] on li "EPSON-TESLA" at bounding box center [431, 154] width 205 height 13
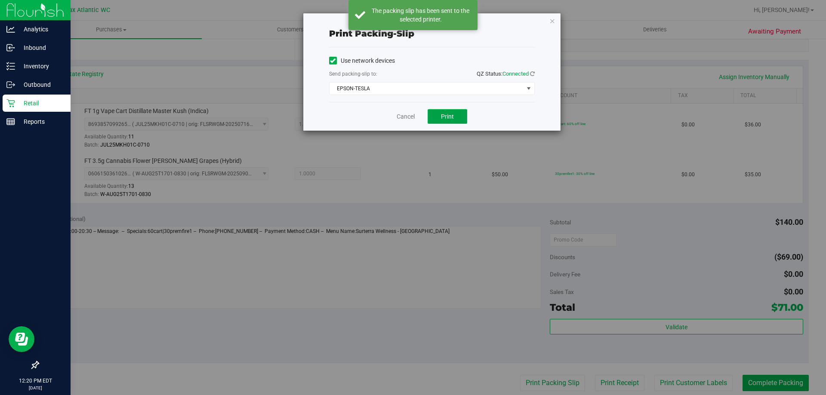
click at [445, 123] on button "Print" at bounding box center [447, 116] width 40 height 15
click at [413, 120] on link "Cancel" at bounding box center [405, 116] width 18 height 9
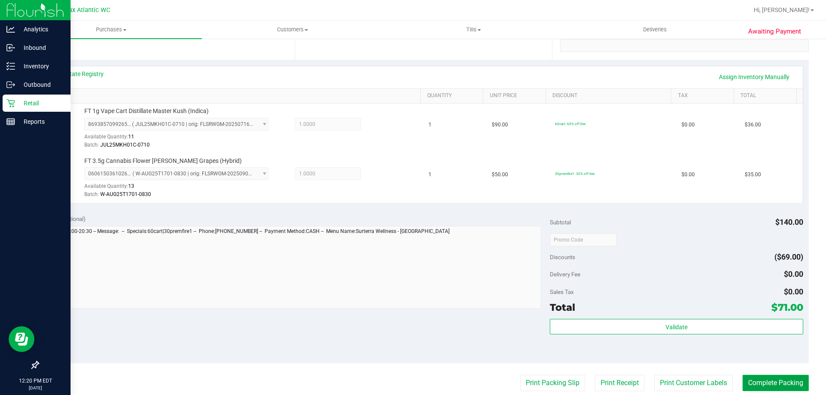
click at [758, 378] on button "Complete Packing" at bounding box center [775, 383] width 66 height 16
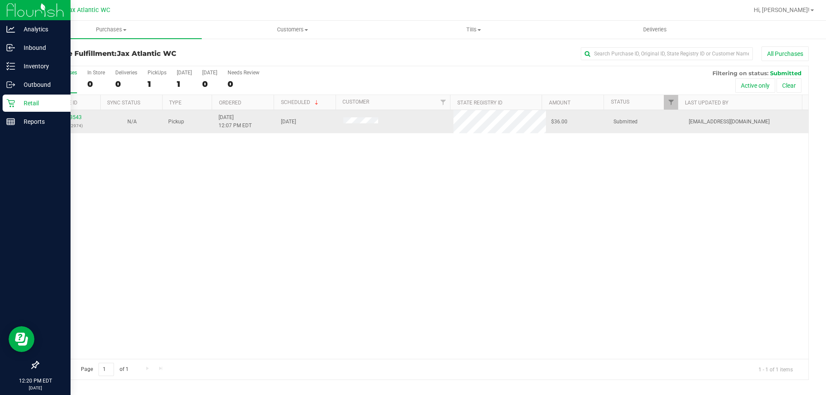
click at [70, 121] on div "11973543 (325672974)" at bounding box center [69, 122] width 52 height 16
click at [71, 118] on link "11973543" at bounding box center [70, 117] width 24 height 6
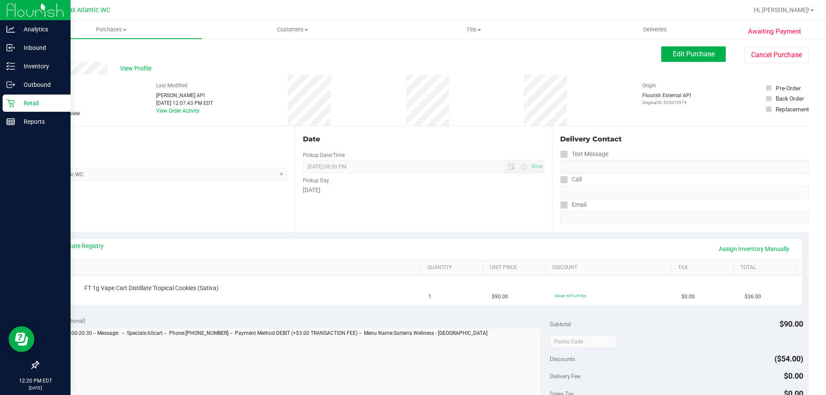
click at [95, 251] on div "View State Registry Assign Inventory Manually" at bounding box center [423, 249] width 743 height 15
click at [94, 248] on link "View State Registry" at bounding box center [78, 246] width 52 height 9
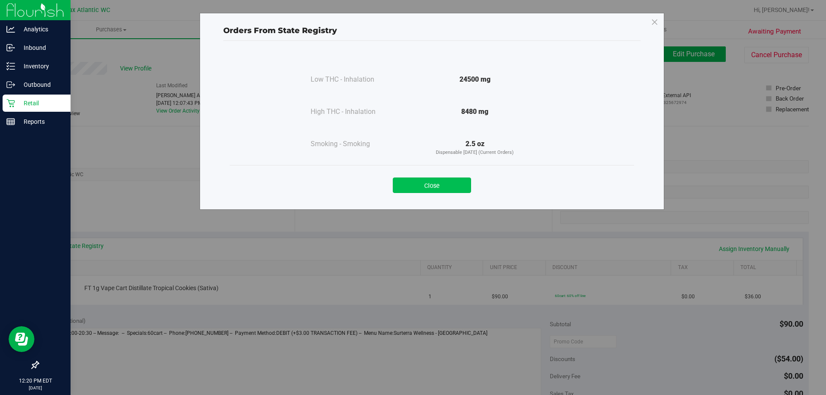
click at [437, 193] on button "Close" at bounding box center [432, 185] width 78 height 15
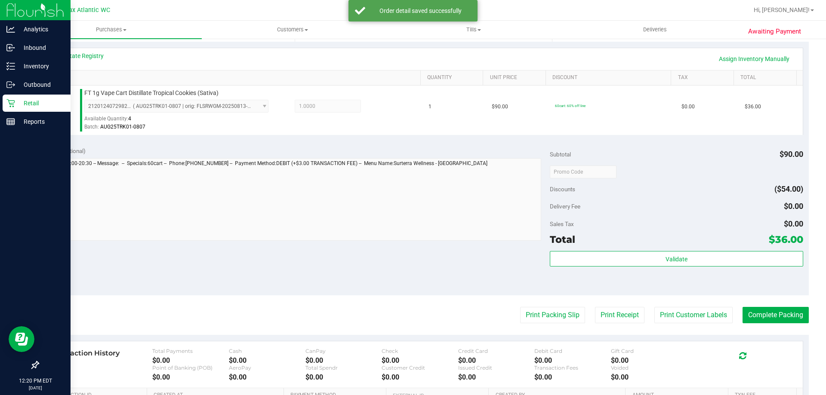
scroll to position [215, 0]
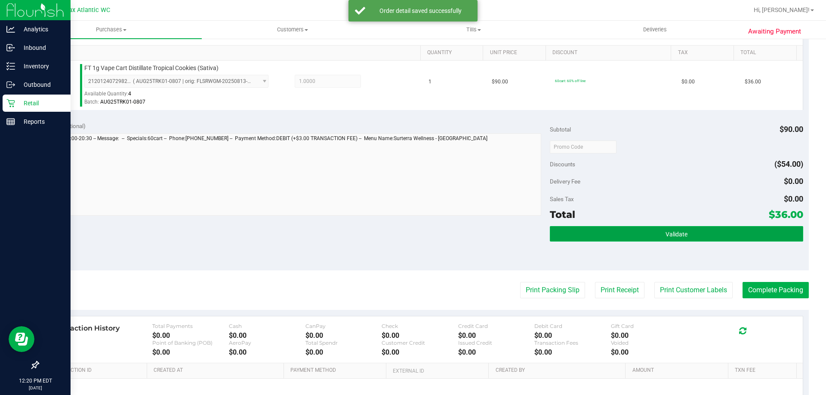
click at [642, 230] on button "Validate" at bounding box center [676, 233] width 253 height 15
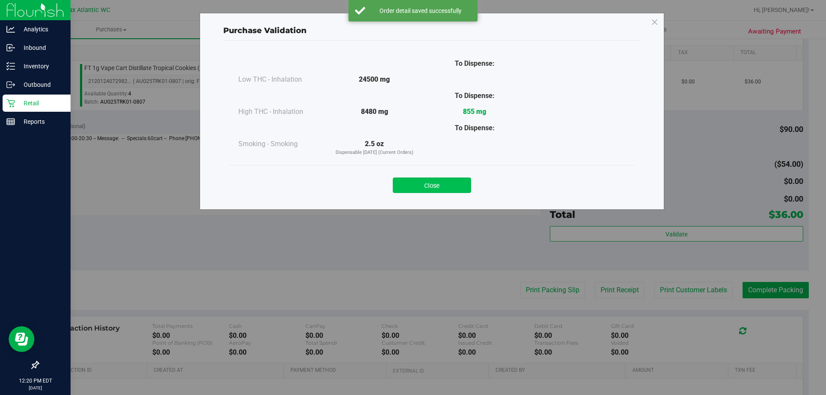
click at [449, 181] on button "Close" at bounding box center [432, 185] width 78 height 15
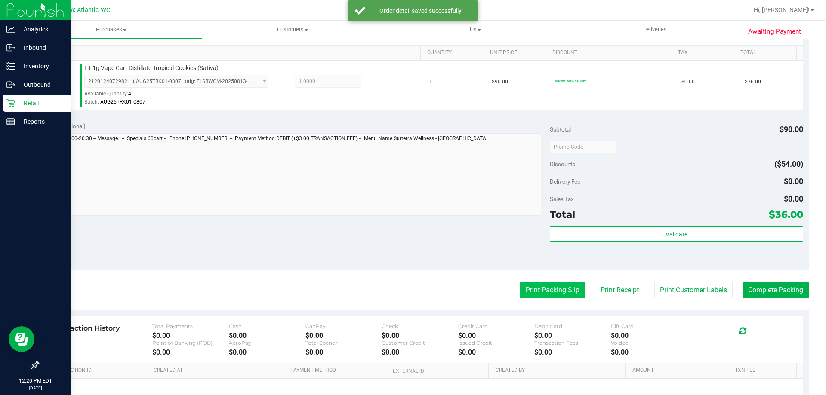
click at [573, 291] on button "Print Packing Slip" at bounding box center [552, 290] width 65 height 16
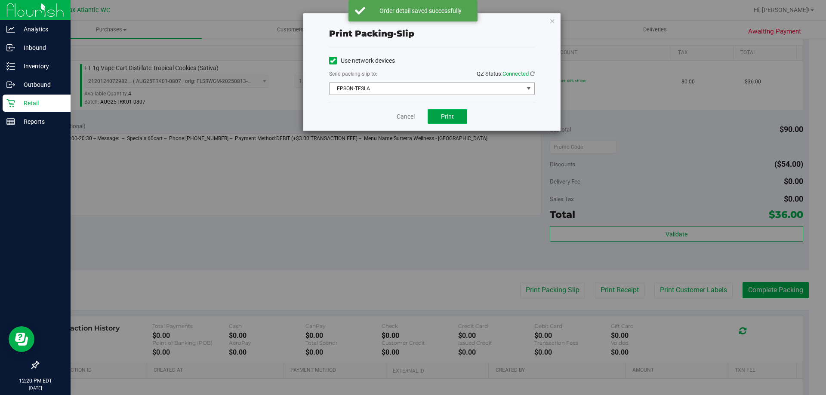
click at [450, 122] on button "Print" at bounding box center [447, 116] width 40 height 15
click at [400, 120] on link "Cancel" at bounding box center [405, 116] width 18 height 9
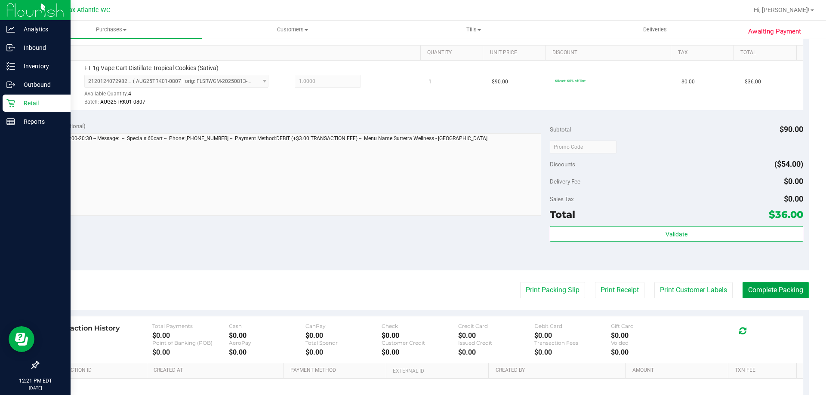
click at [791, 292] on button "Complete Packing" at bounding box center [775, 290] width 66 height 16
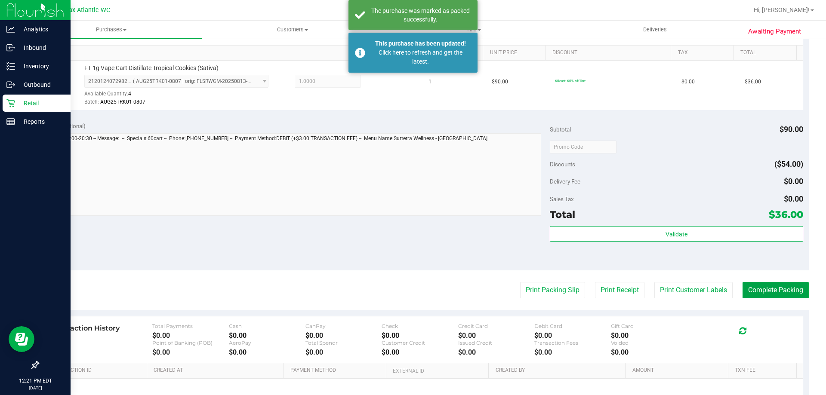
click at [792, 292] on button "Complete Packing" at bounding box center [775, 290] width 66 height 16
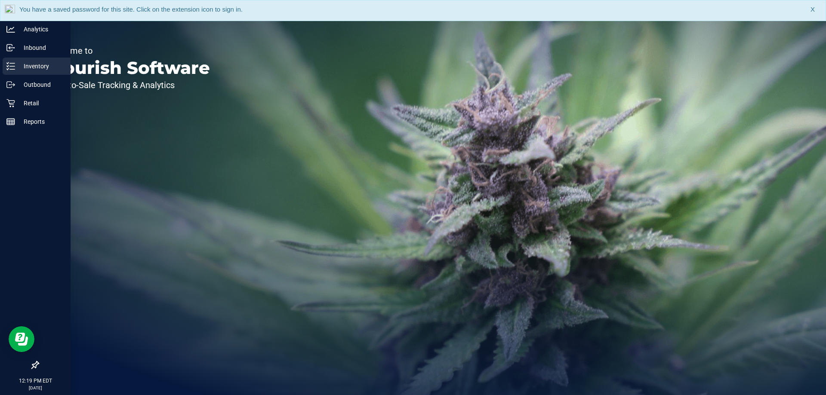
click at [26, 68] on p "Inventory" at bounding box center [41, 66] width 52 height 10
